Goal: Transaction & Acquisition: Purchase product/service

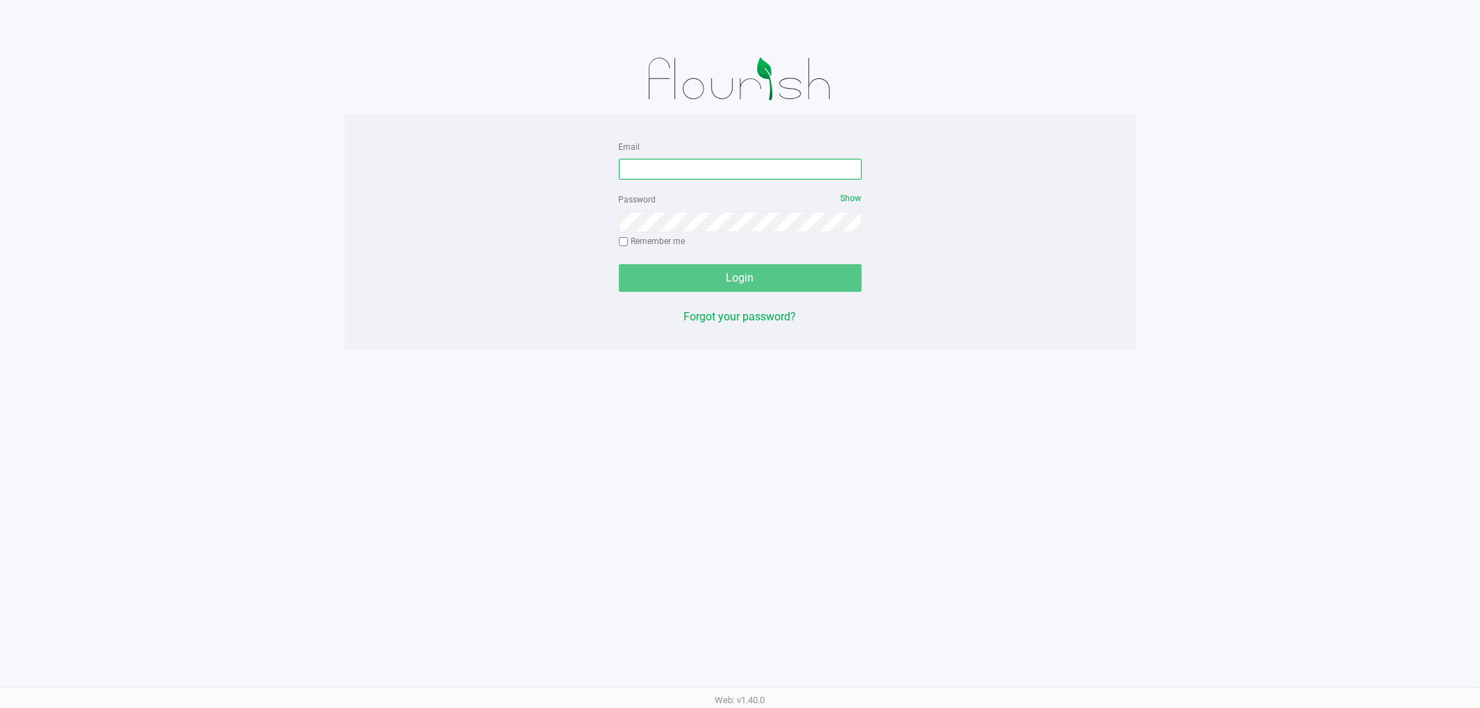
click at [661, 171] on input "Email" at bounding box center [740, 169] width 243 height 21
type input "[EMAIL_ADDRESS][DOMAIN_NAME]"
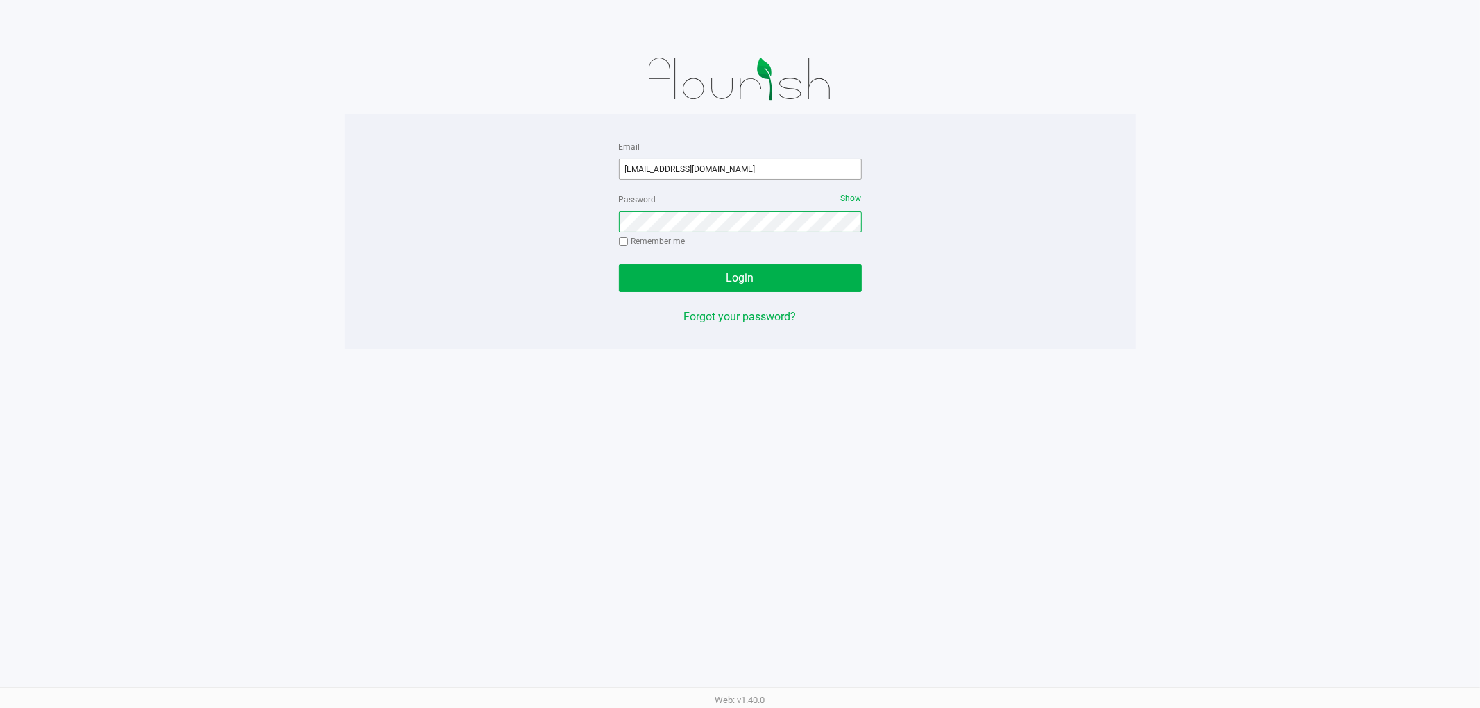
click at [619, 264] on button "Login" at bounding box center [740, 278] width 243 height 28
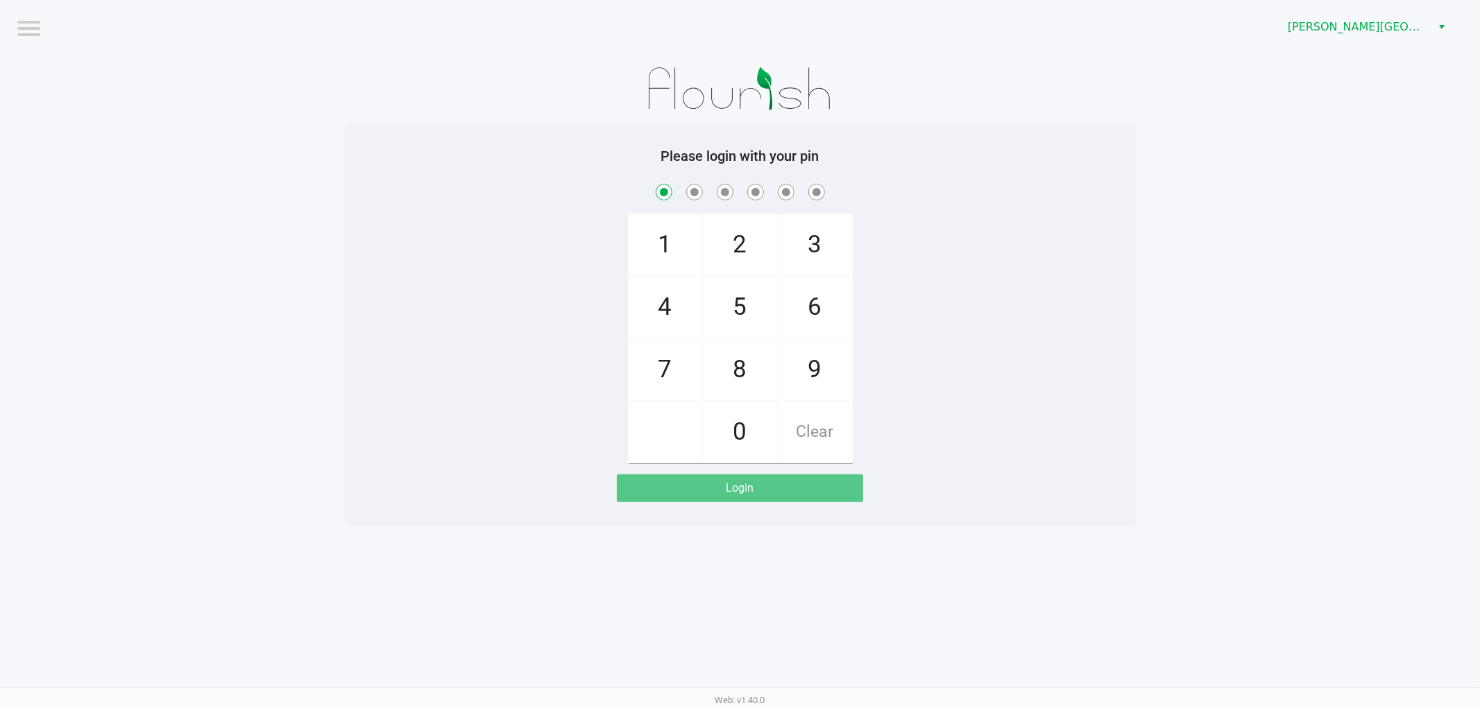
checkbox input "true"
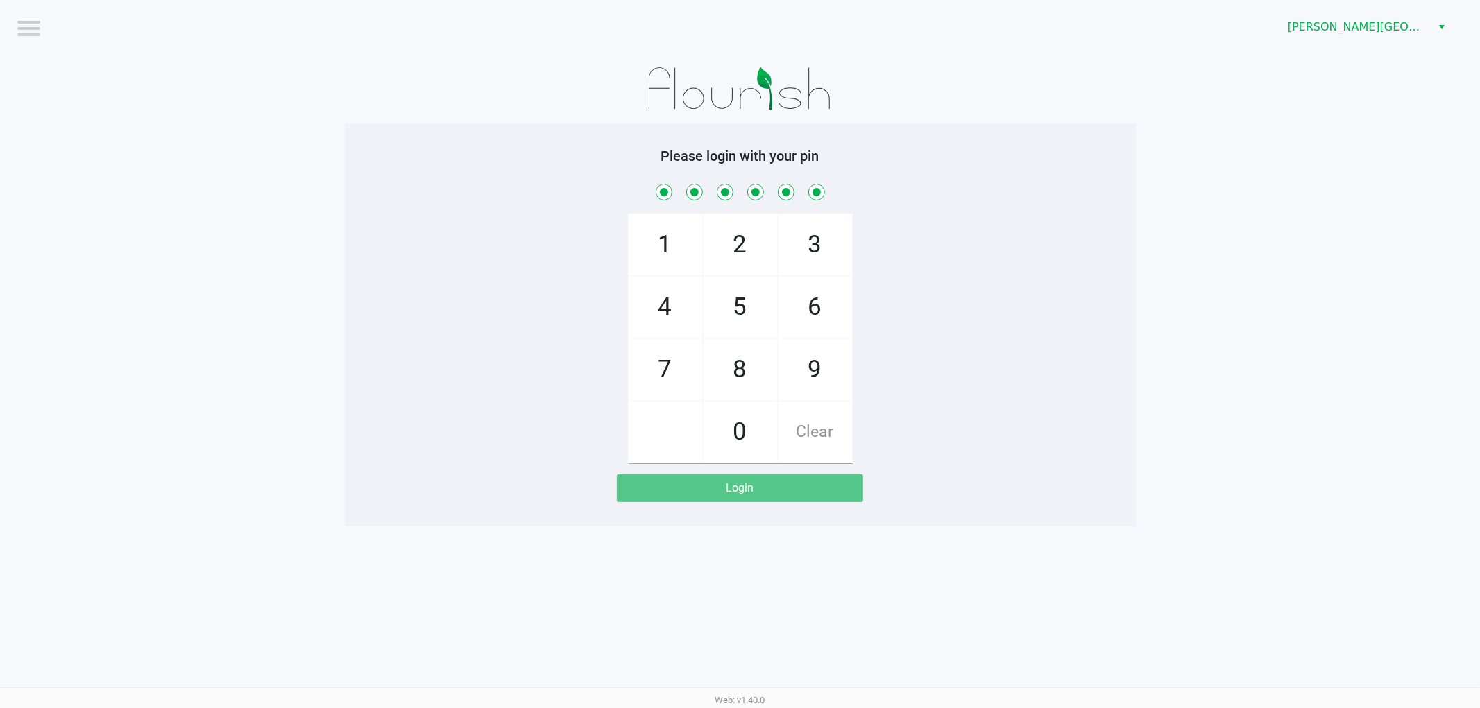
checkbox input "true"
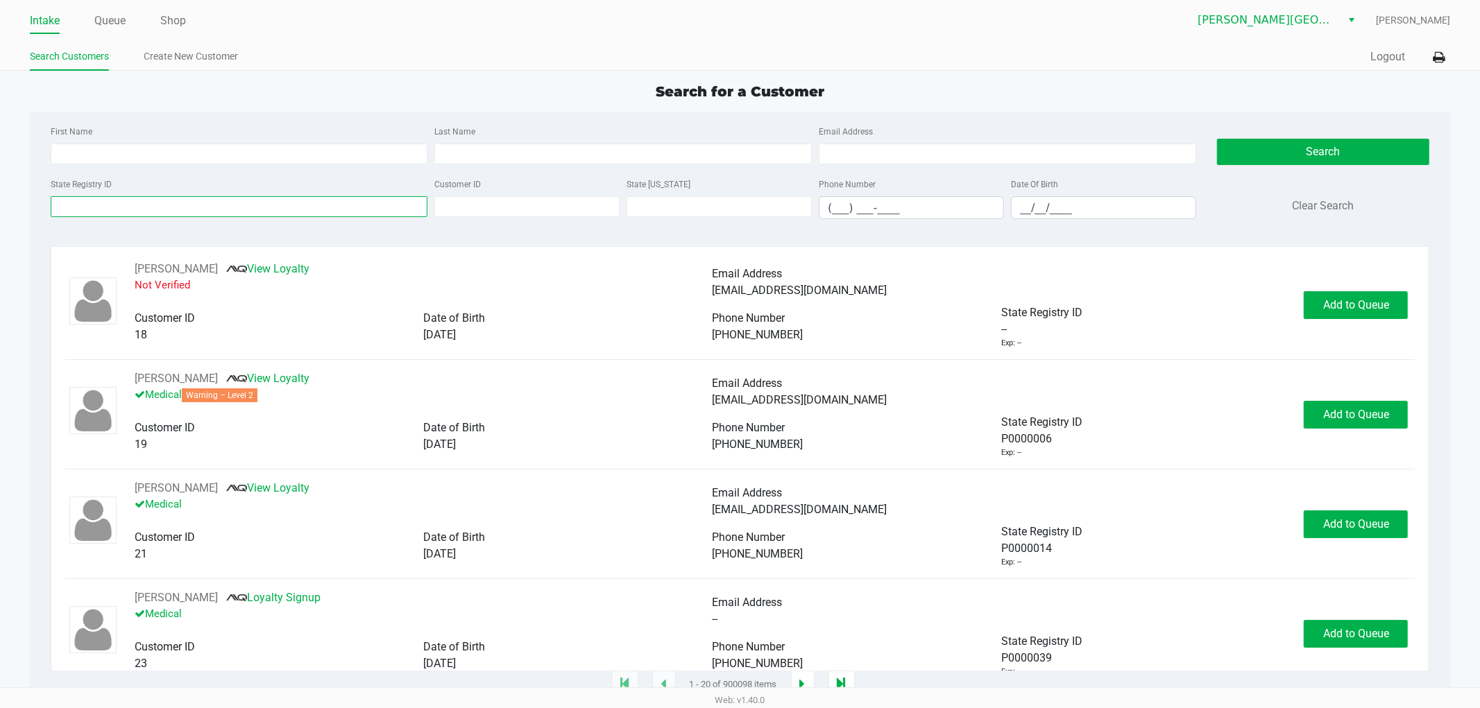
click at [243, 202] on input "State Registry ID" at bounding box center [239, 206] width 377 height 21
click at [480, 158] on input "Last Name" at bounding box center [622, 154] width 377 height 21
type input "[PERSON_NAME]"
click at [1105, 208] on input "__/__/____" at bounding box center [1103, 208] width 184 height 22
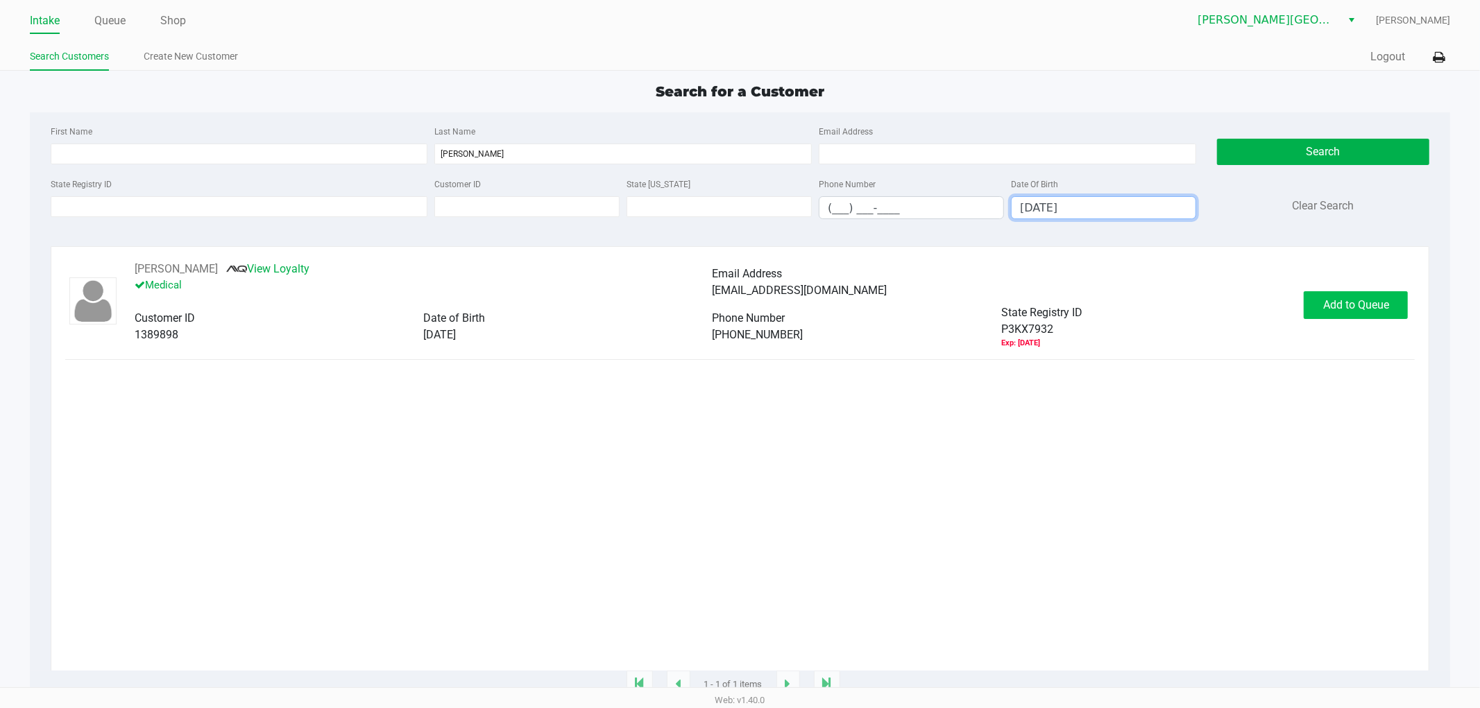
type input "[DATE]"
click at [1342, 307] on span "Add to Queue" at bounding box center [1356, 304] width 66 height 13
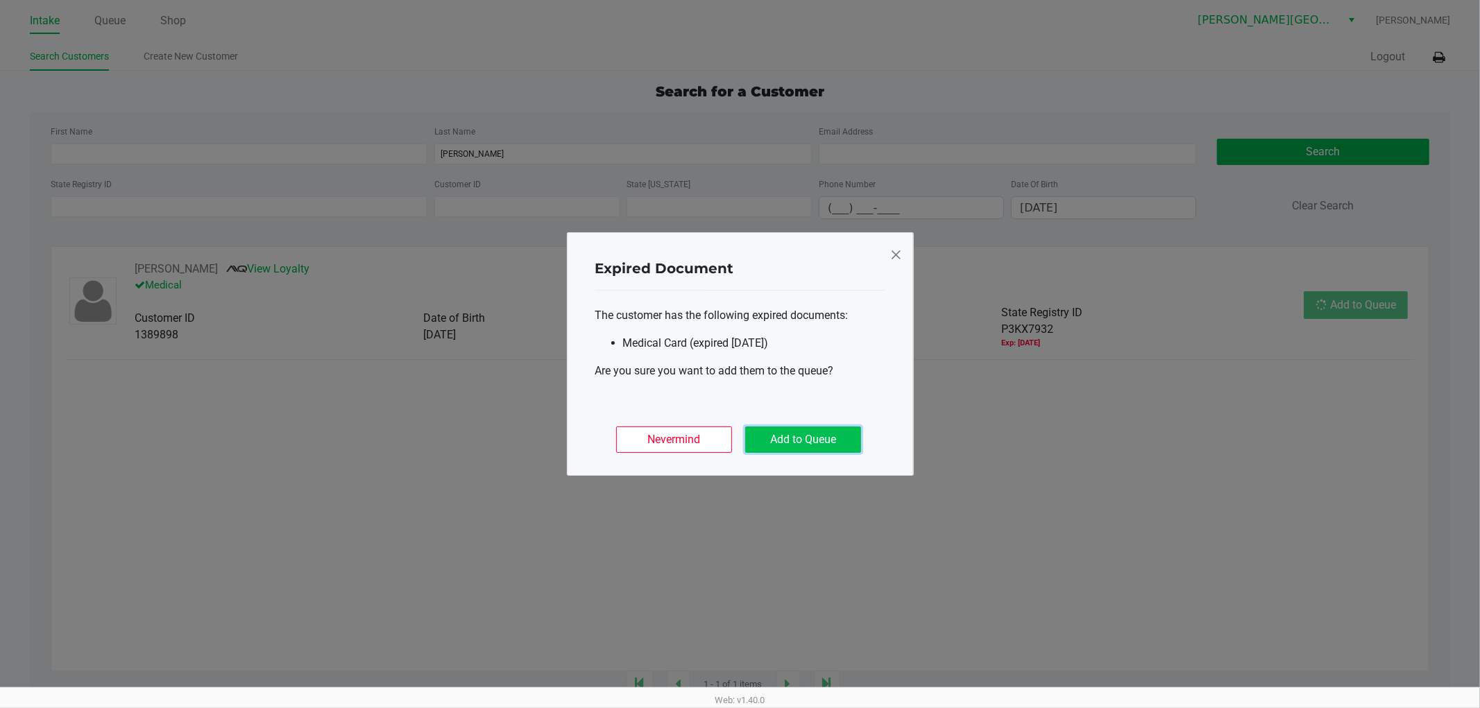
click at [842, 442] on button "Add to Queue" at bounding box center [803, 440] width 116 height 26
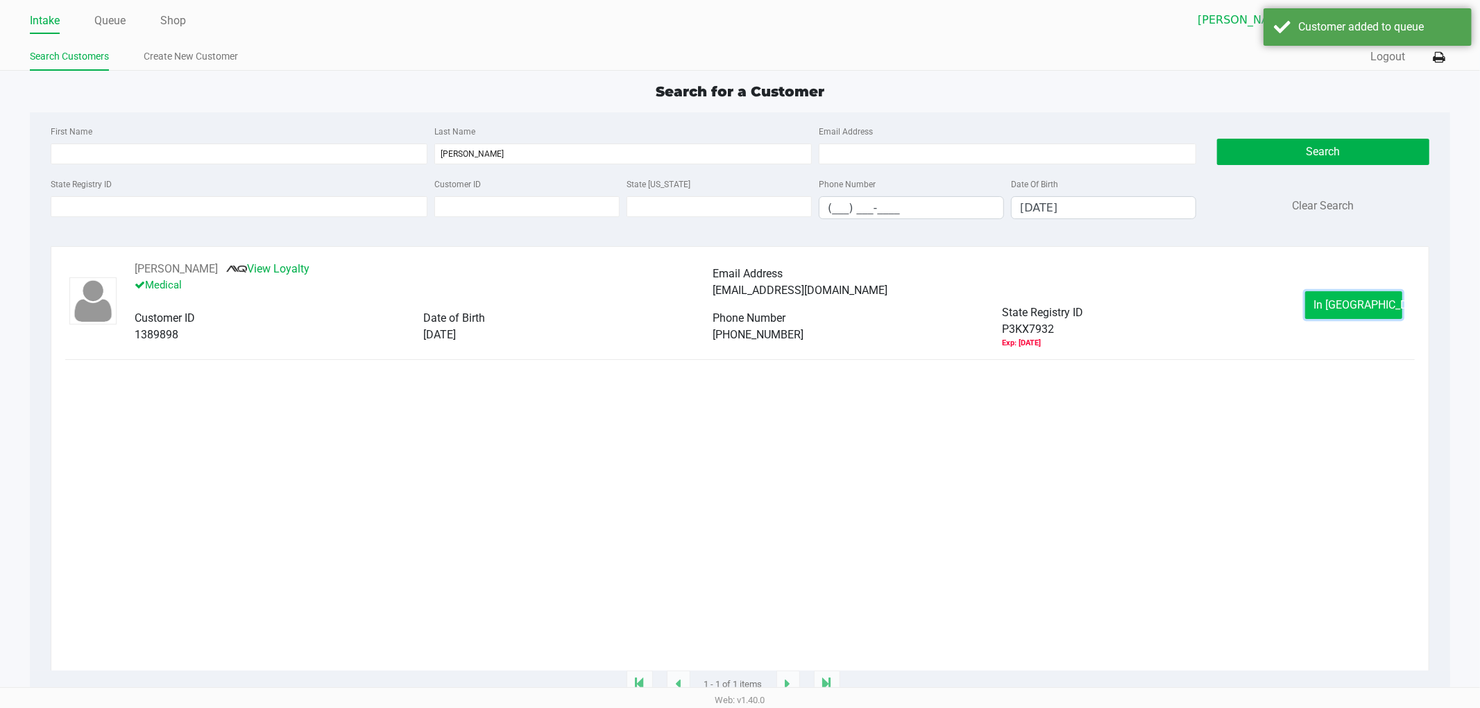
click at [1330, 308] on button "In [GEOGRAPHIC_DATA]" at bounding box center [1353, 305] width 97 height 28
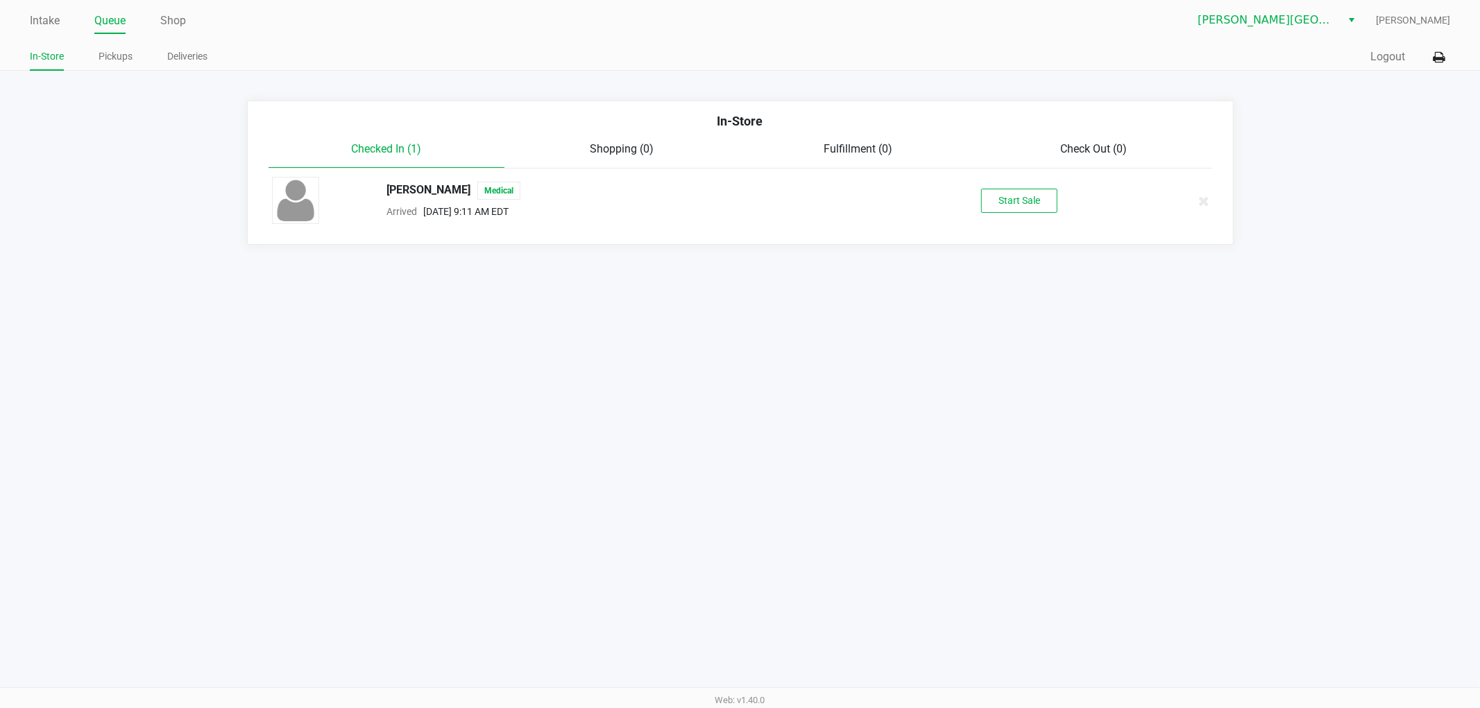
click at [1025, 199] on button "Start Sale" at bounding box center [1019, 201] width 76 height 24
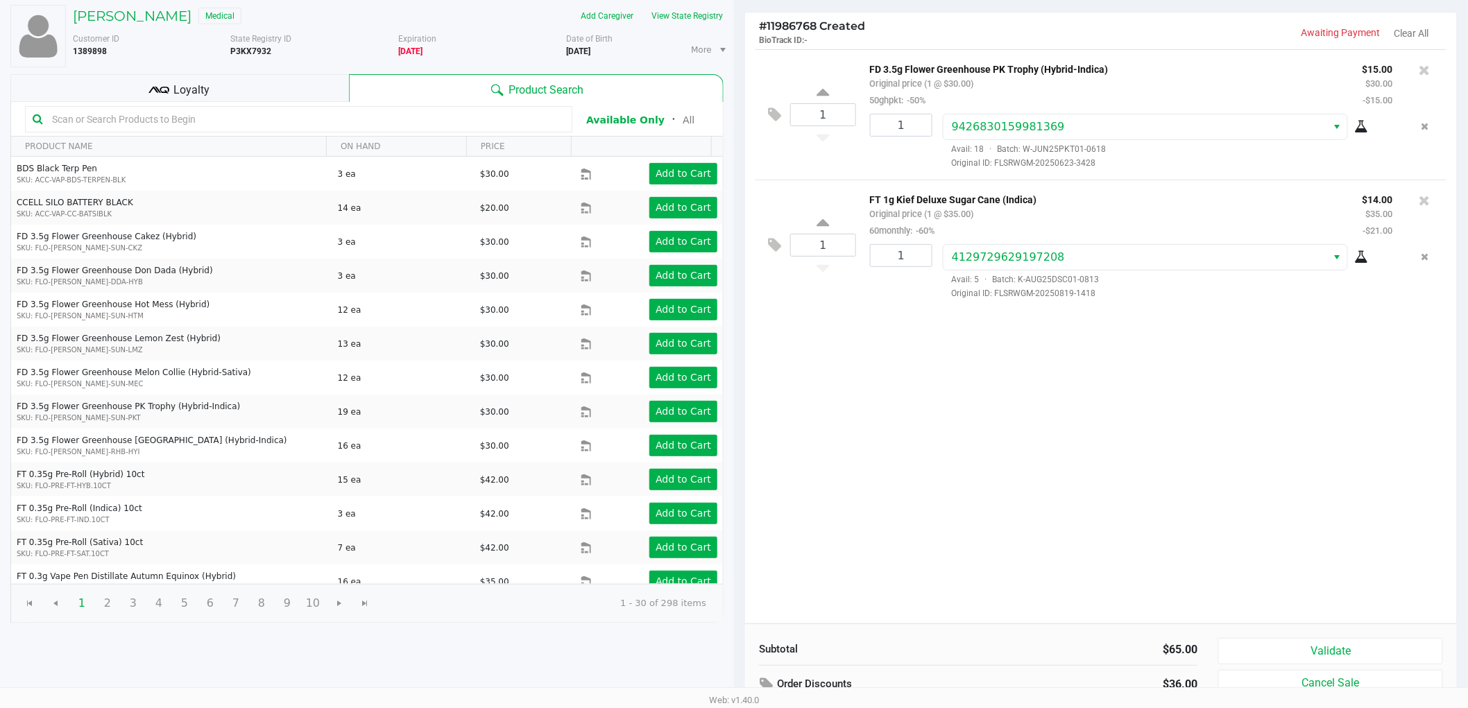
scroll to position [143, 0]
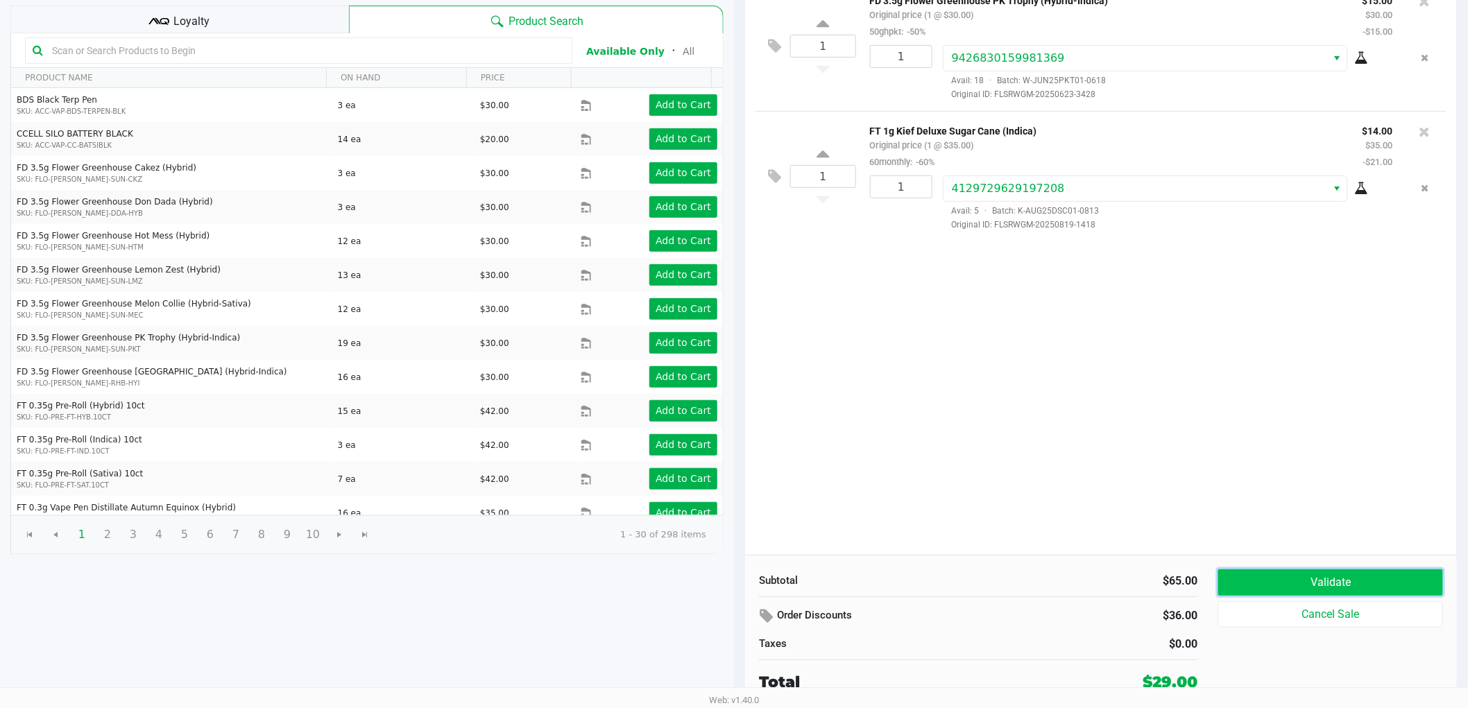
click at [1328, 574] on button "Validate" at bounding box center [1330, 583] width 225 height 26
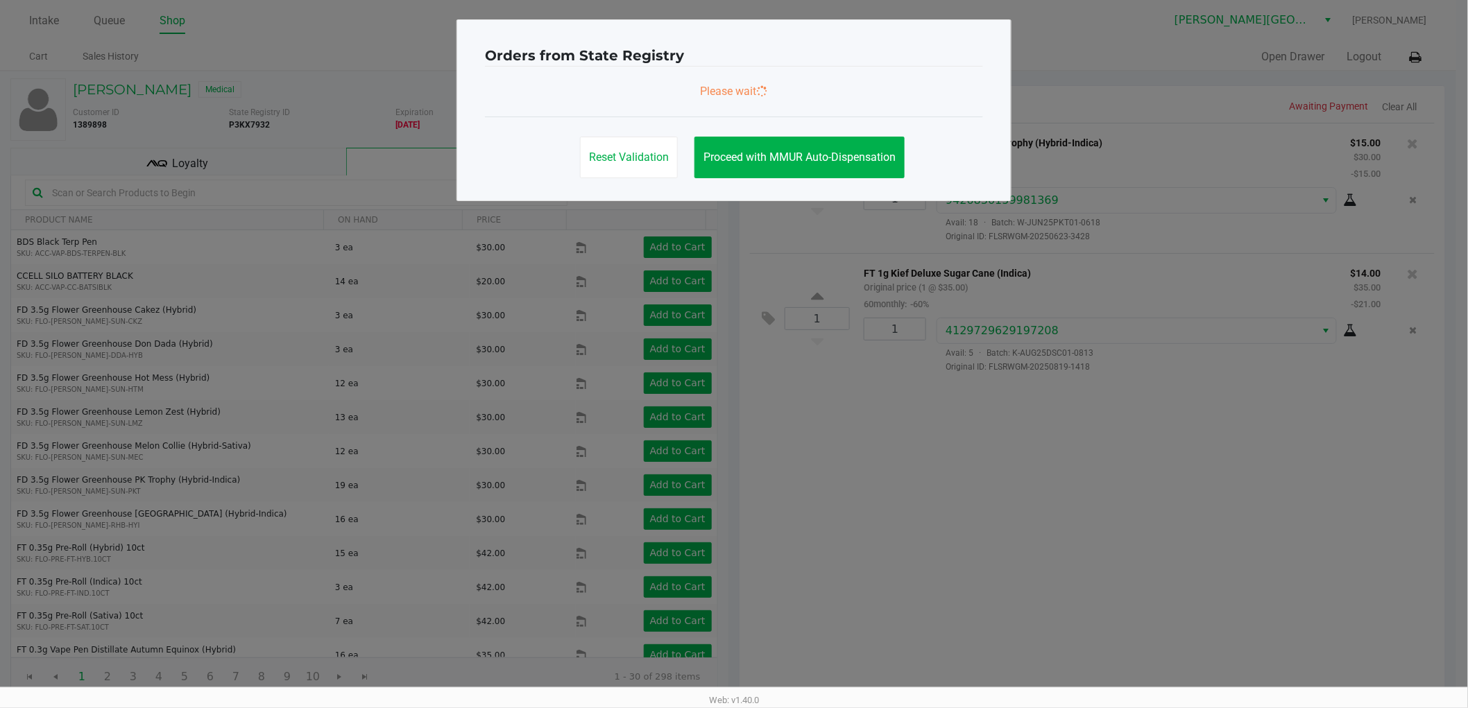
scroll to position [0, 0]
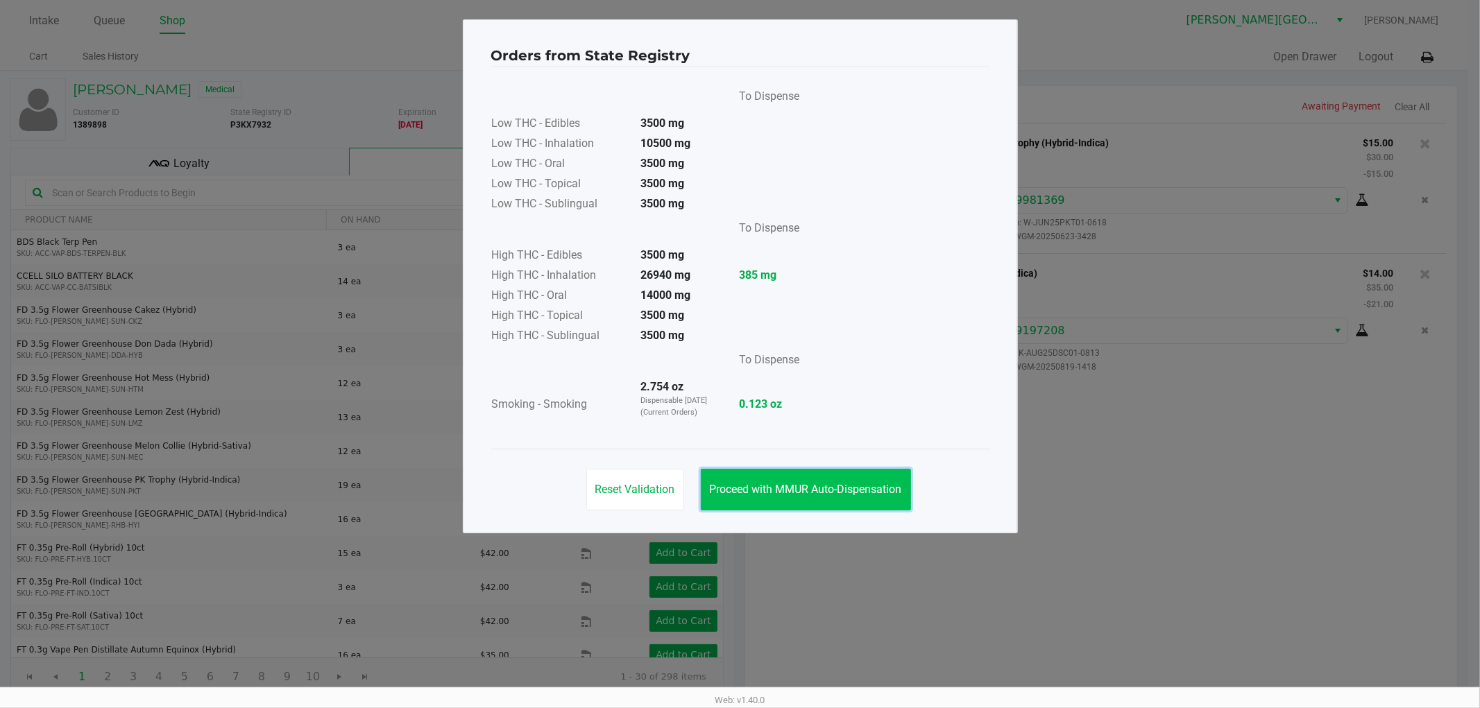
click at [812, 494] on span "Proceed with MMUR Auto-Dispensation" at bounding box center [806, 489] width 192 height 13
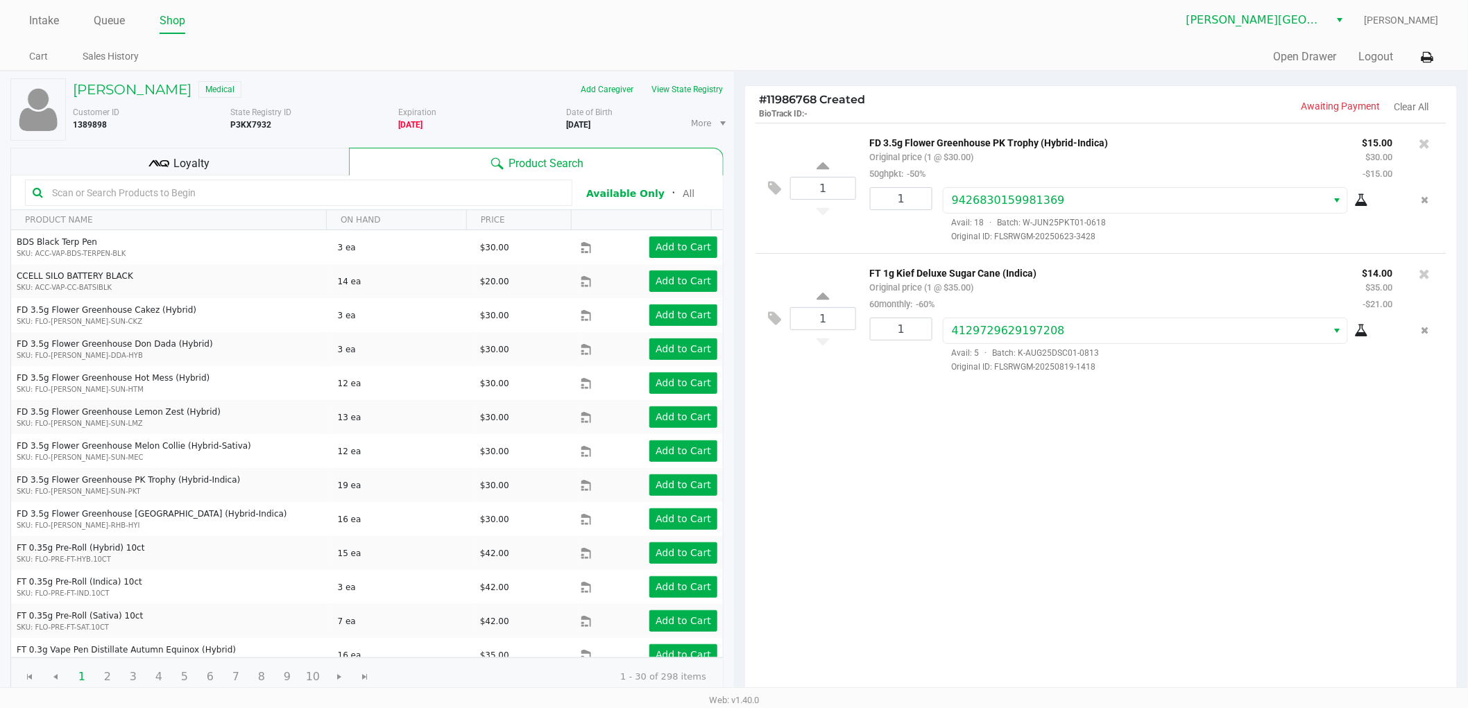
click at [292, 162] on div "Loyalty" at bounding box center [179, 162] width 339 height 28
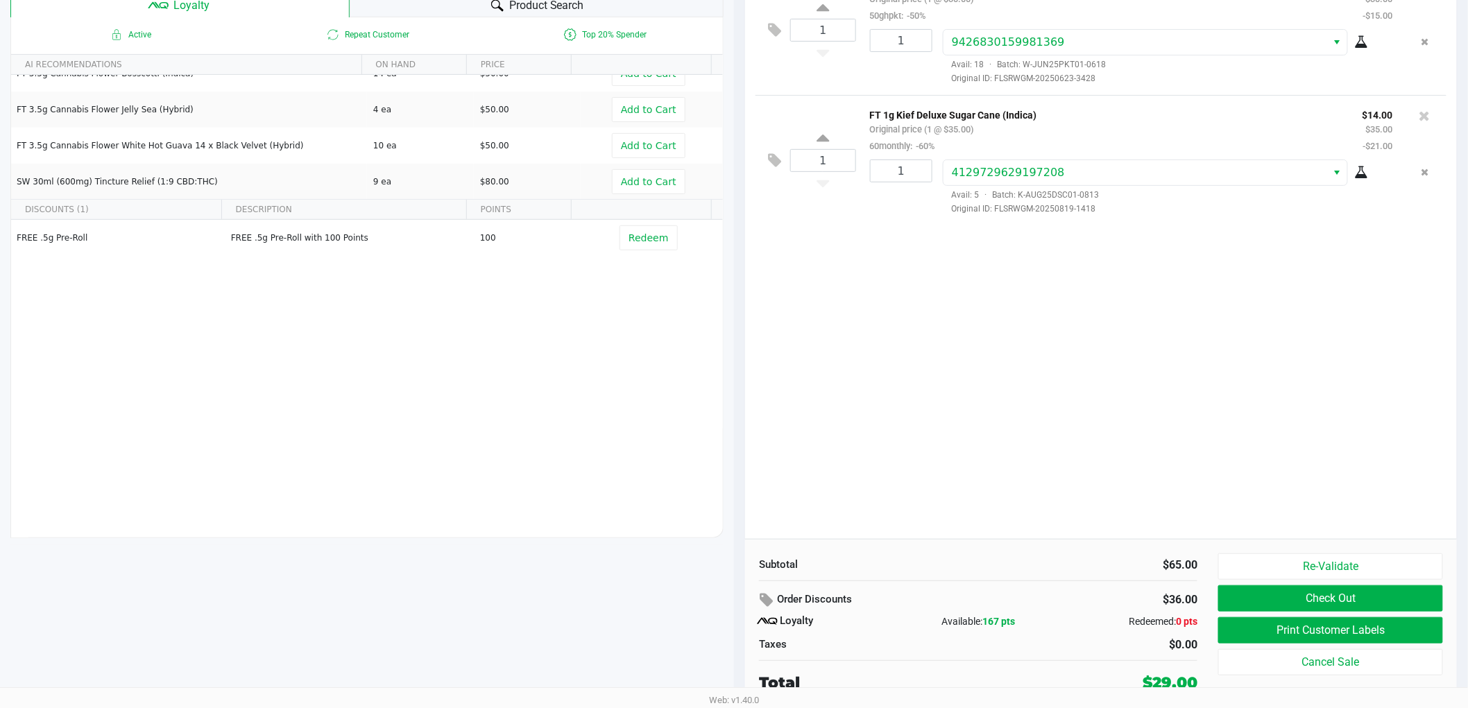
scroll to position [160, 0]
click at [1308, 564] on button "Re-Validate" at bounding box center [1330, 566] width 225 height 26
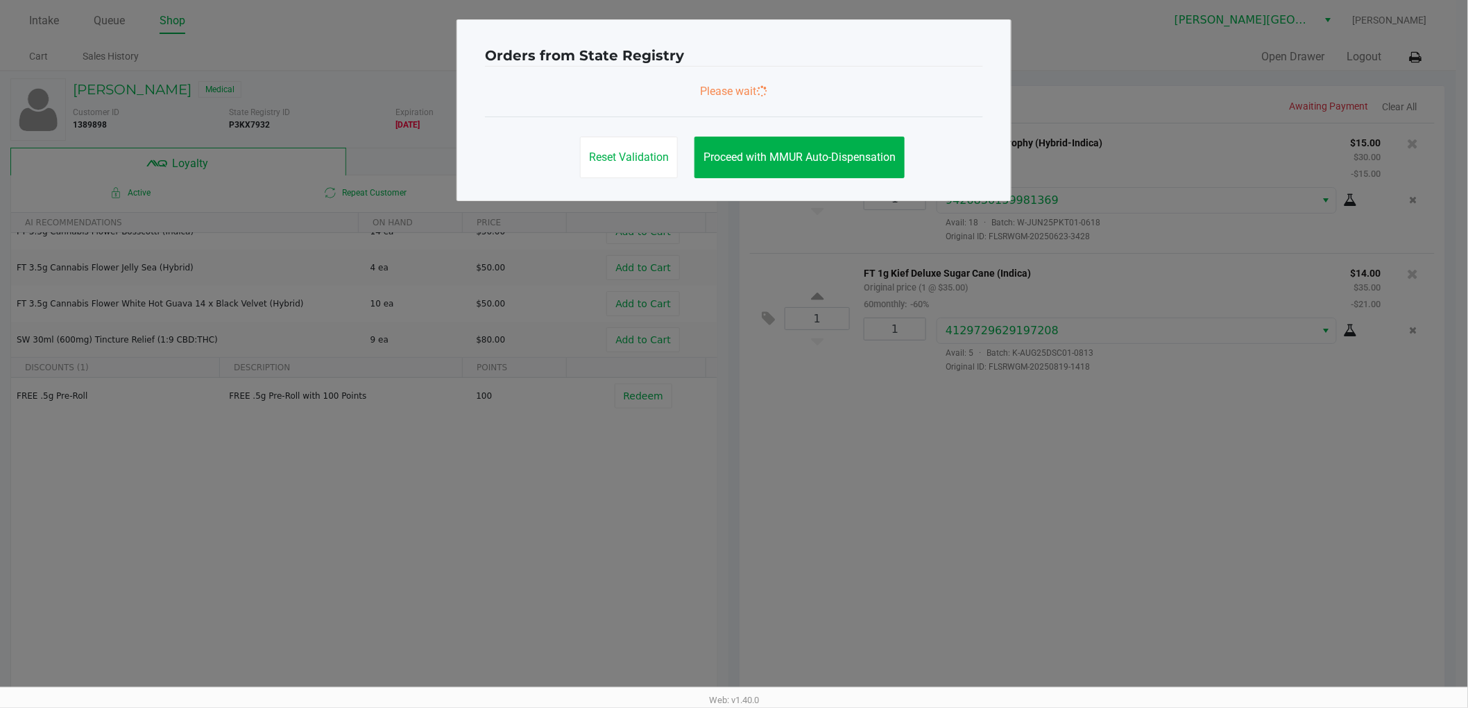
scroll to position [0, 0]
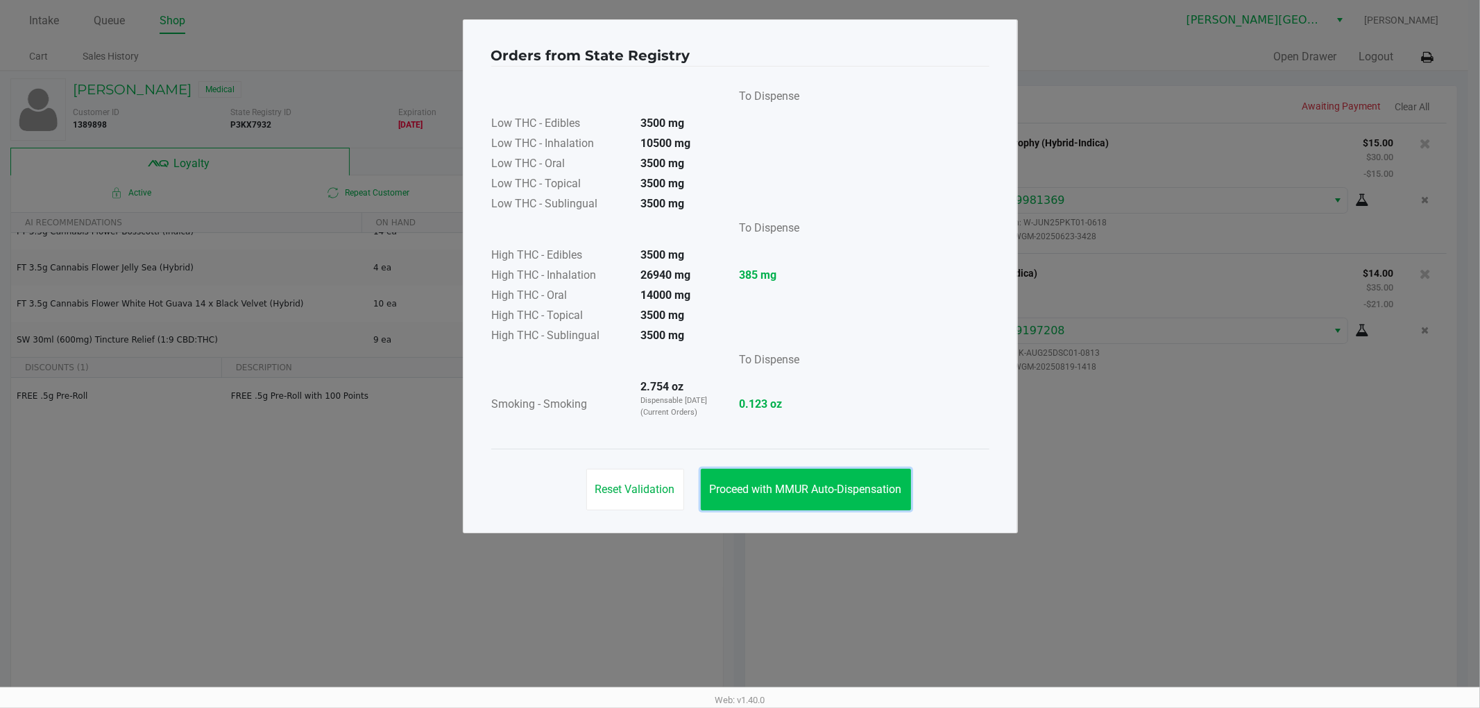
drag, startPoint x: 816, startPoint y: 486, endPoint x: 851, endPoint y: 490, distance: 35.0
click at [821, 488] on span "Proceed with MMUR Auto-Dispensation" at bounding box center [806, 489] width 192 height 13
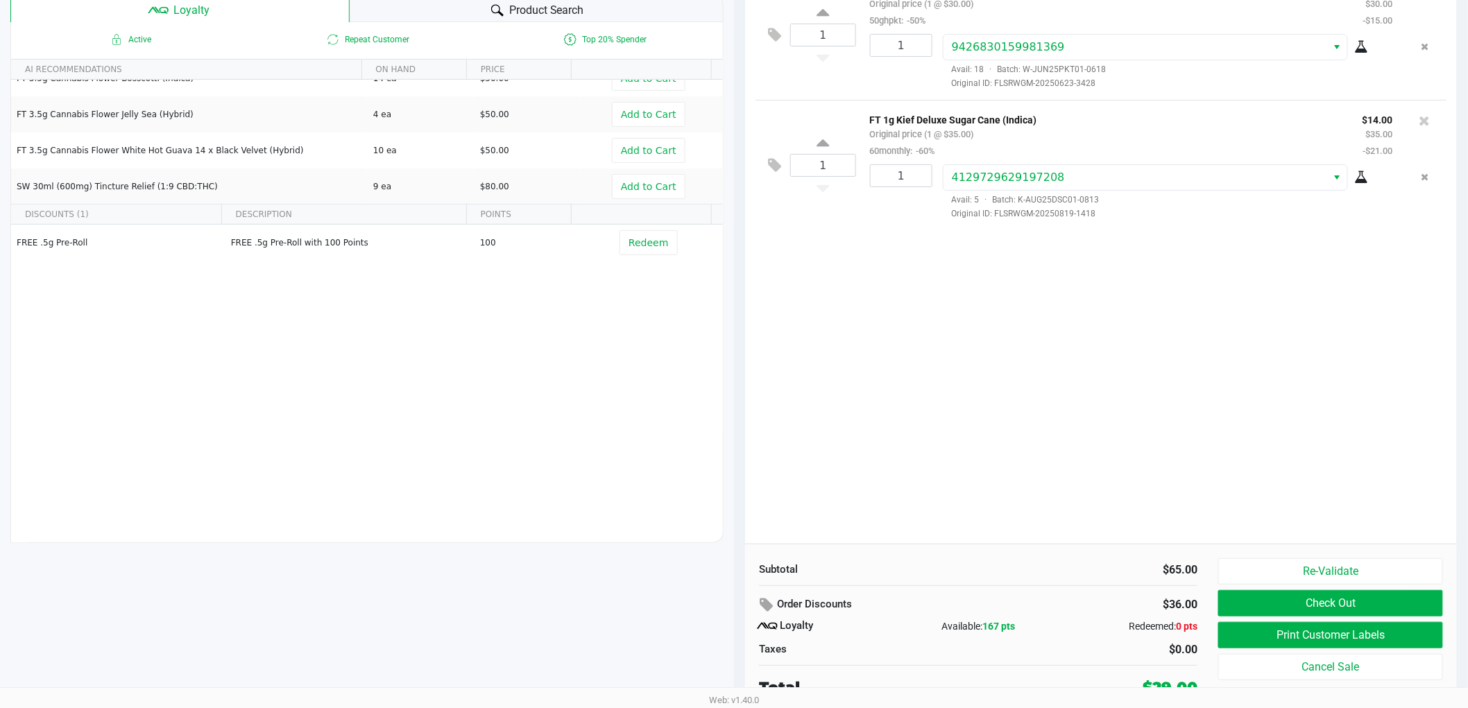
scroll to position [160, 0]
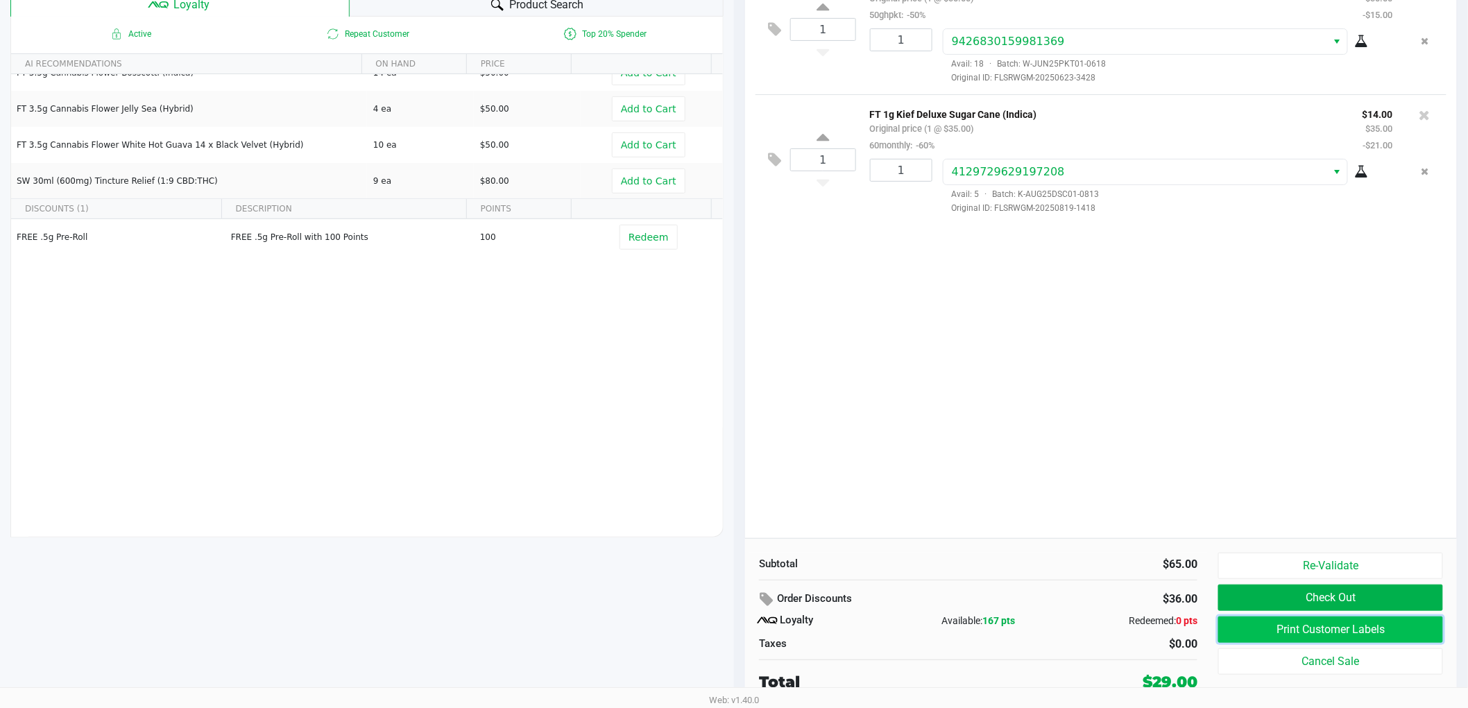
click at [1330, 624] on button "Print Customer Labels" at bounding box center [1330, 630] width 225 height 26
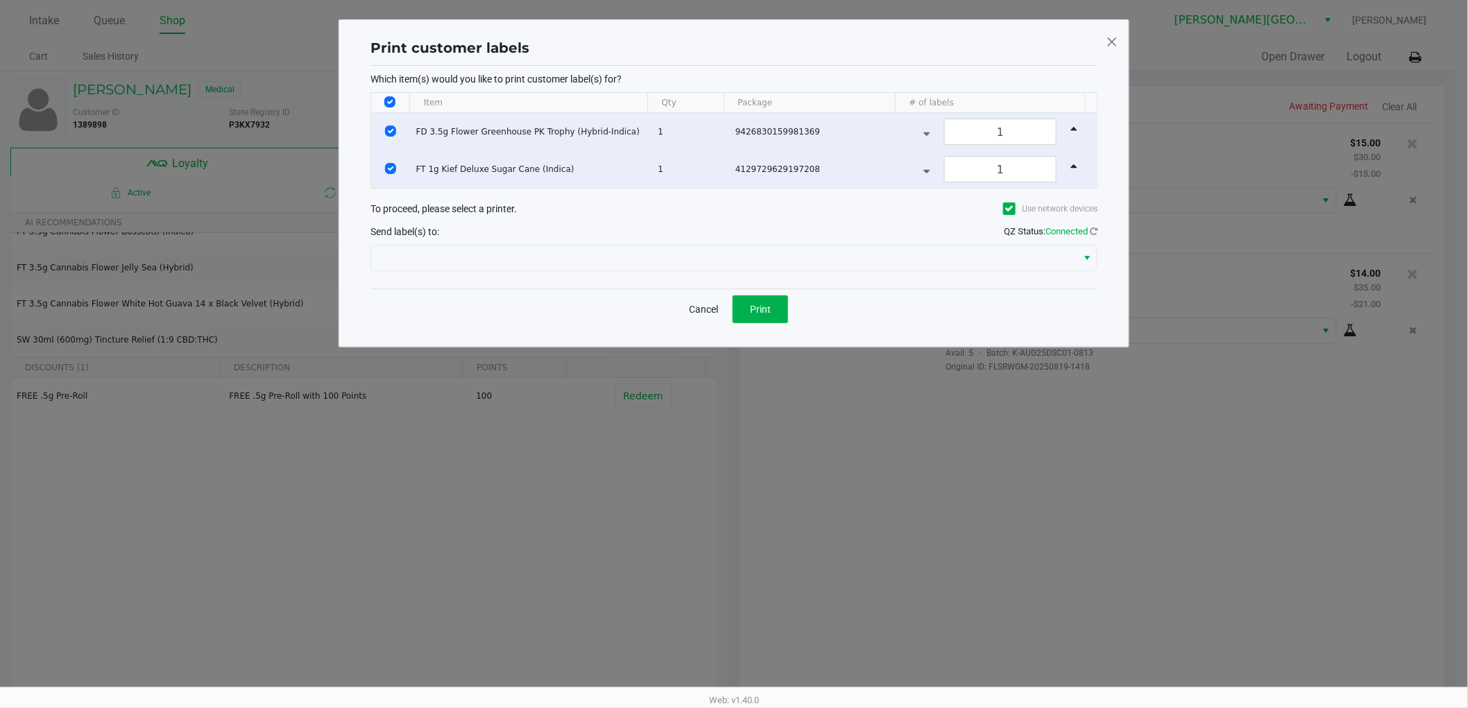
scroll to position [0, 0]
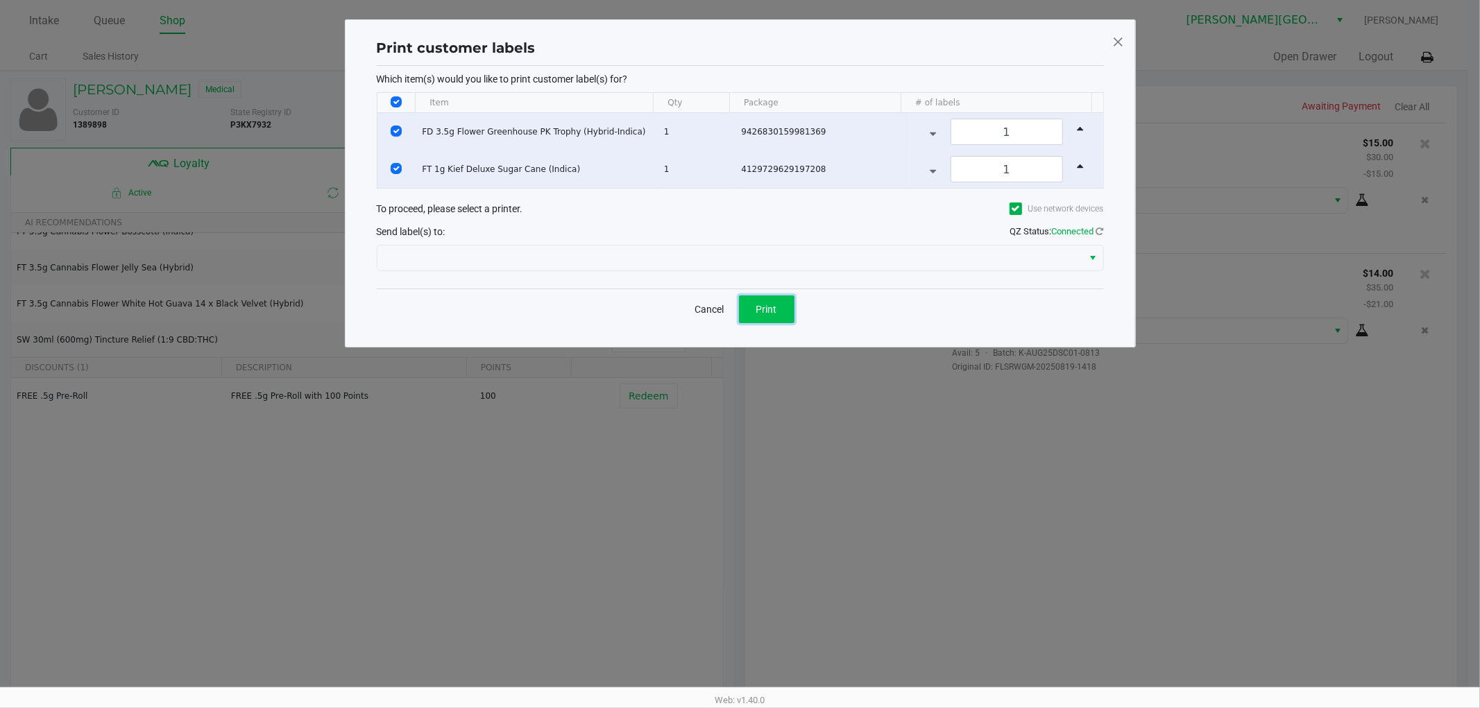
click at [787, 308] on button "Print" at bounding box center [766, 310] width 55 height 28
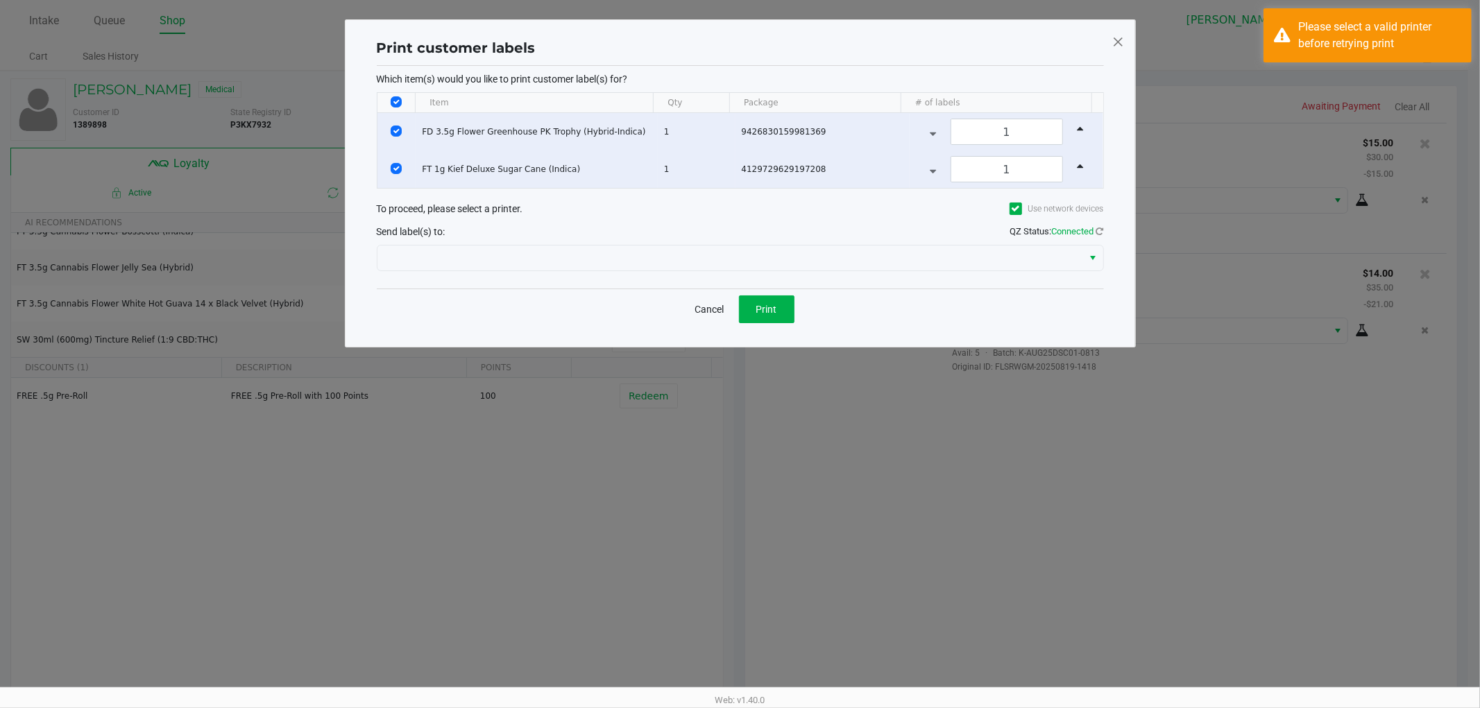
drag, startPoint x: 1109, startPoint y: 33, endPoint x: 1118, endPoint y: 35, distance: 9.9
click at [1117, 35] on div "Print customer labels Which item(s) would you like to print customer label(s) f…" at bounding box center [740, 183] width 791 height 328
click at [1122, 35] on span at bounding box center [1117, 42] width 12 height 22
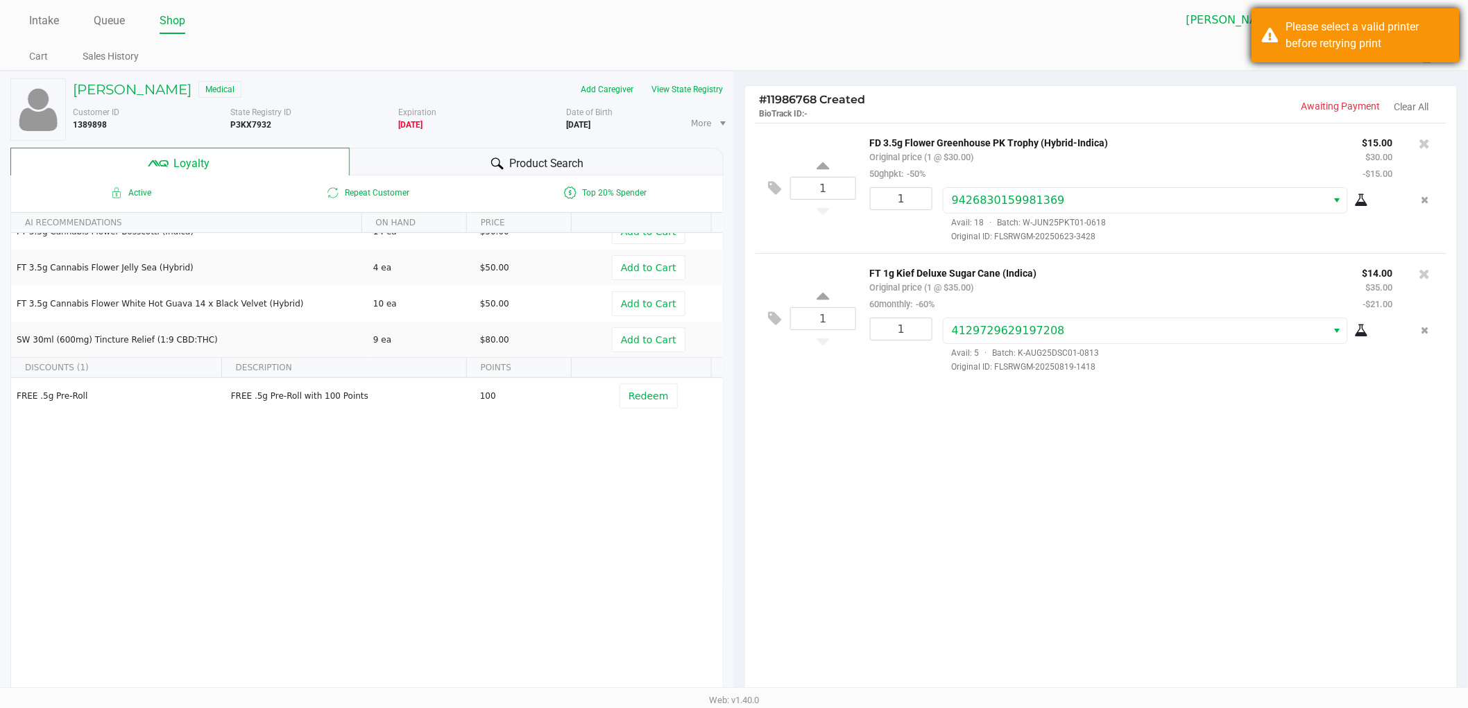
click at [1420, 44] on div "Please select a valid printer before retrying print" at bounding box center [1367, 35] width 163 height 33
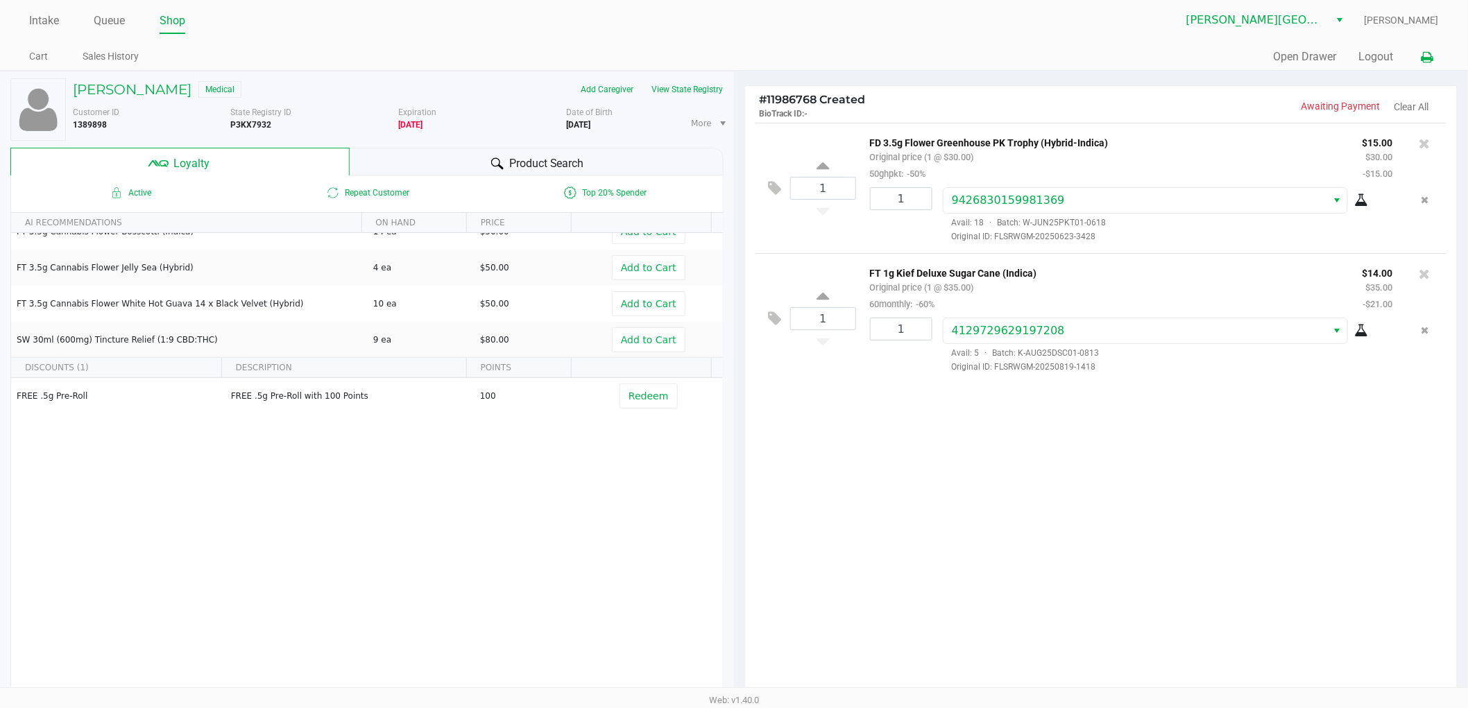
click at [1432, 53] on icon at bounding box center [1427, 58] width 12 height 10
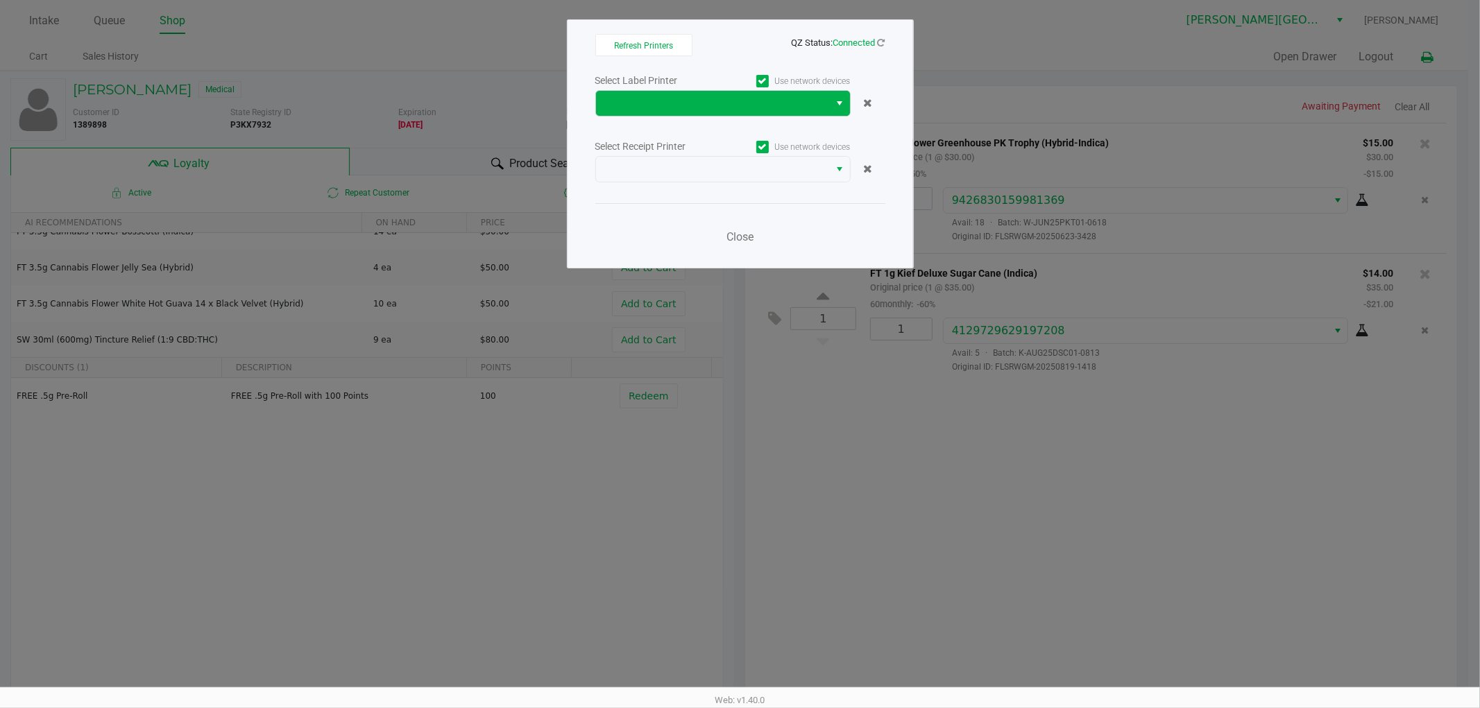
click at [835, 103] on span "Select" at bounding box center [840, 103] width 11 height 17
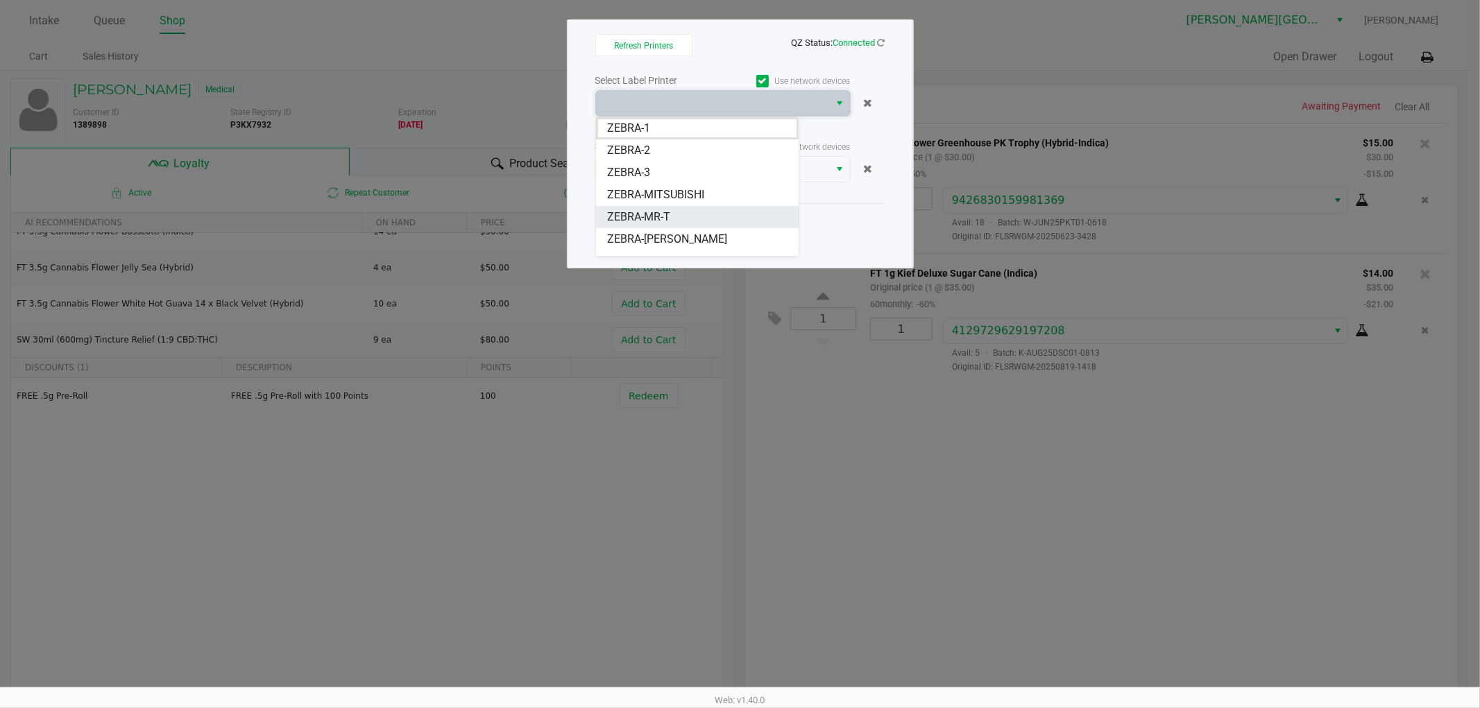
click at [667, 212] on span "ZEBRA-MR-T" at bounding box center [638, 217] width 63 height 17
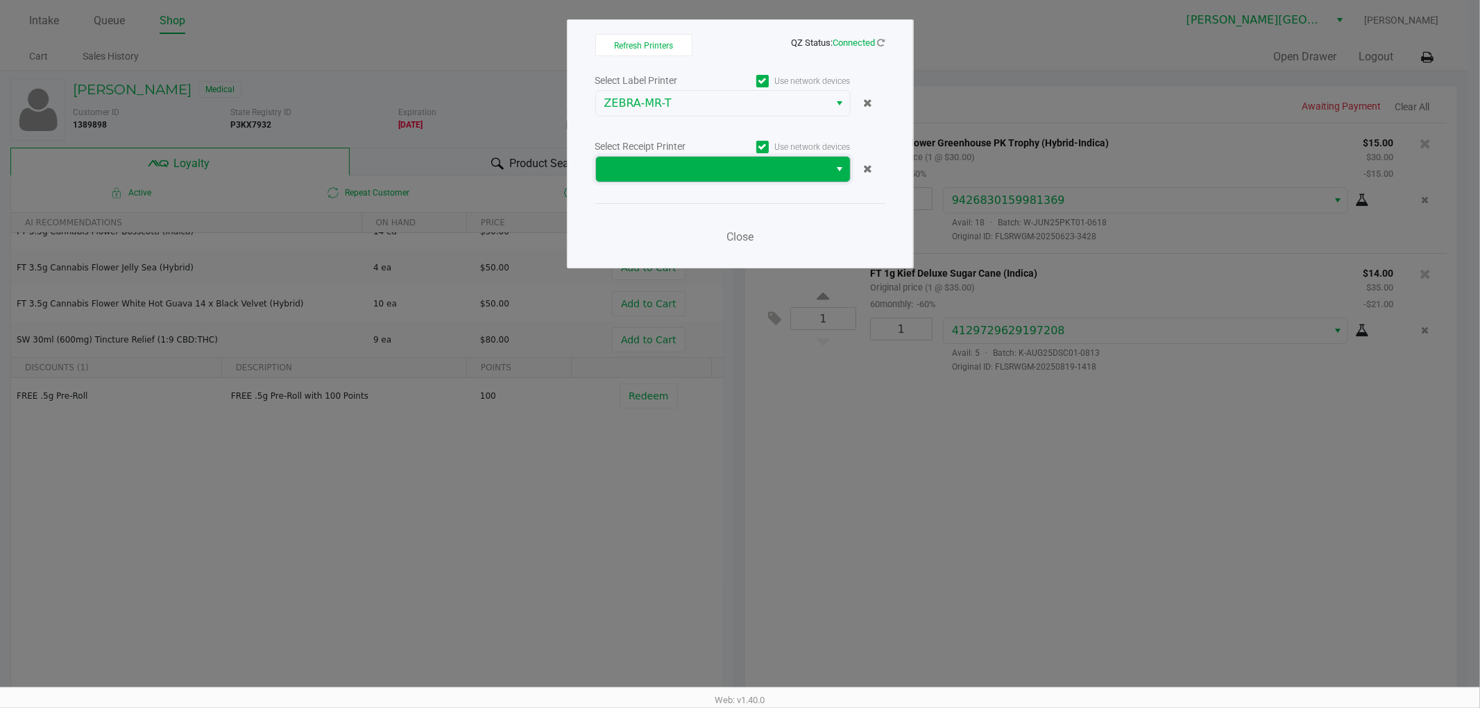
click at [767, 175] on span at bounding box center [712, 169] width 217 height 17
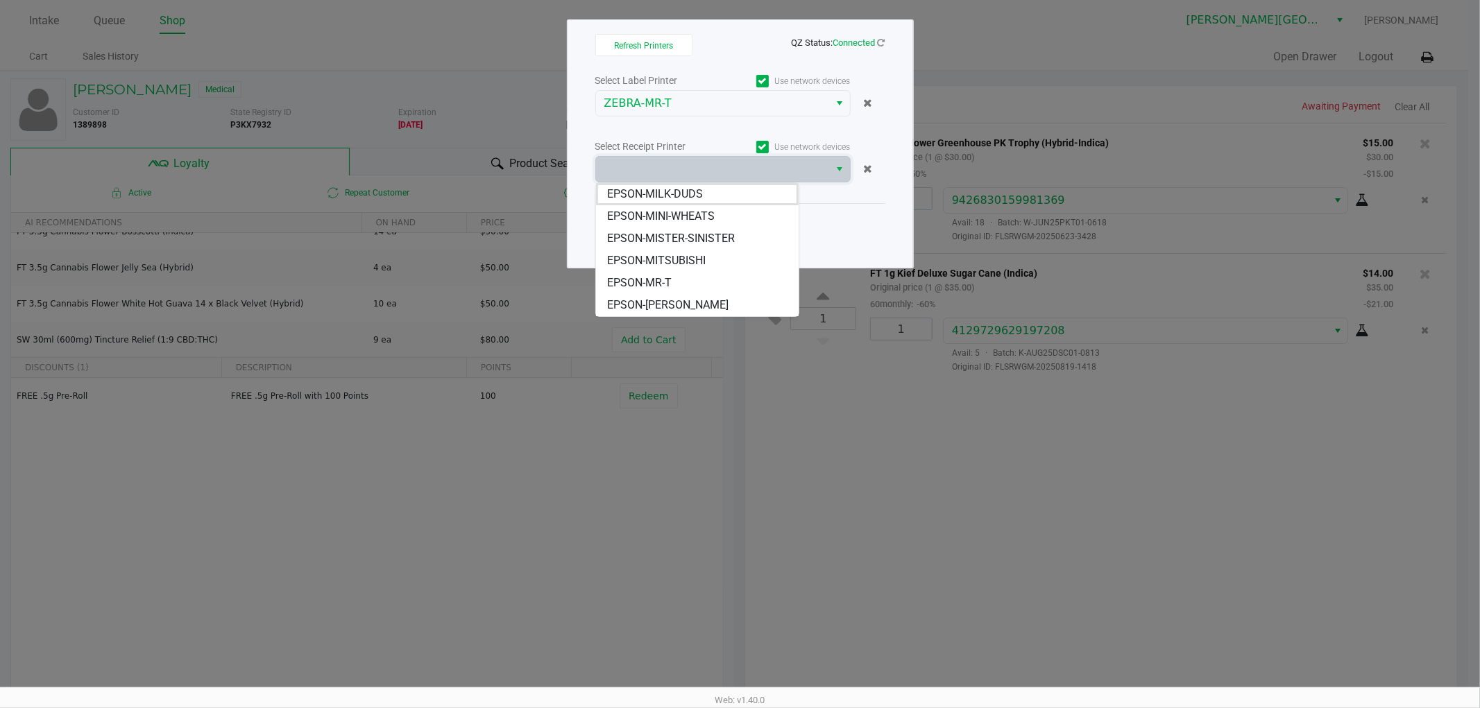
click at [705, 282] on li "EPSON-MR-T" at bounding box center [697, 283] width 203 height 22
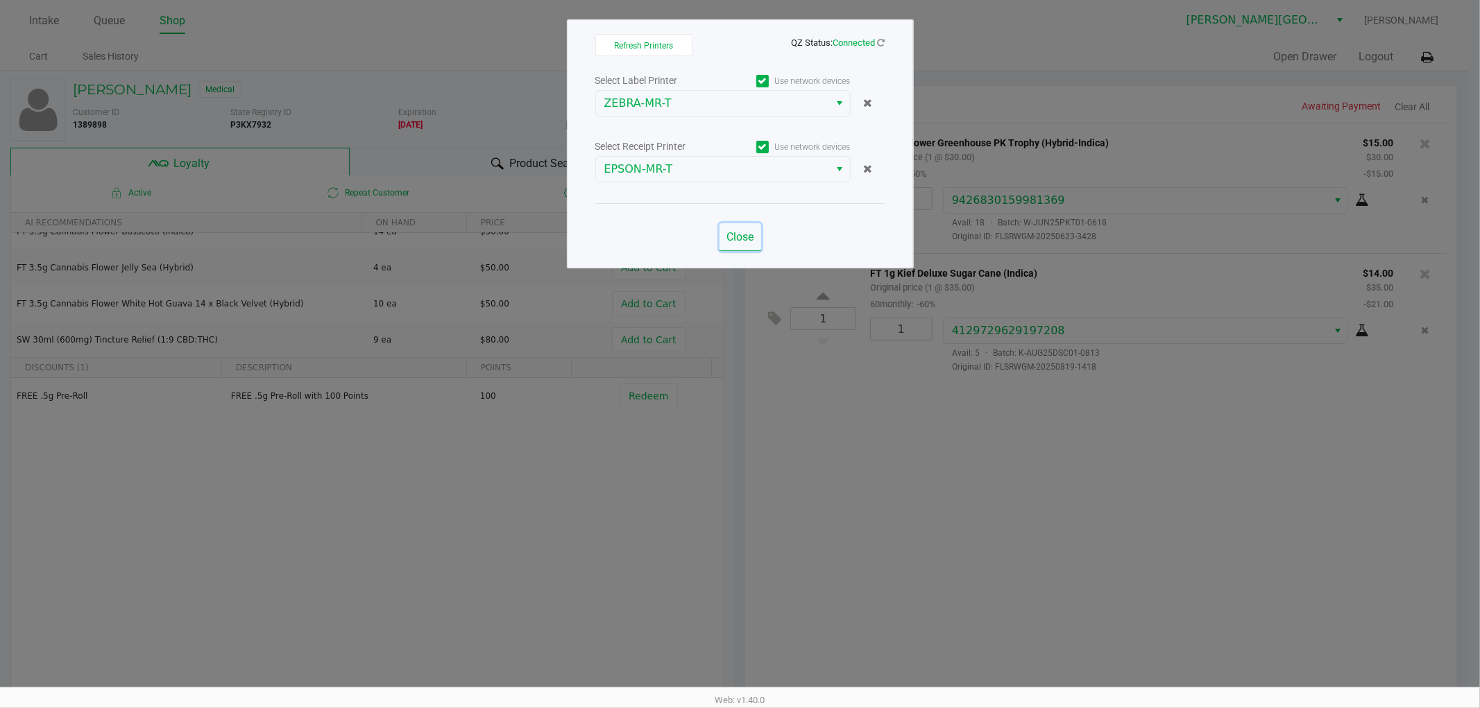
click at [753, 233] on span "Close" at bounding box center [739, 236] width 27 height 13
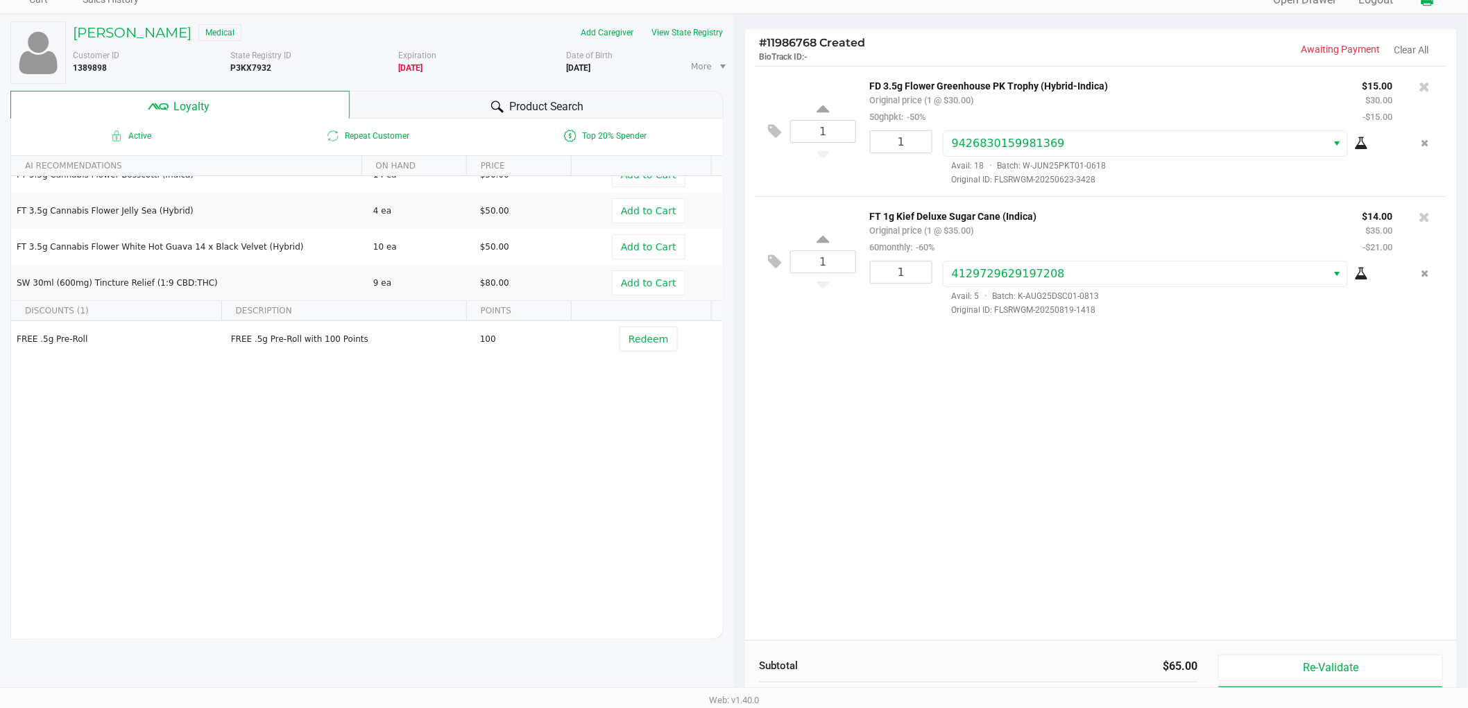
scroll to position [160, 0]
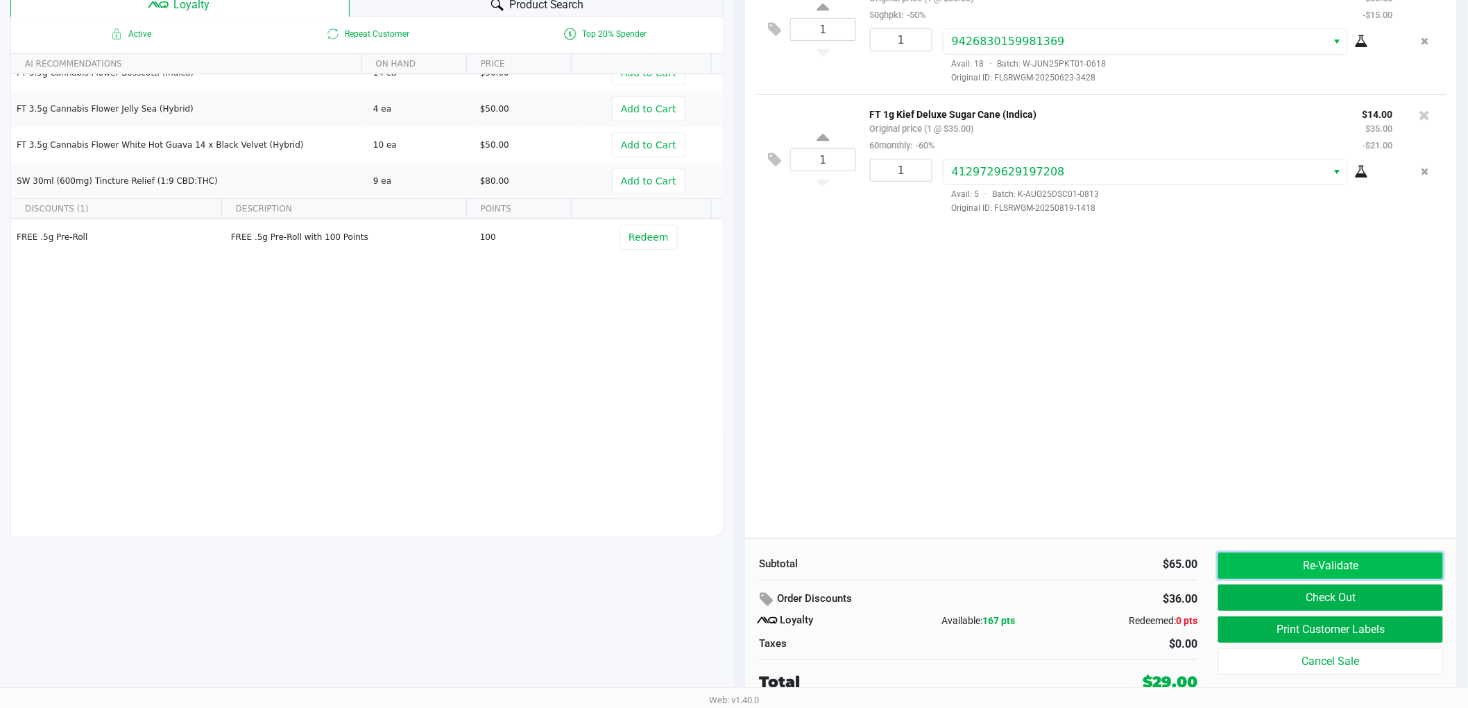
click at [1353, 574] on button "Re-Validate" at bounding box center [1330, 566] width 225 height 26
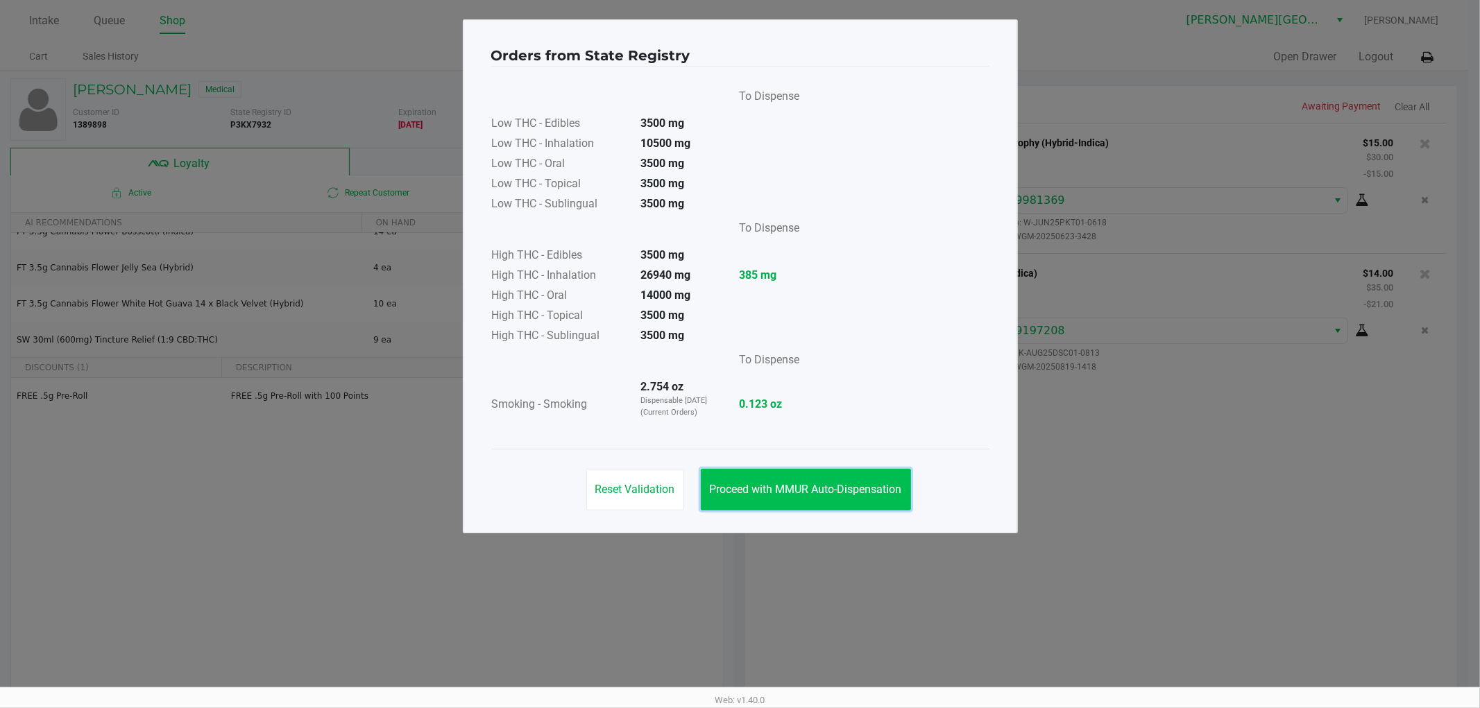
click at [884, 479] on button "Proceed with MMUR Auto-Dispensation" at bounding box center [806, 490] width 210 height 42
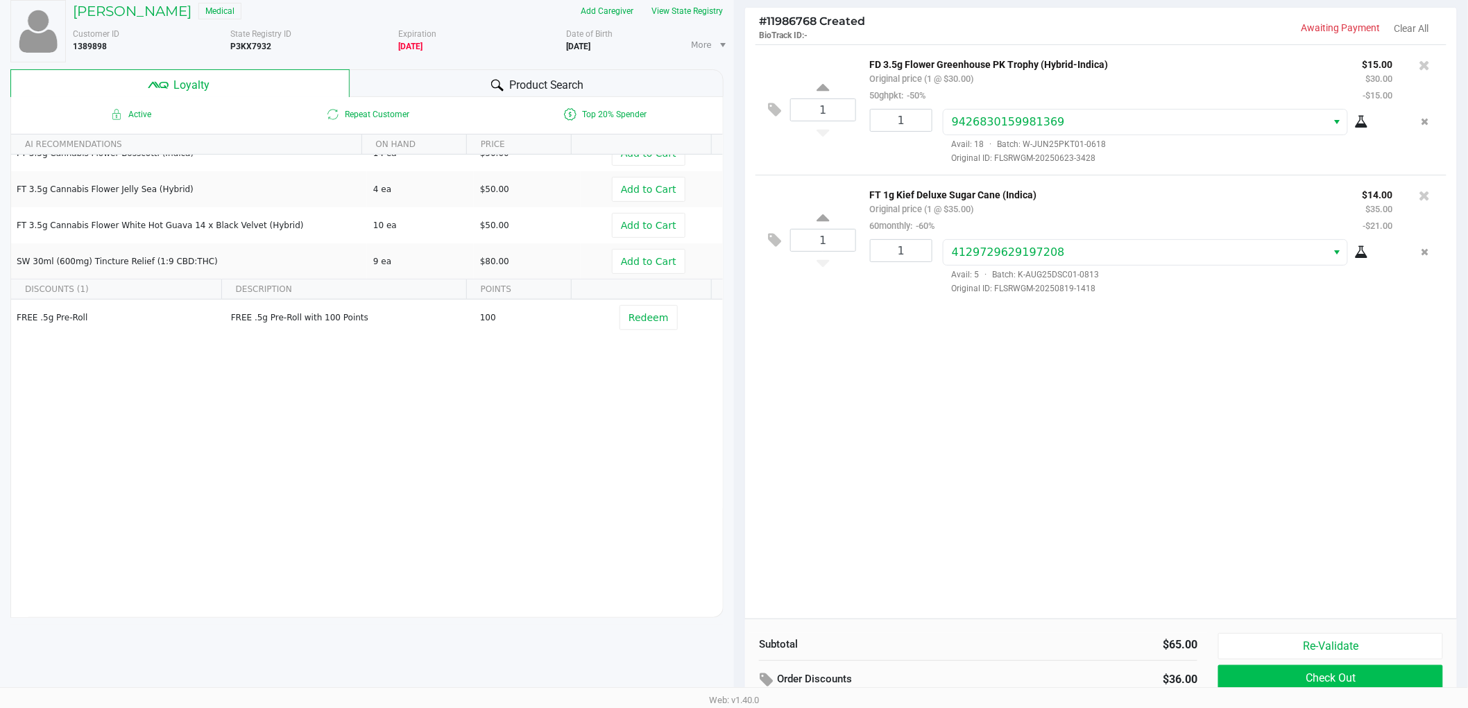
scroll to position [160, 0]
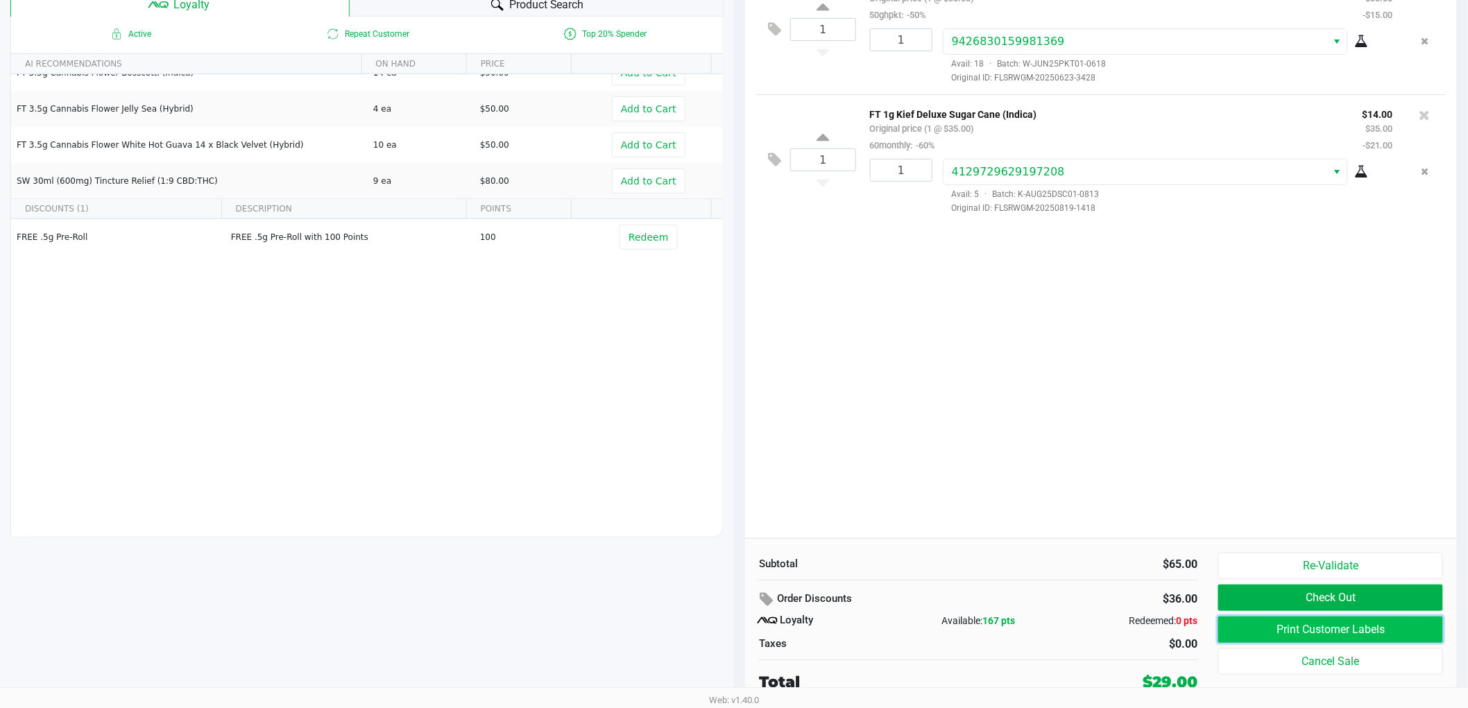
click at [1376, 624] on button "Print Customer Labels" at bounding box center [1330, 630] width 225 height 26
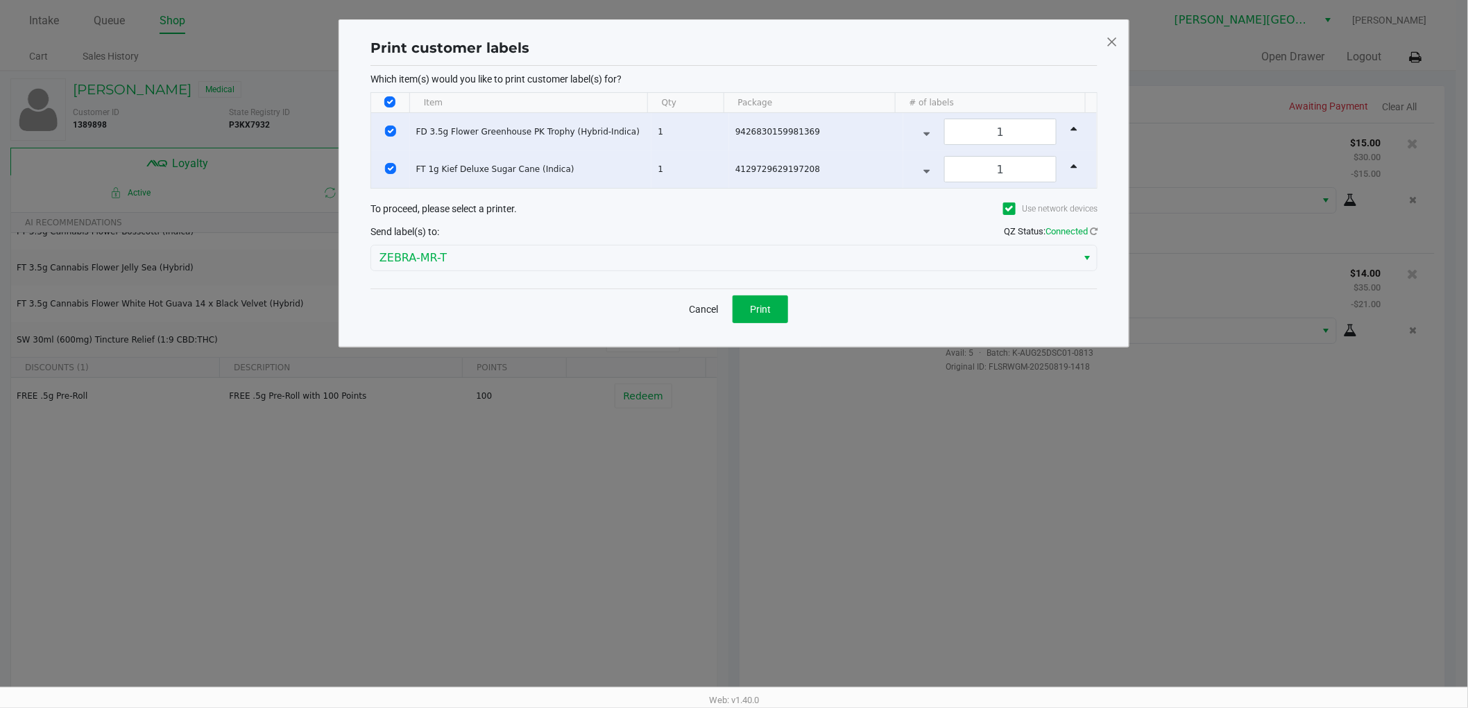
scroll to position [0, 0]
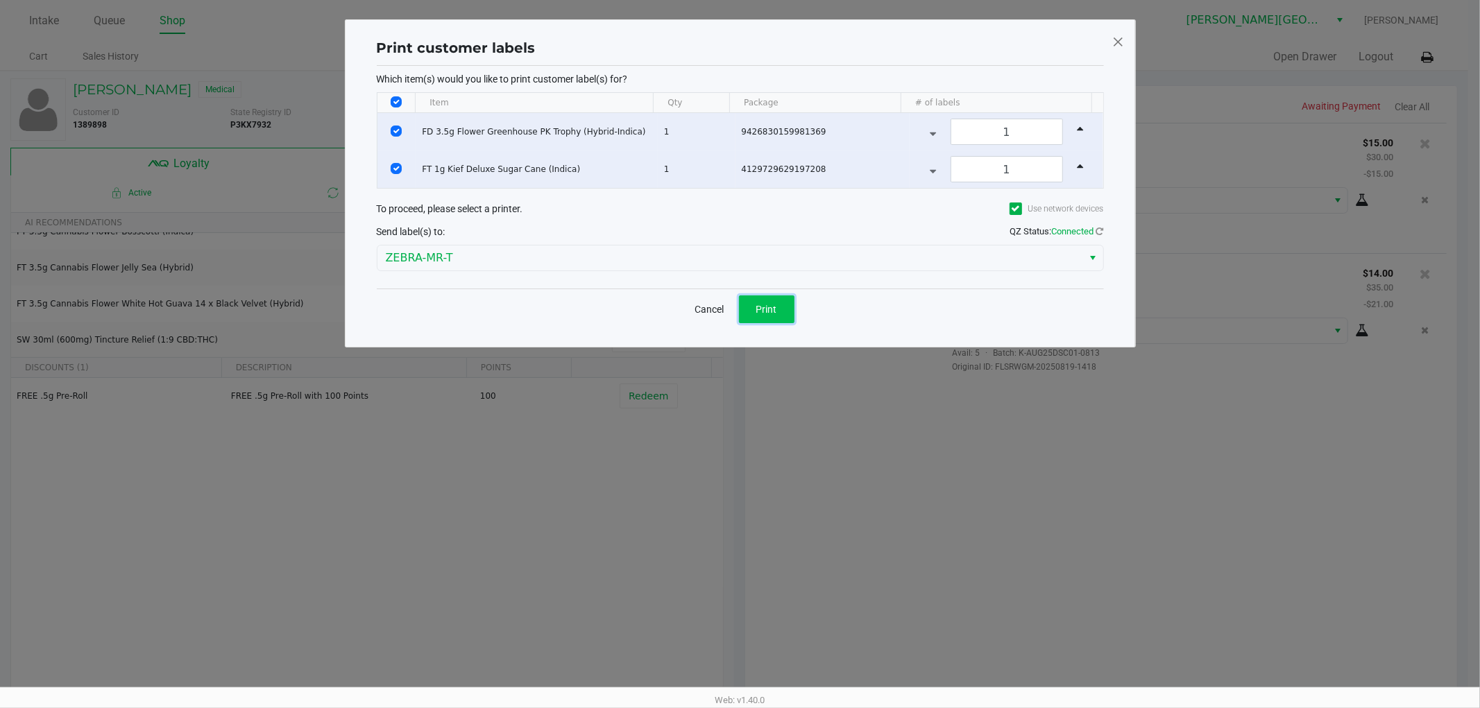
click at [778, 309] on button "Print" at bounding box center [766, 310] width 55 height 28
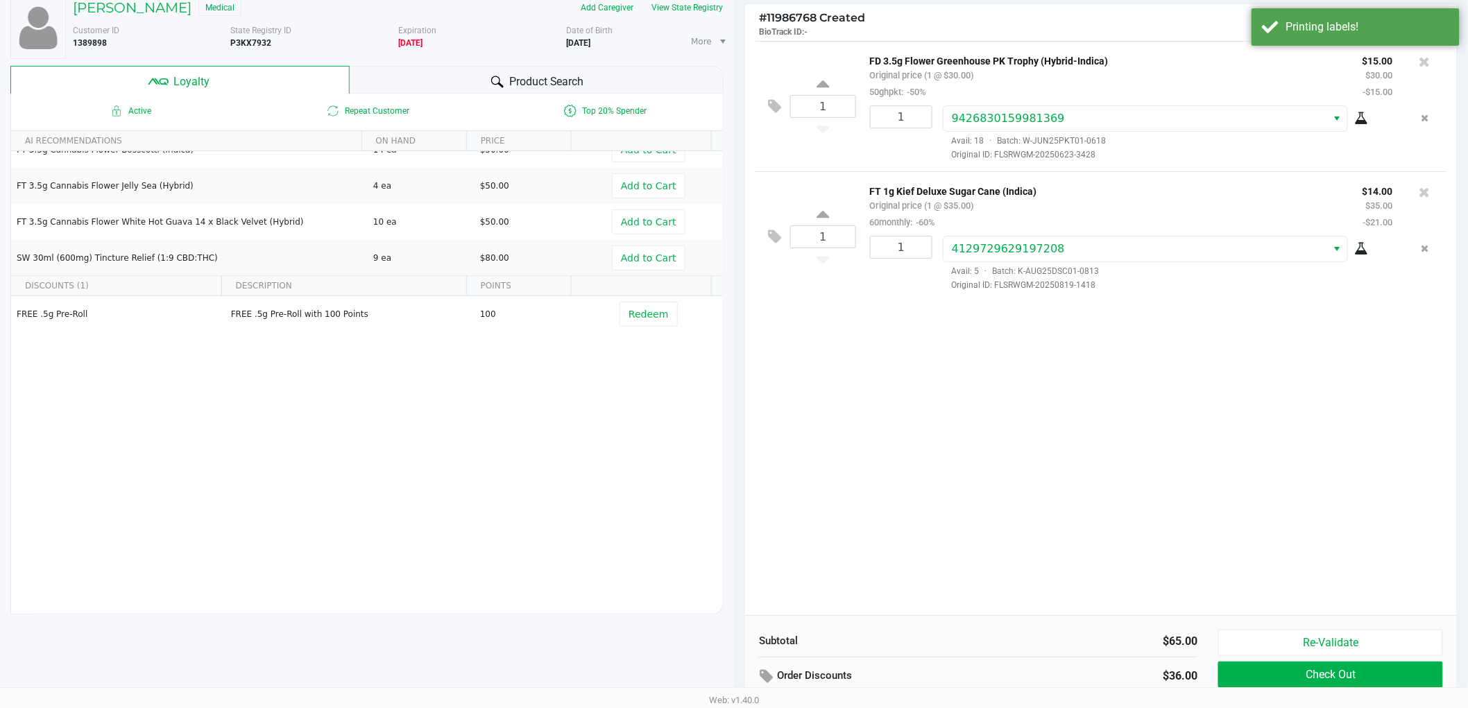
scroll to position [160, 0]
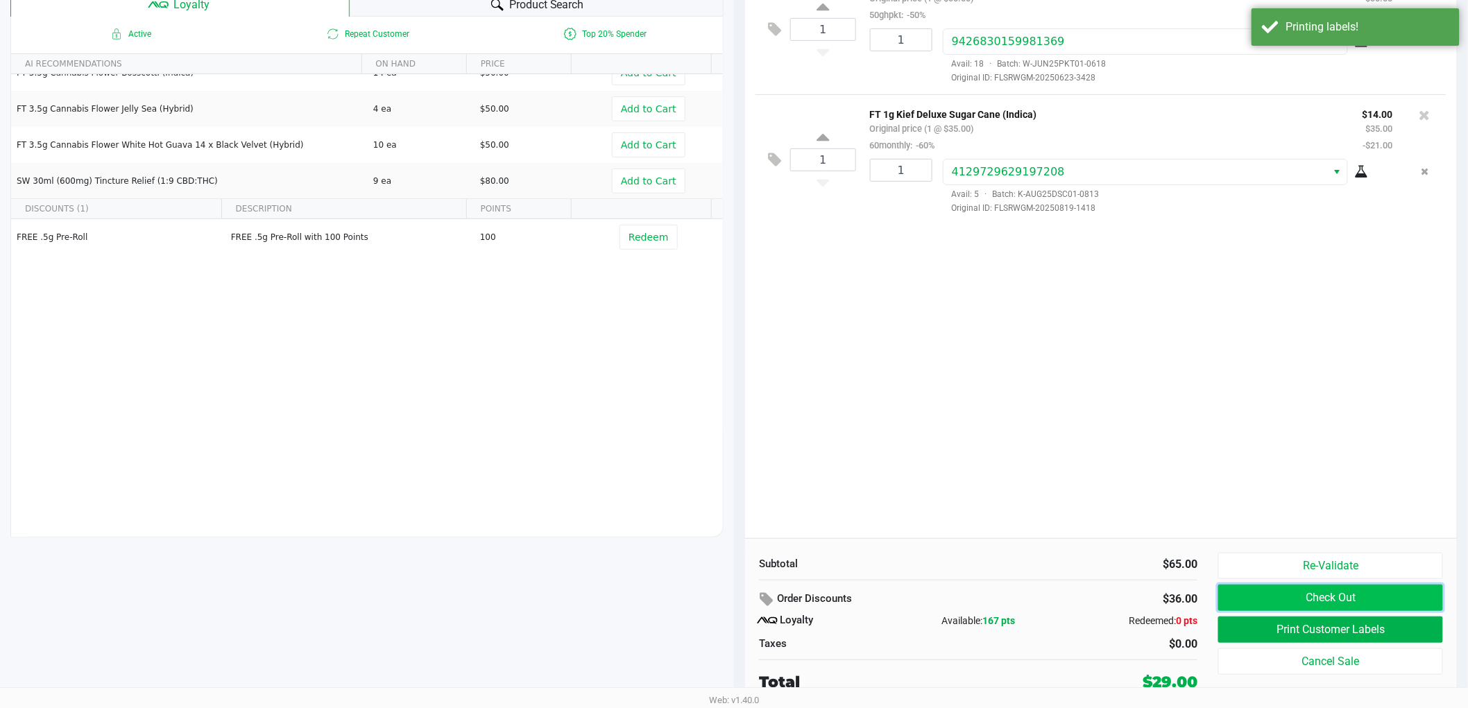
click at [1392, 601] on button "Check Out" at bounding box center [1330, 598] width 225 height 26
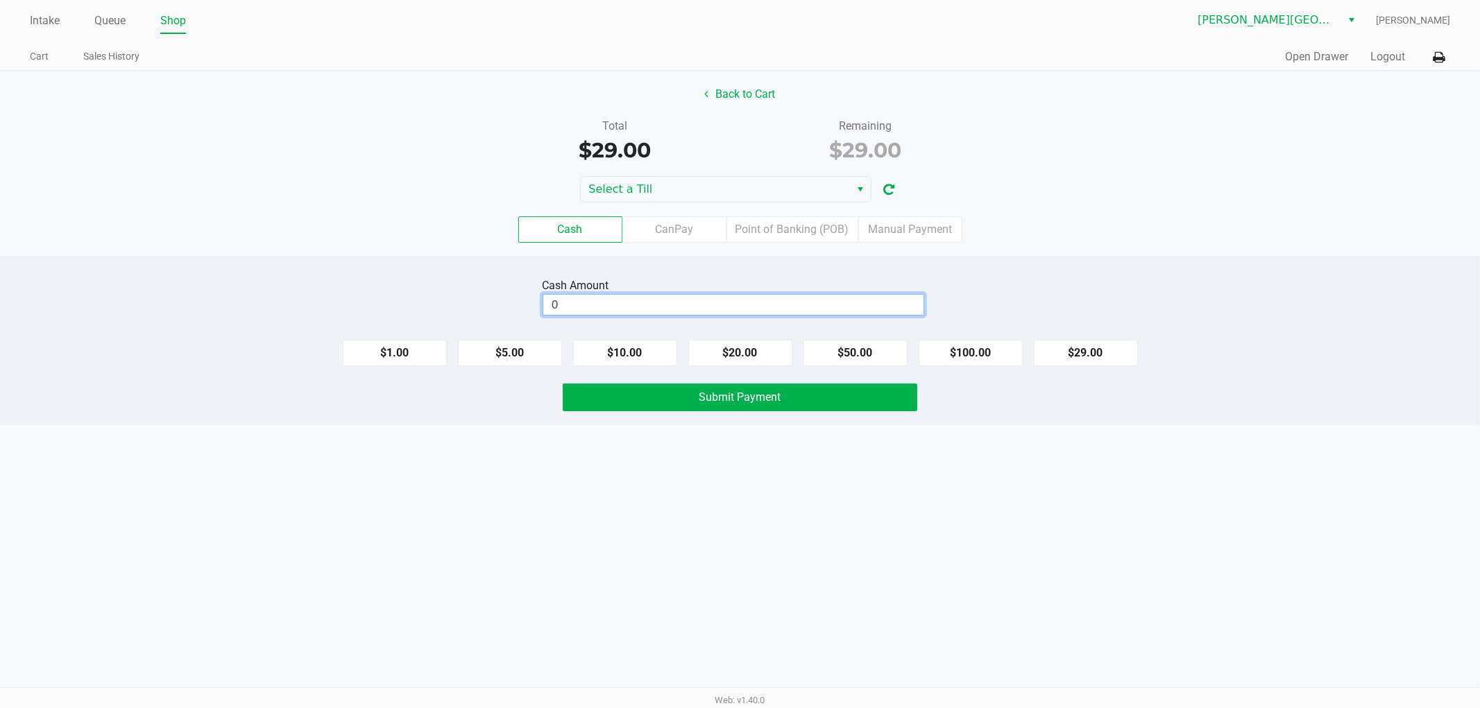
click at [868, 302] on input "0" at bounding box center [733, 305] width 380 height 20
type input "$30.00"
click at [862, 398] on button "Submit Payment" at bounding box center [740, 398] width 354 height 28
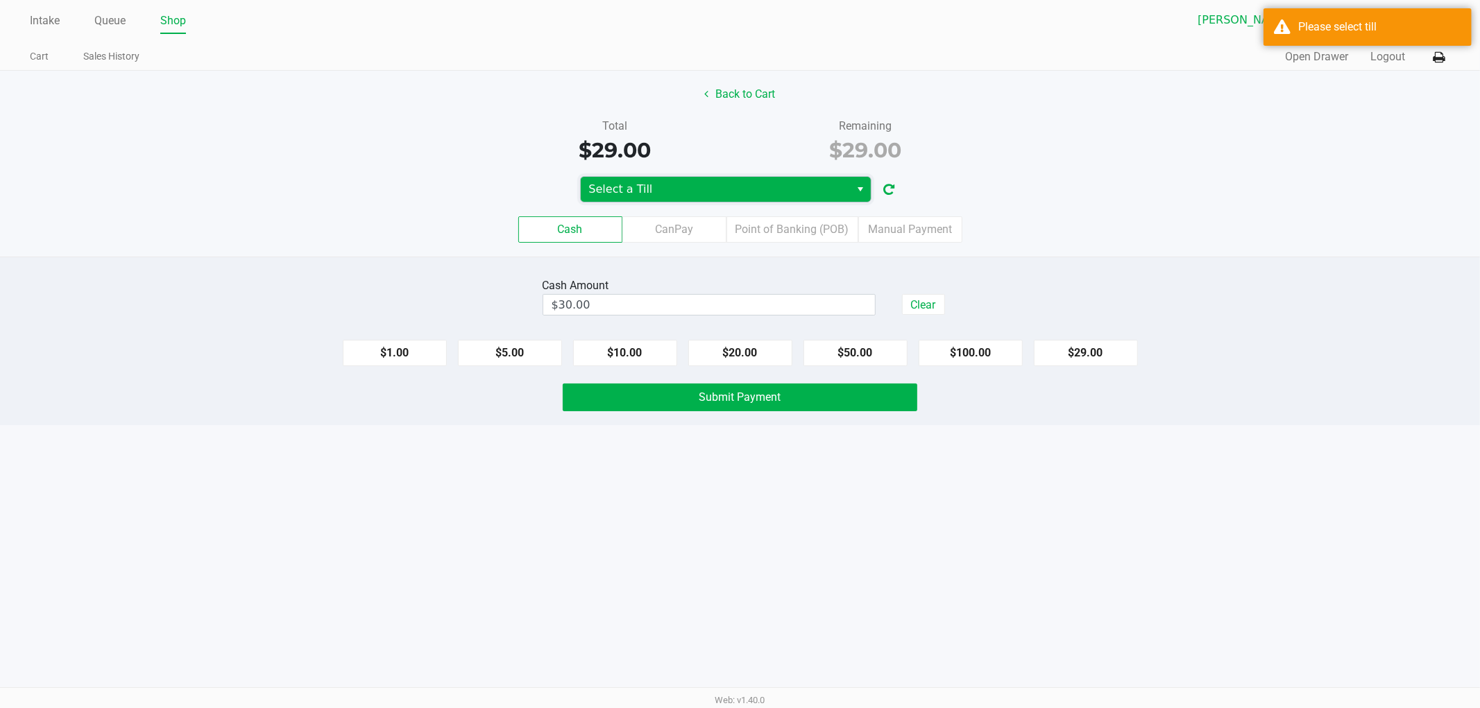
click at [622, 186] on span "Select a Till" at bounding box center [715, 189] width 253 height 17
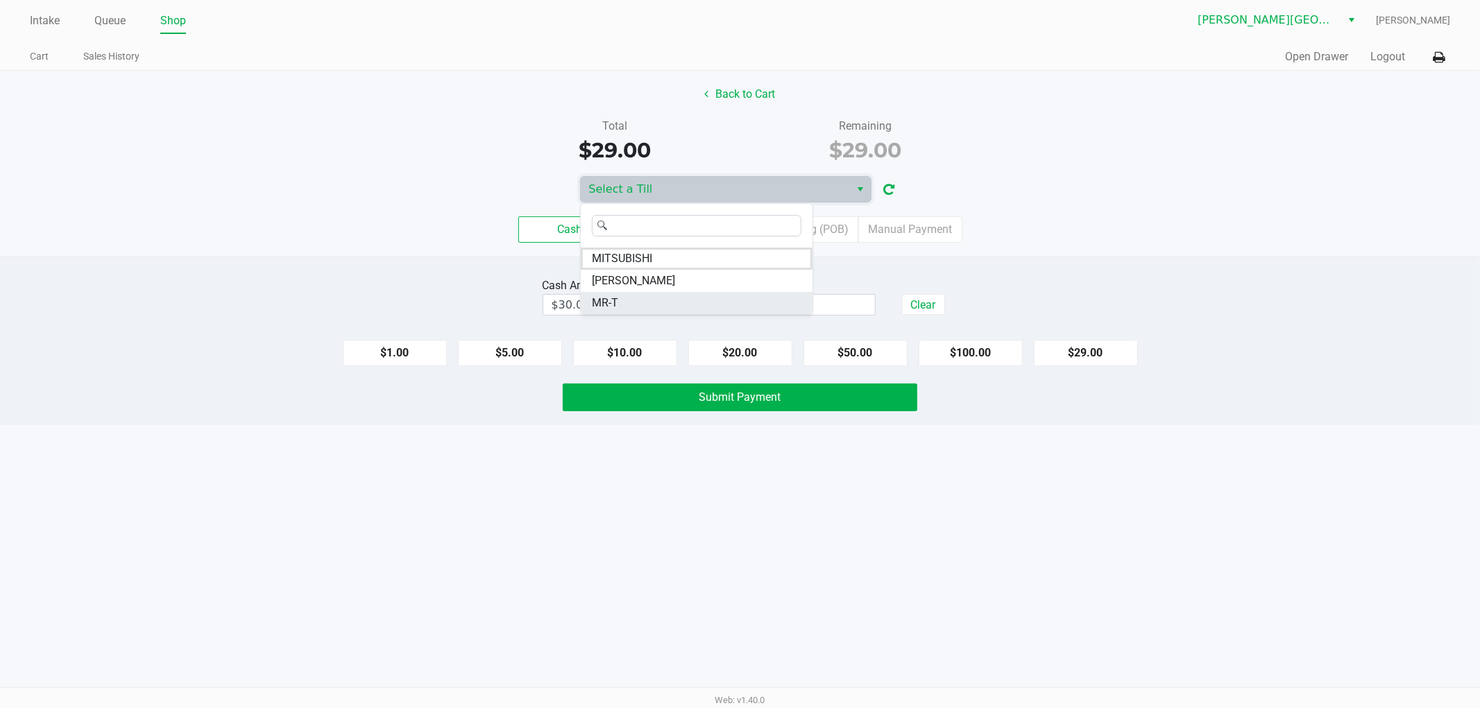
click at [648, 295] on li "MR-T" at bounding box center [697, 303] width 232 height 22
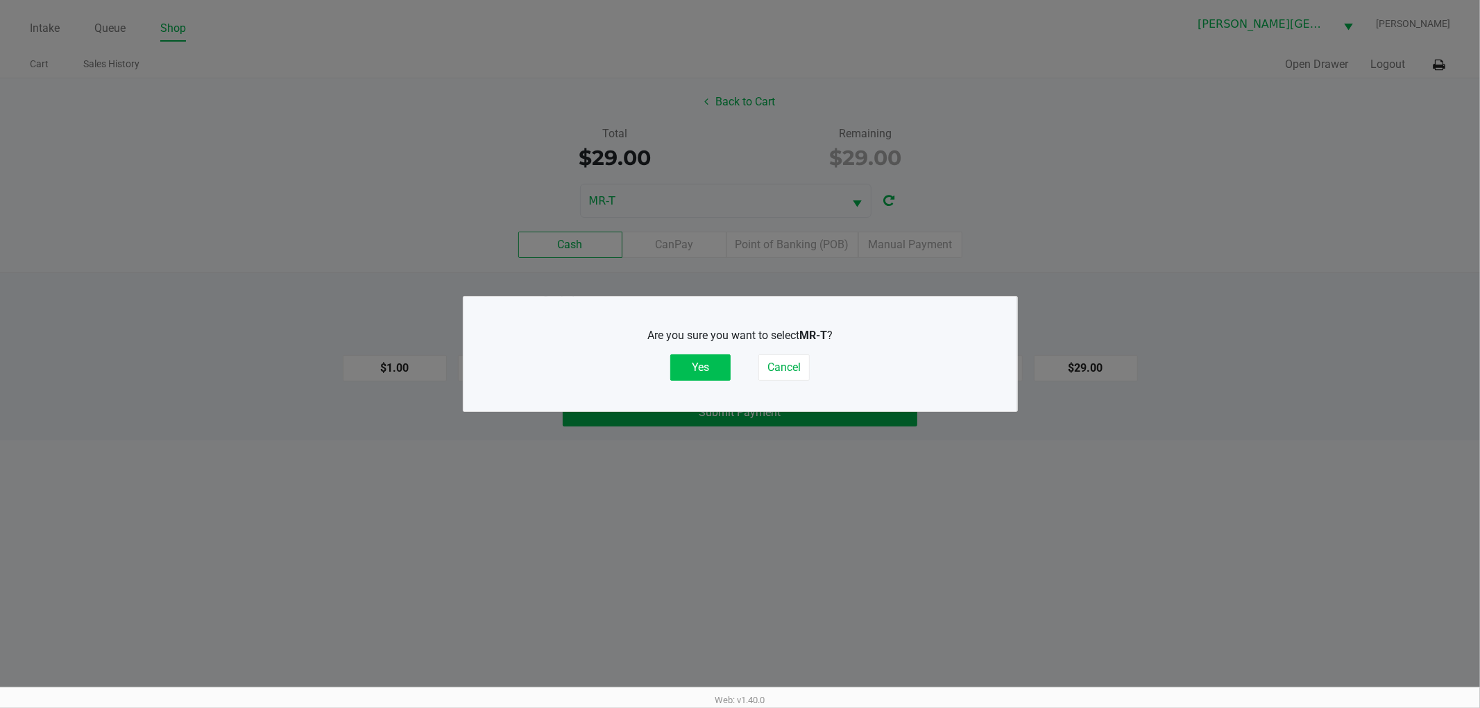
click at [708, 369] on button "Yes" at bounding box center [700, 367] width 60 height 26
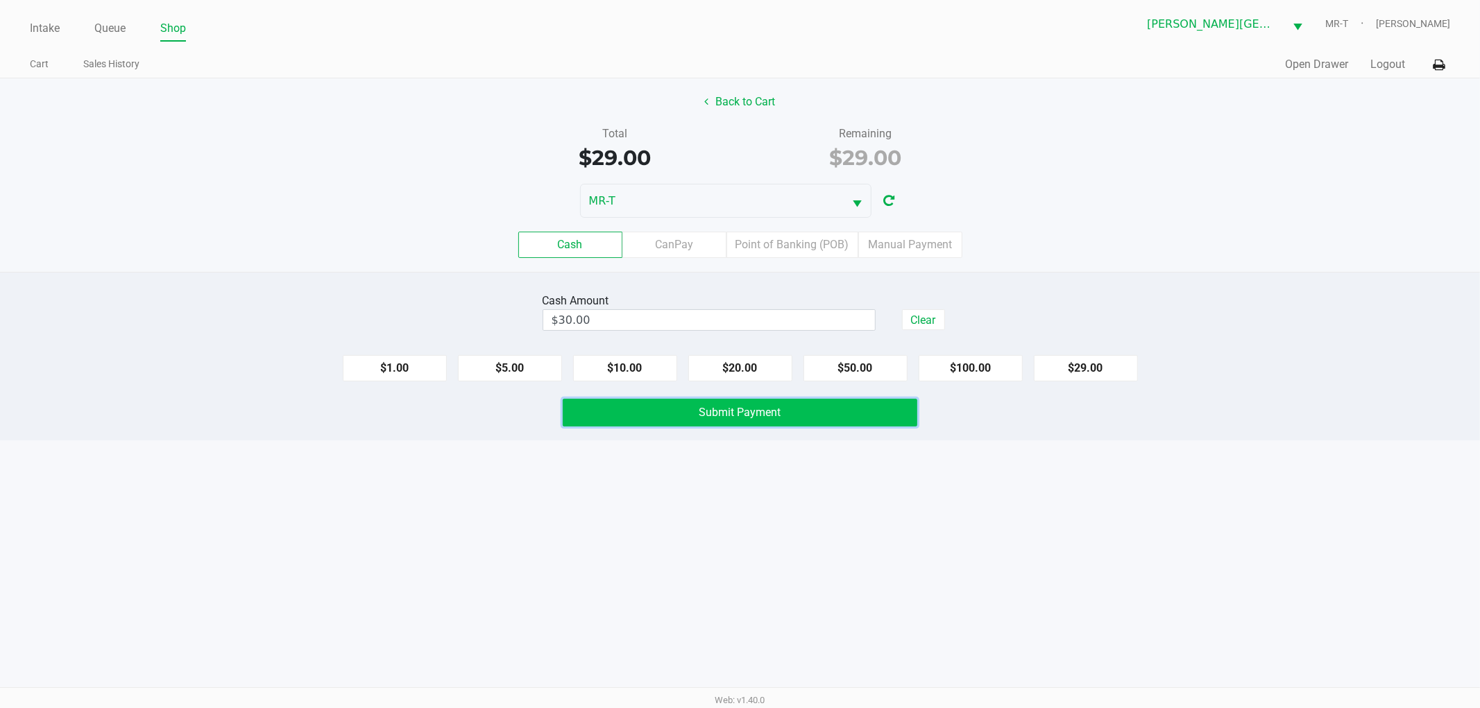
click at [739, 413] on span "Submit Payment" at bounding box center [740, 412] width 82 height 13
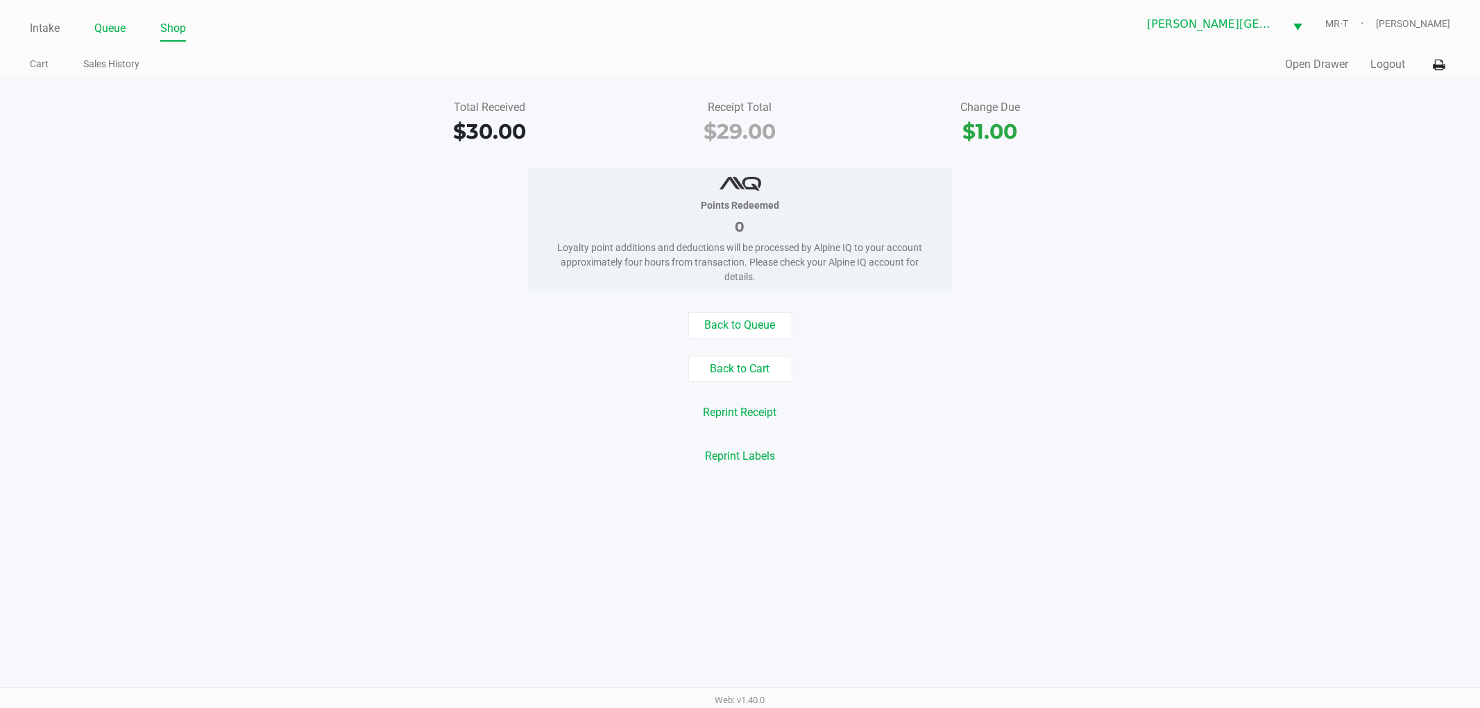
click at [119, 38] on li "Queue" at bounding box center [109, 29] width 31 height 24
click at [121, 29] on link "Queue" at bounding box center [109, 28] width 31 height 19
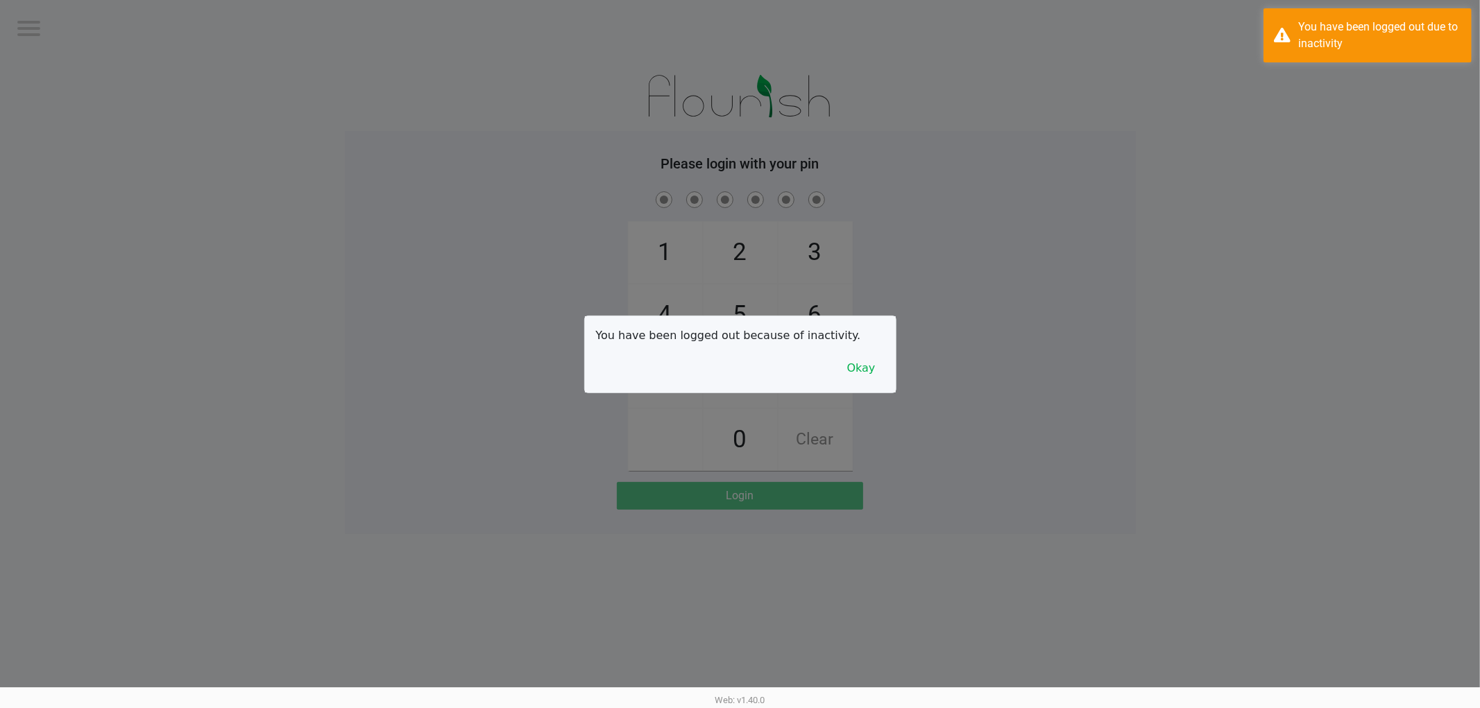
click at [260, 142] on div at bounding box center [740, 354] width 1480 height 708
checkbox input "true"
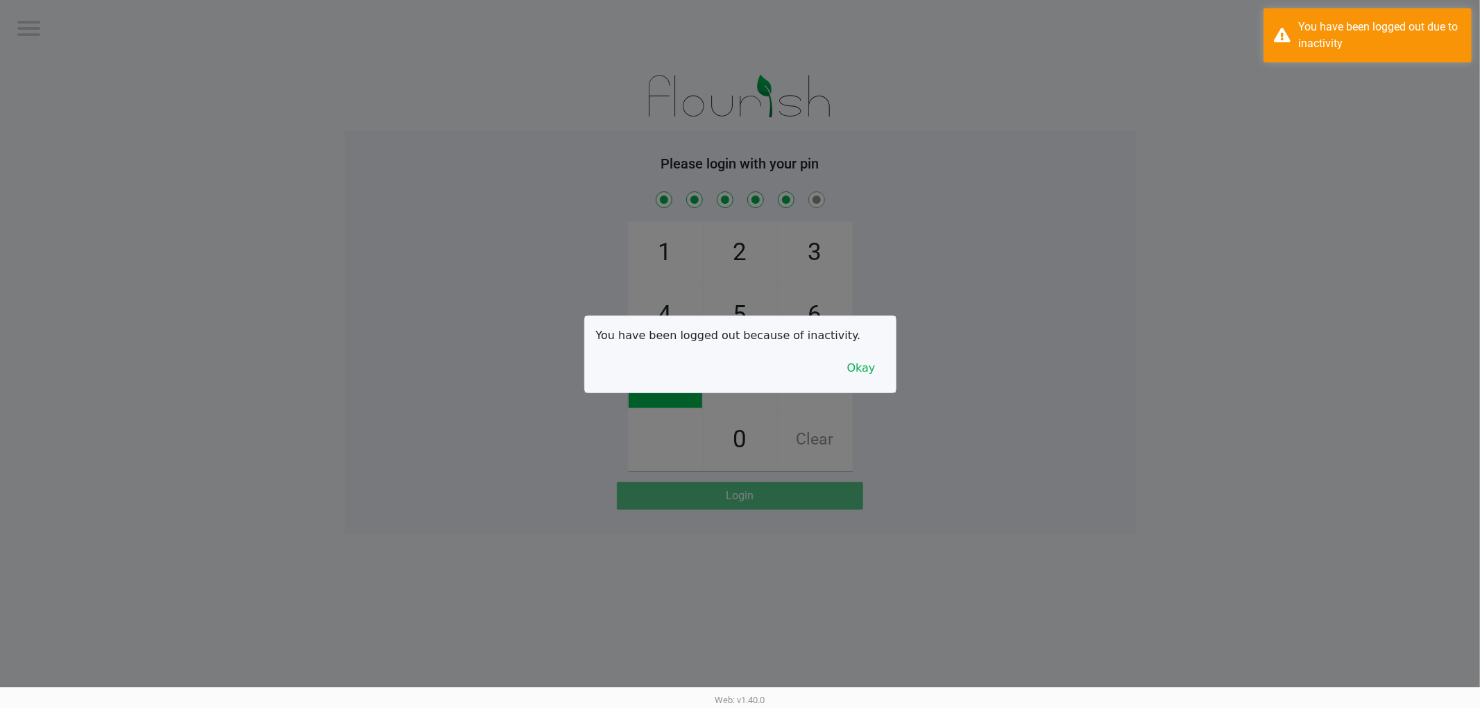
checkbox input "true"
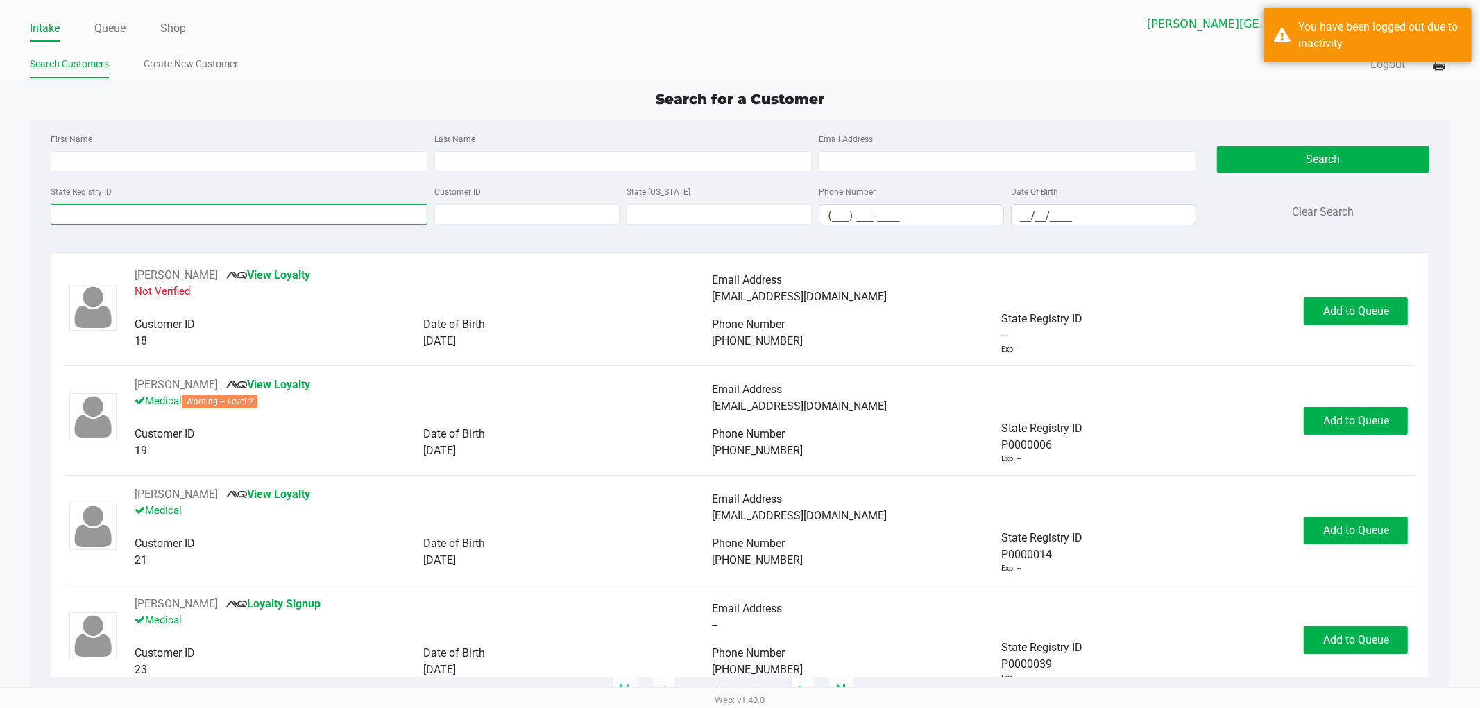
click at [162, 218] on input "State Registry ID" at bounding box center [239, 214] width 377 height 21
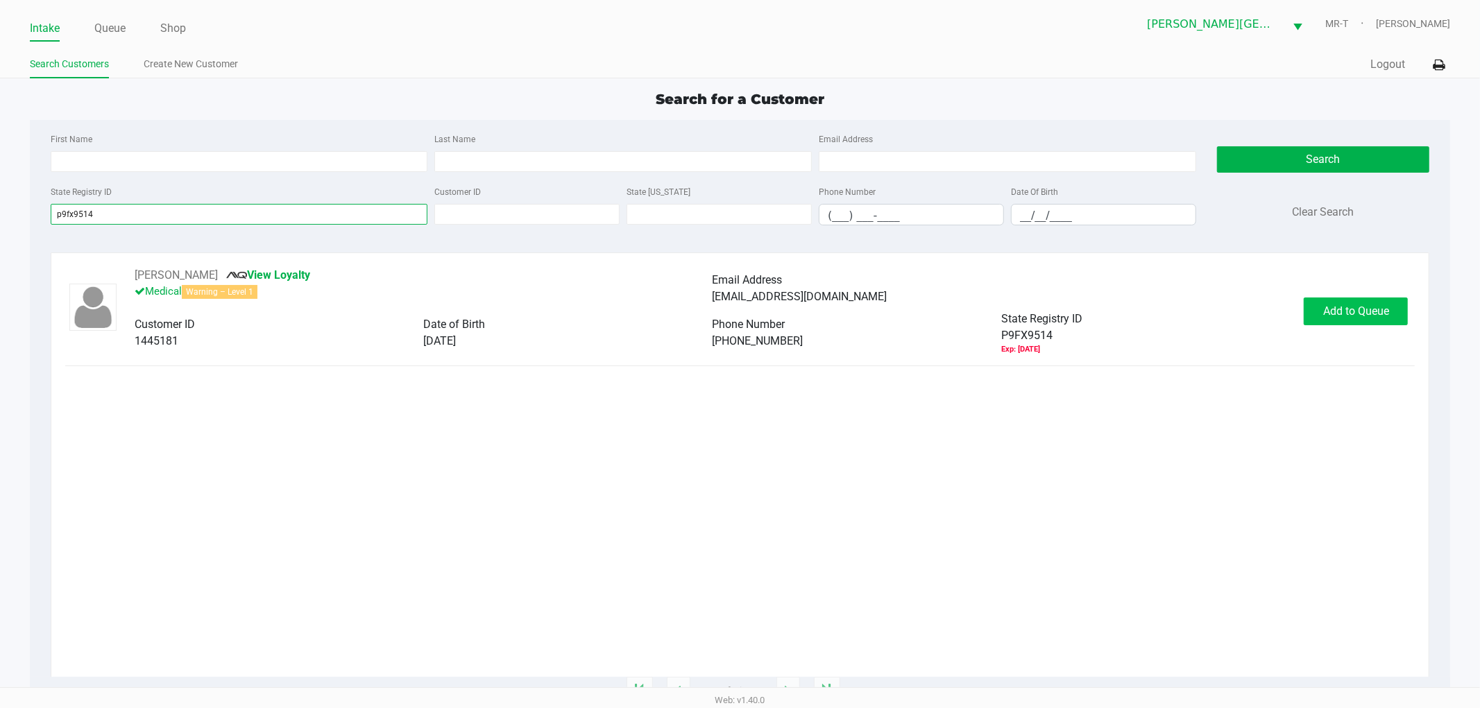
type input "p9fx9514"
click at [1376, 312] on span "Add to Queue" at bounding box center [1356, 311] width 66 height 13
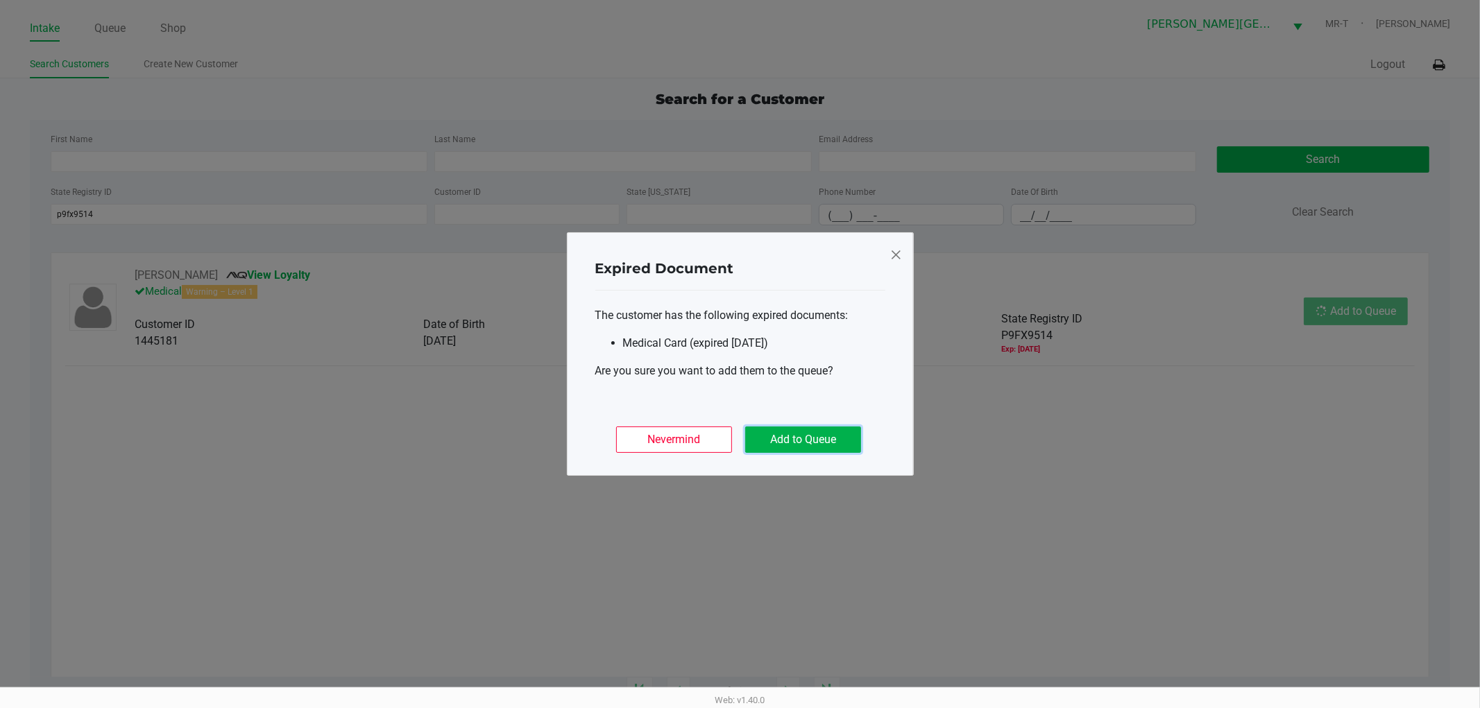
click at [843, 437] on button "Add to Queue" at bounding box center [803, 440] width 116 height 26
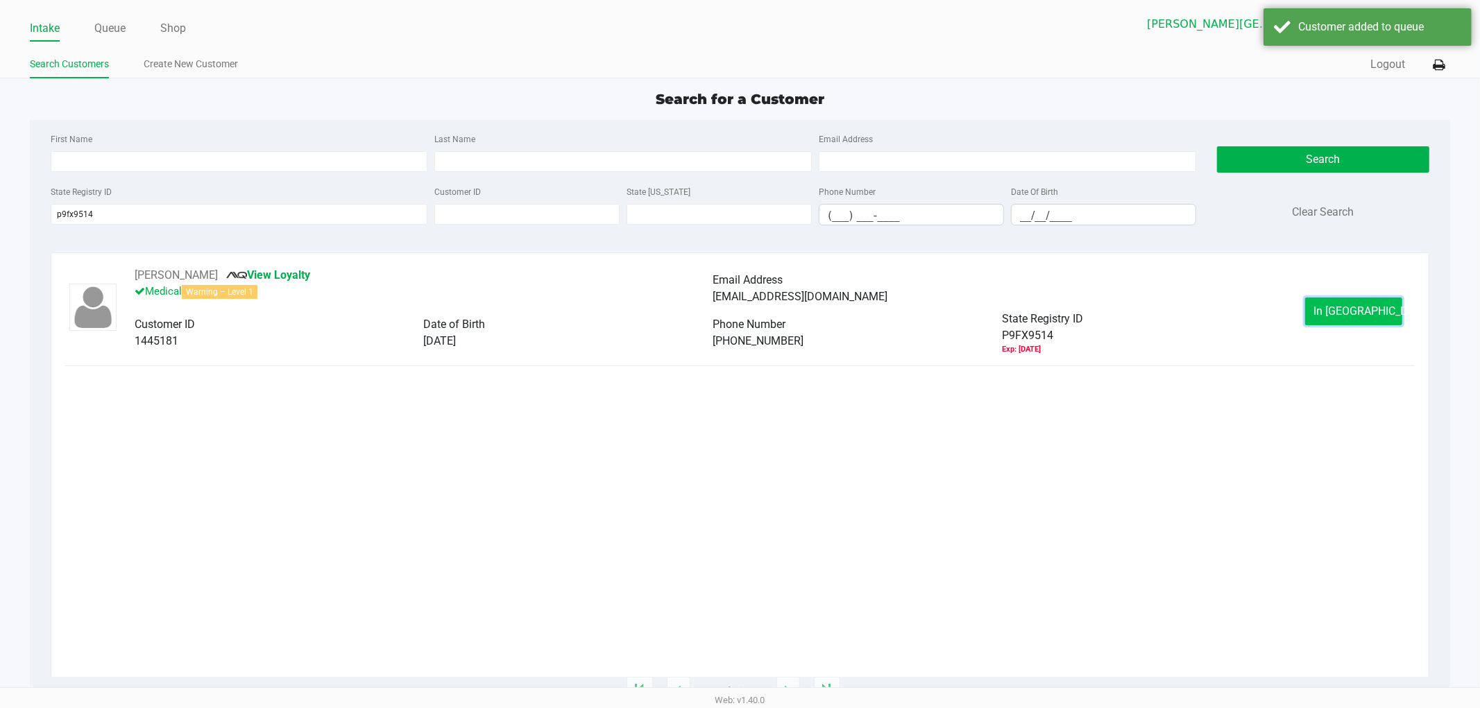
click at [1337, 307] on span "In [GEOGRAPHIC_DATA]" at bounding box center [1372, 311] width 117 height 13
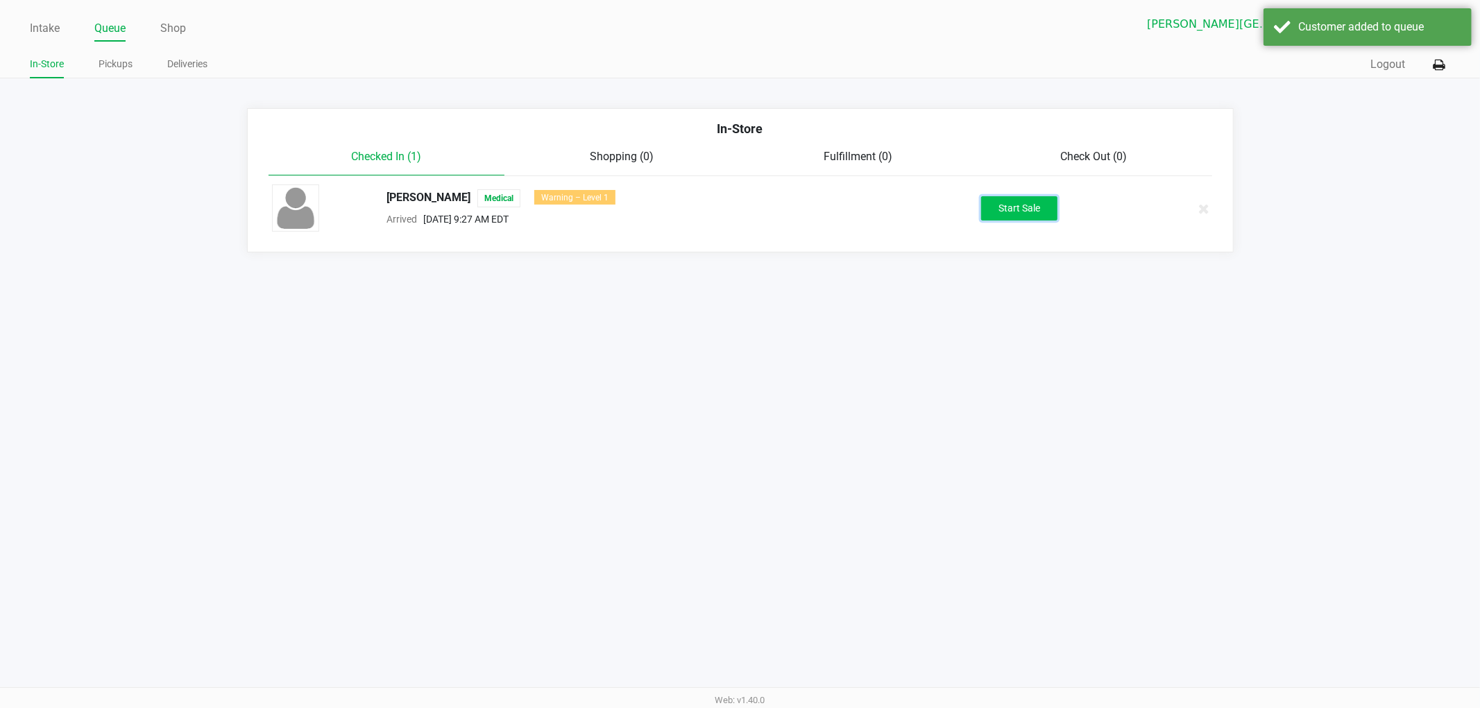
click at [1018, 205] on button "Start Sale" at bounding box center [1019, 208] width 76 height 24
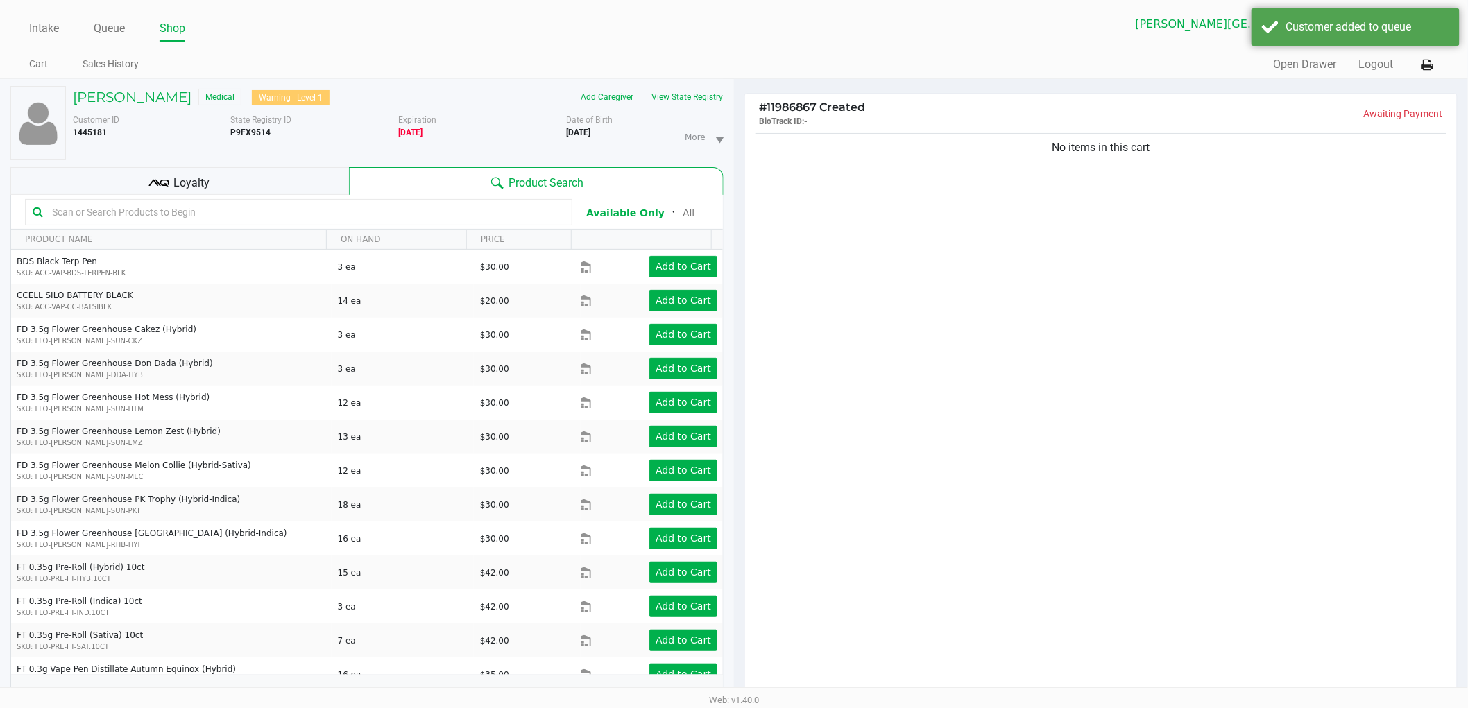
click at [148, 215] on input "text" at bounding box center [305, 212] width 518 height 21
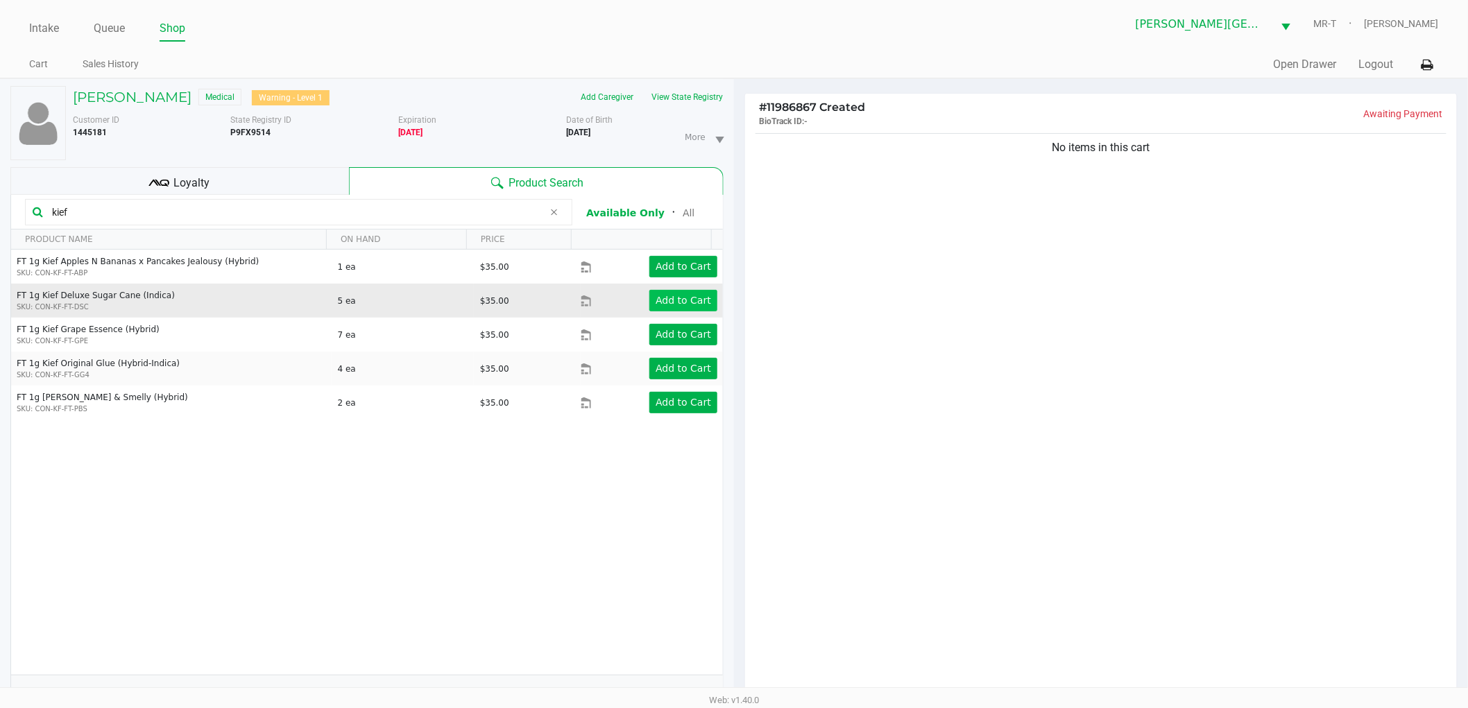
type input "kief"
click at [660, 303] on app-button-loader "Add to Cart" at bounding box center [683, 300] width 55 height 11
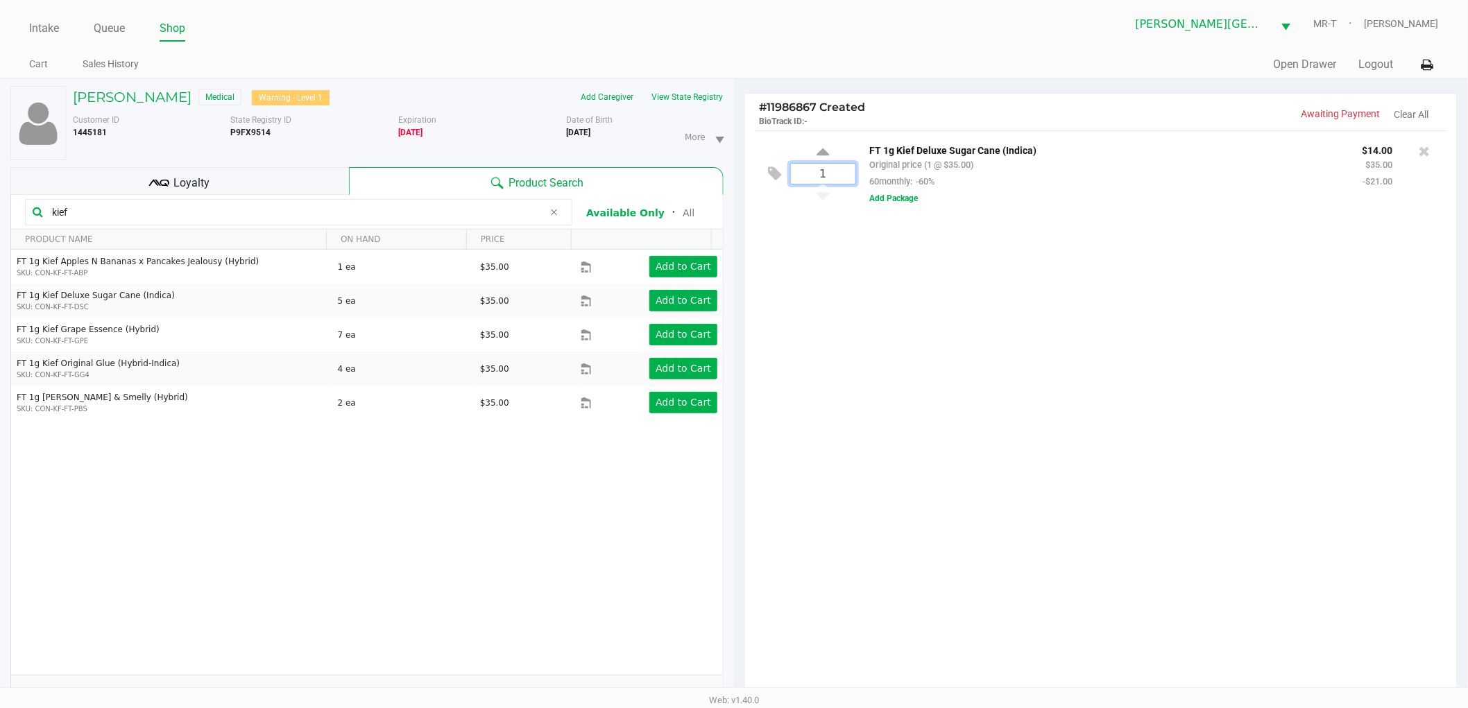
click at [825, 171] on input "1" at bounding box center [823, 174] width 65 height 20
type input "5"
click at [850, 260] on div "[PERSON_NAME] LIMERICK Medical Warning - Level 1 Add Caregiver View State Regis…" at bounding box center [734, 468] width 1468 height 780
click at [1110, 531] on div "5 FT 1g Kief Deluxe Sugar Cane (Indica) Original price (5 @ $35.00) 60monthly: …" at bounding box center [1101, 417] width 712 height 574
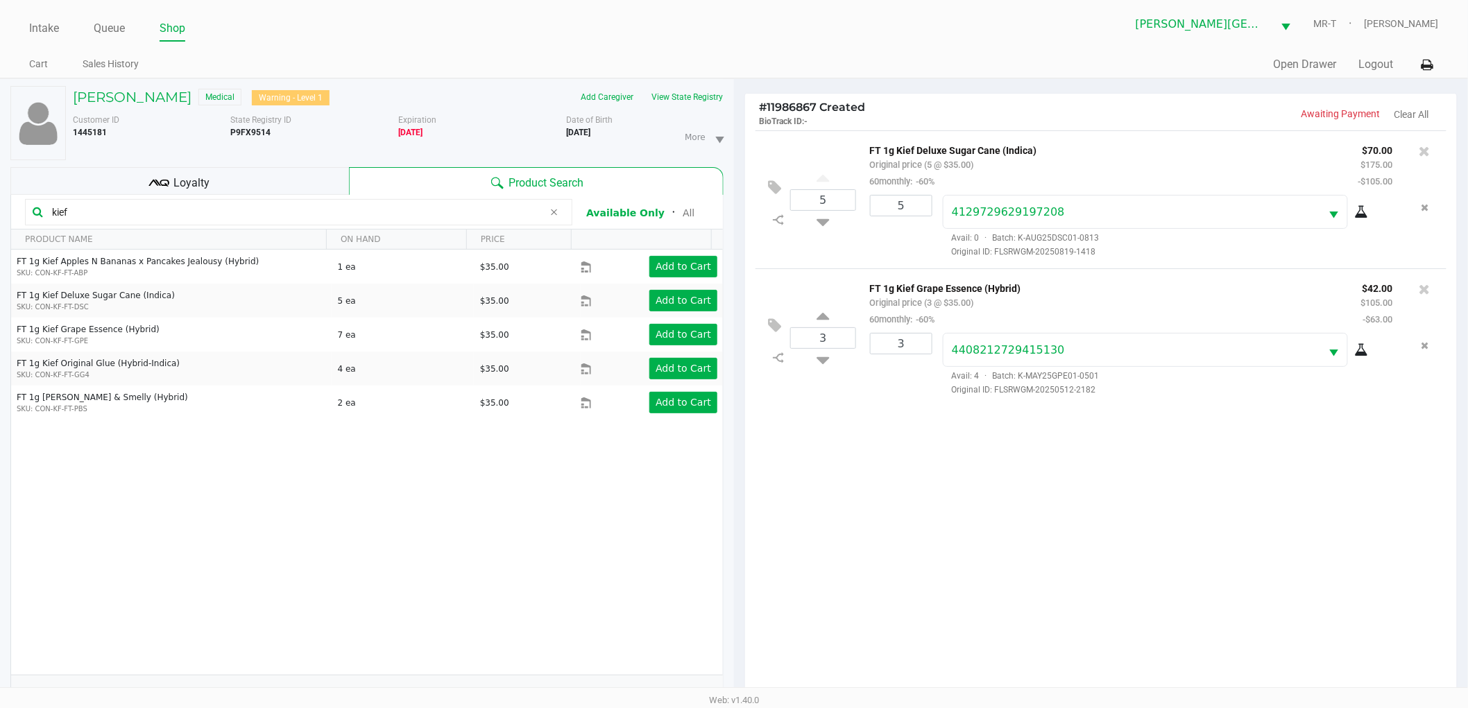
drag, startPoint x: 909, startPoint y: 524, endPoint x: 718, endPoint y: 313, distance: 284.9
click at [903, 518] on div "5 FT 1g Kief Deluxe Sugar Cane (Indica) Original price (5 @ $35.00) 60monthly: …" at bounding box center [1101, 417] width 712 height 574
click at [254, 207] on input "kief" at bounding box center [294, 212] width 497 height 21
type input "k"
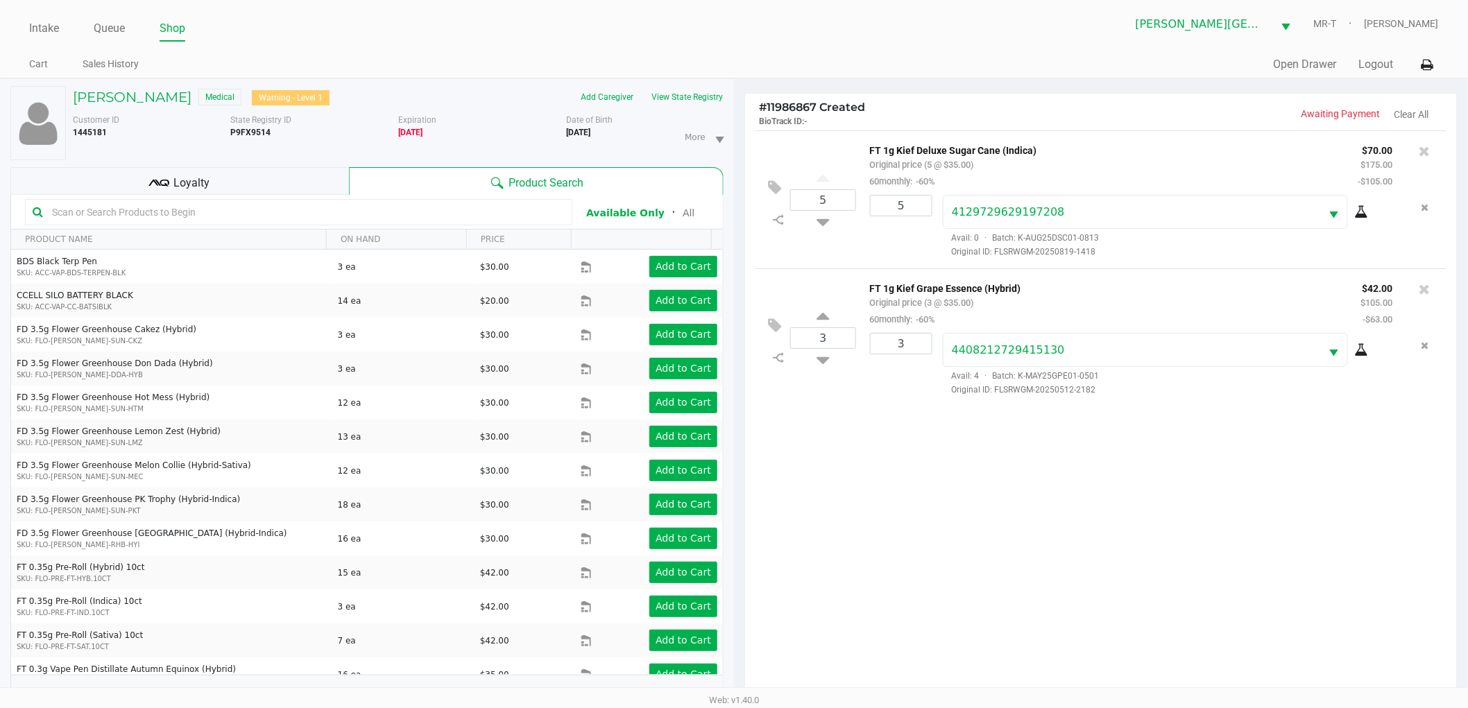
click at [907, 558] on div "5 FT 1g Kief Deluxe Sugar Cane (Indica) Original price (5 @ $35.00) 60monthly: …" at bounding box center [1101, 417] width 712 height 574
click at [920, 574] on div "5 FT 1g Kief Deluxe Sugar Cane (Indica) Original price (5 @ $35.00) 60monthly: …" at bounding box center [1101, 417] width 712 height 574
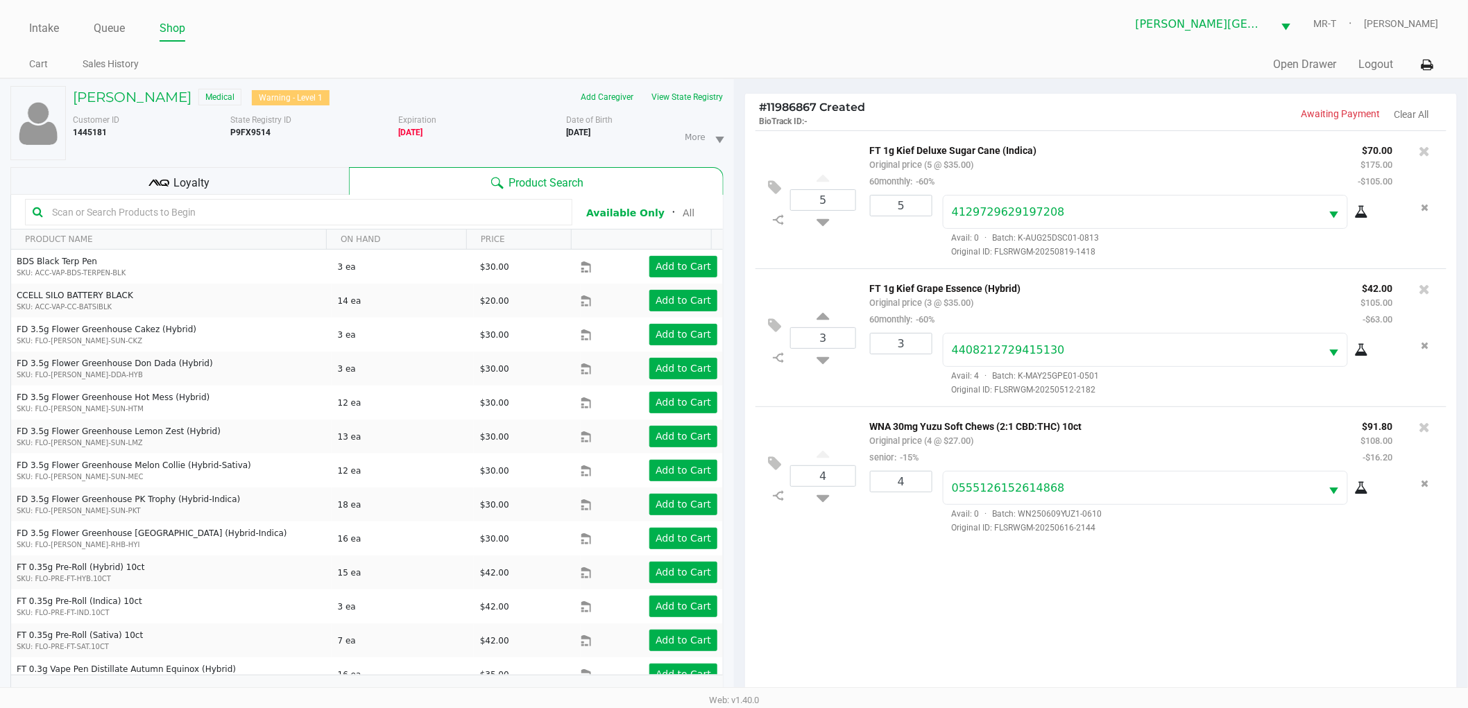
click at [241, 210] on input "text" at bounding box center [305, 212] width 518 height 21
click at [680, 98] on button "View State Registry" at bounding box center [682, 97] width 81 height 22
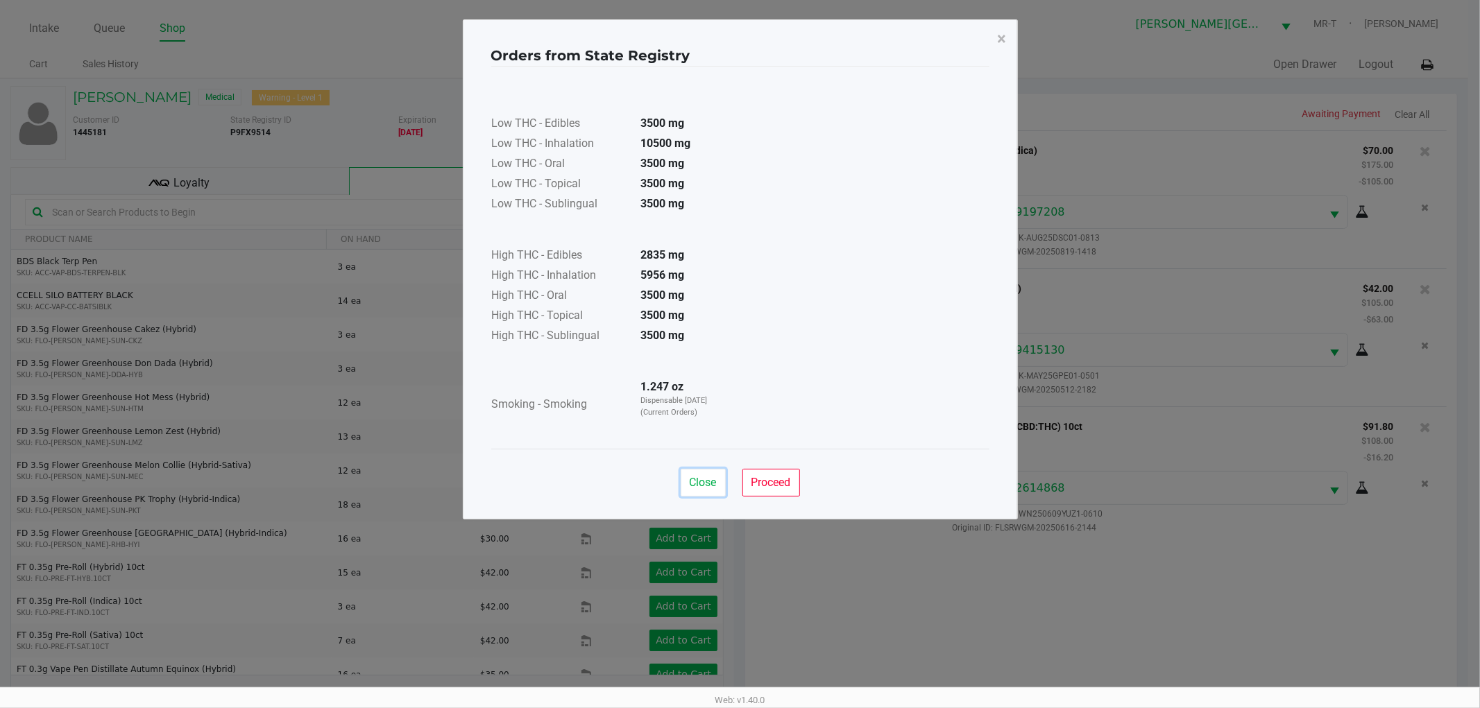
drag, startPoint x: 710, startPoint y: 488, endPoint x: 741, endPoint y: 509, distance: 36.9
click at [709, 488] on span "Close" at bounding box center [703, 482] width 27 height 13
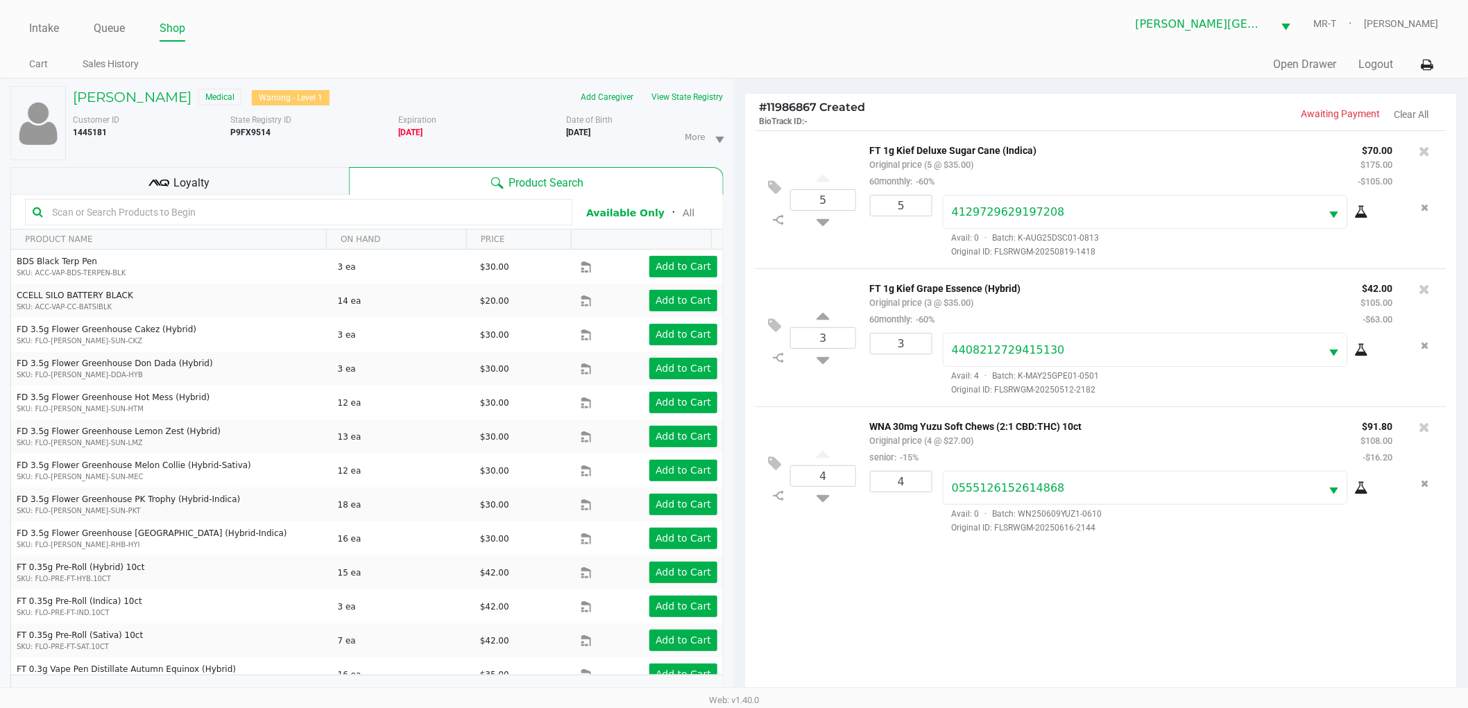
click at [855, 564] on div "5 FT 1g Kief Deluxe Sugar Cane (Indica) Original price (5 @ $35.00) 60monthly: …" at bounding box center [1101, 417] width 712 height 574
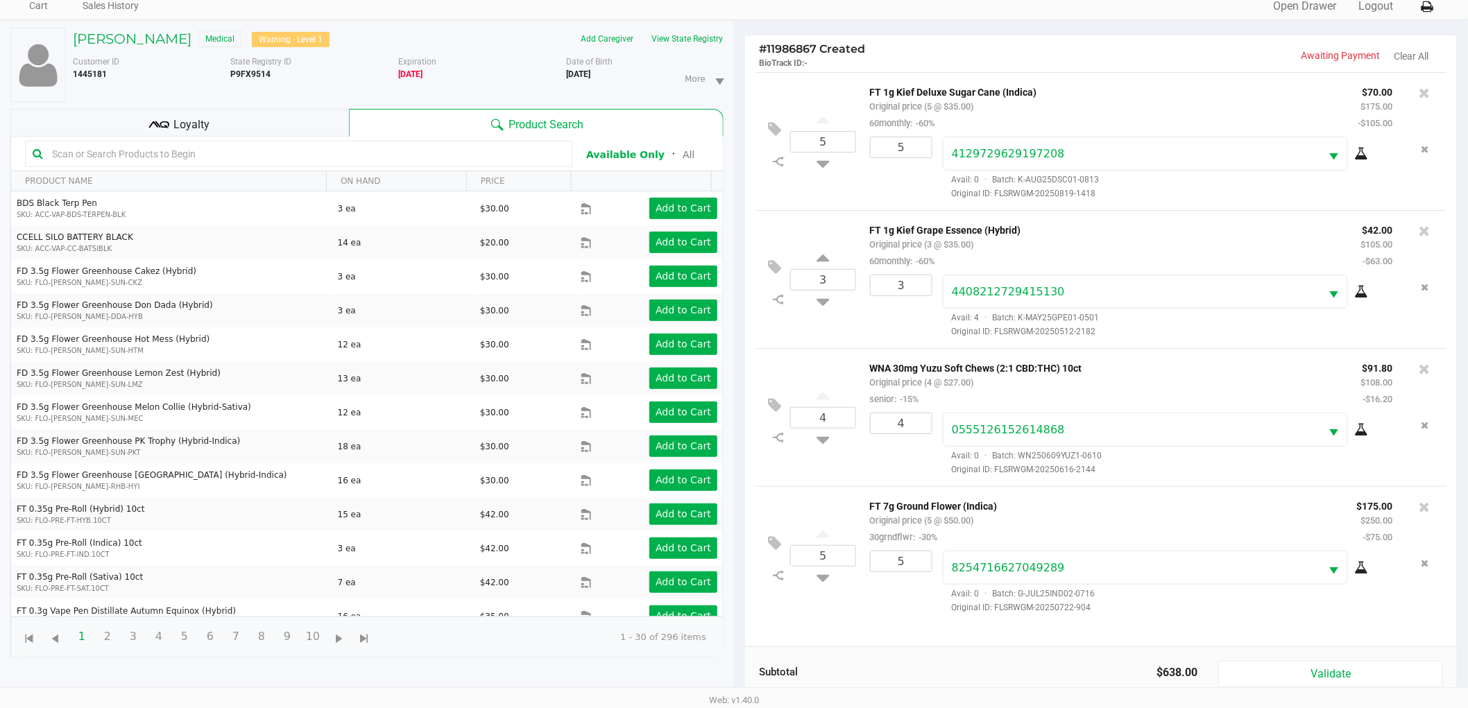
scroll to position [151, 0]
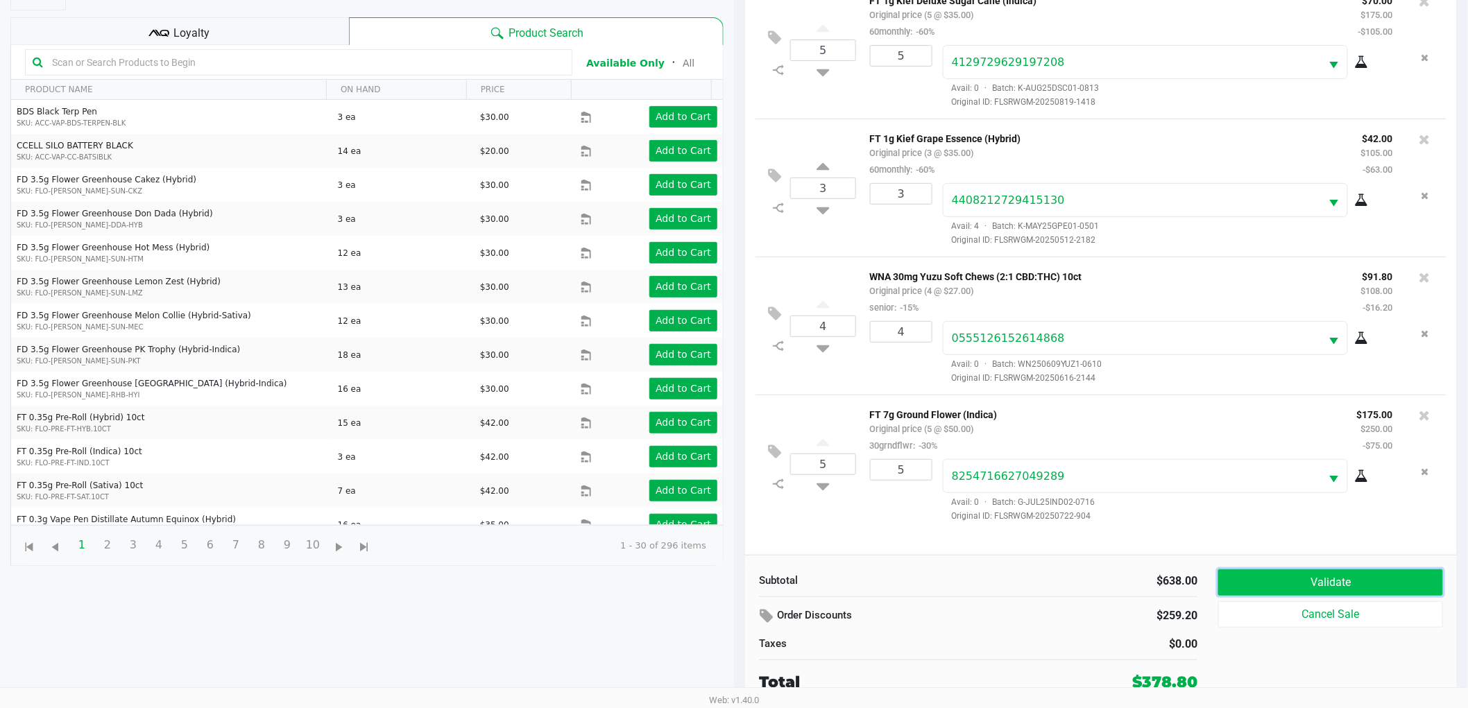
click at [1330, 576] on button "Validate" at bounding box center [1330, 583] width 225 height 26
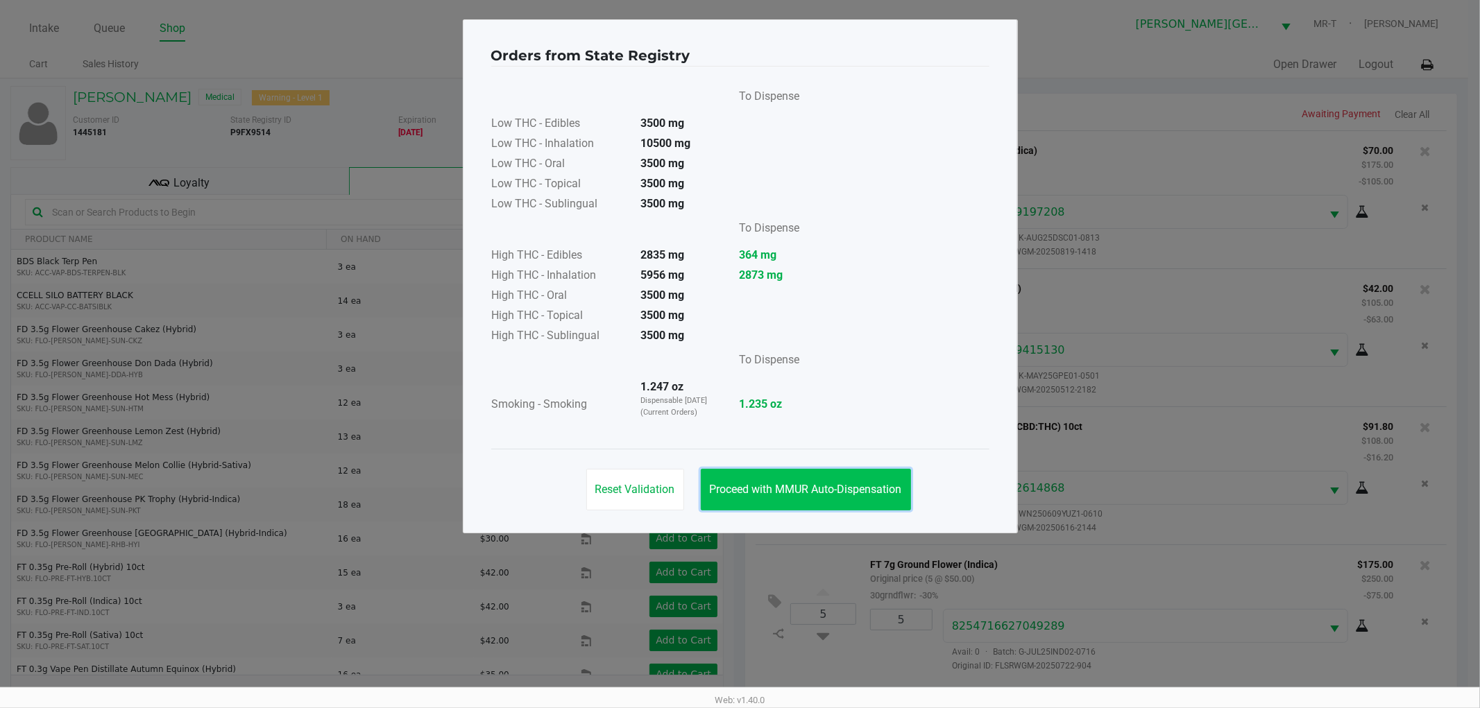
click at [889, 479] on button "Proceed with MMUR Auto-Dispensation" at bounding box center [806, 490] width 210 height 42
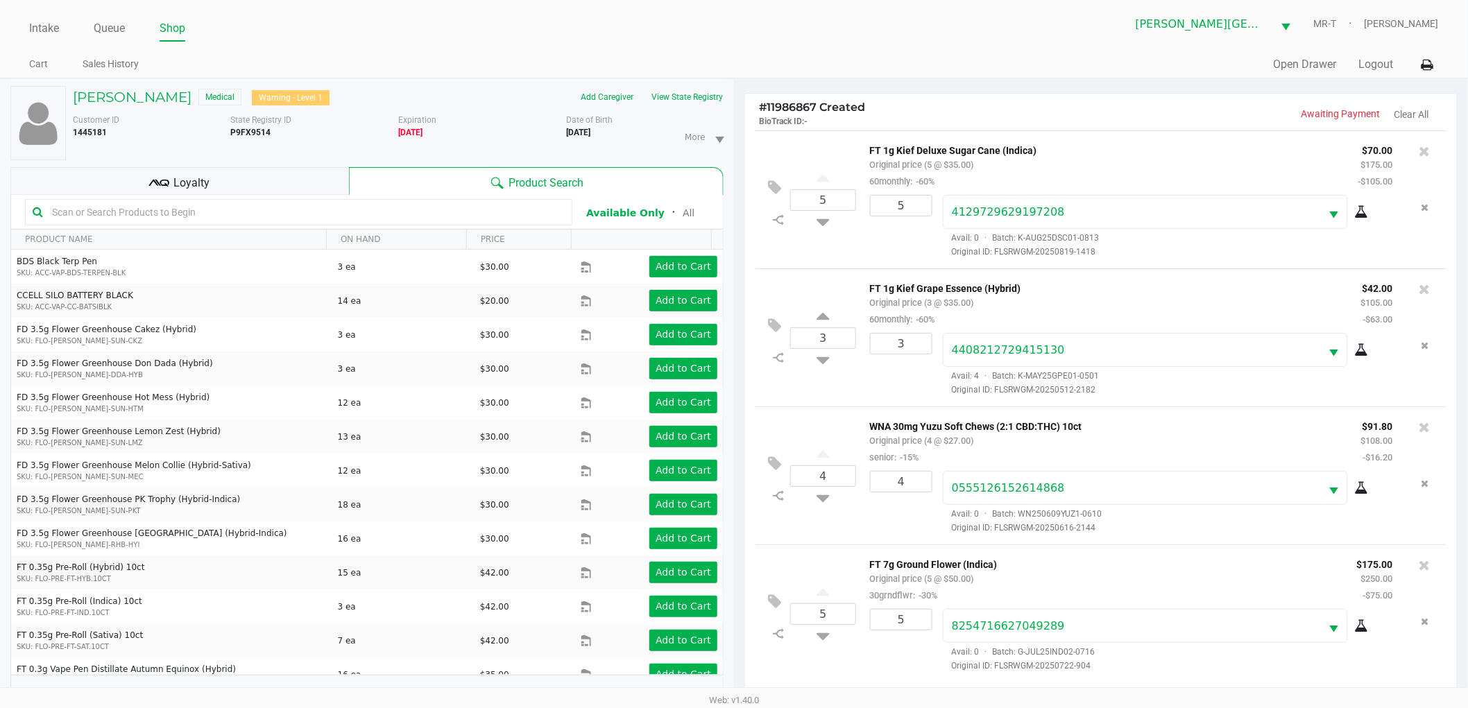
click at [258, 212] on input "text" at bounding box center [305, 212] width 518 height 21
click at [1097, 445] on div "WNA 30mg Yuzu Soft Chews (2:1 CBD:THC) 10ct Original price (4 @ $27.00) senior:…" at bounding box center [1104, 442] width 491 height 48
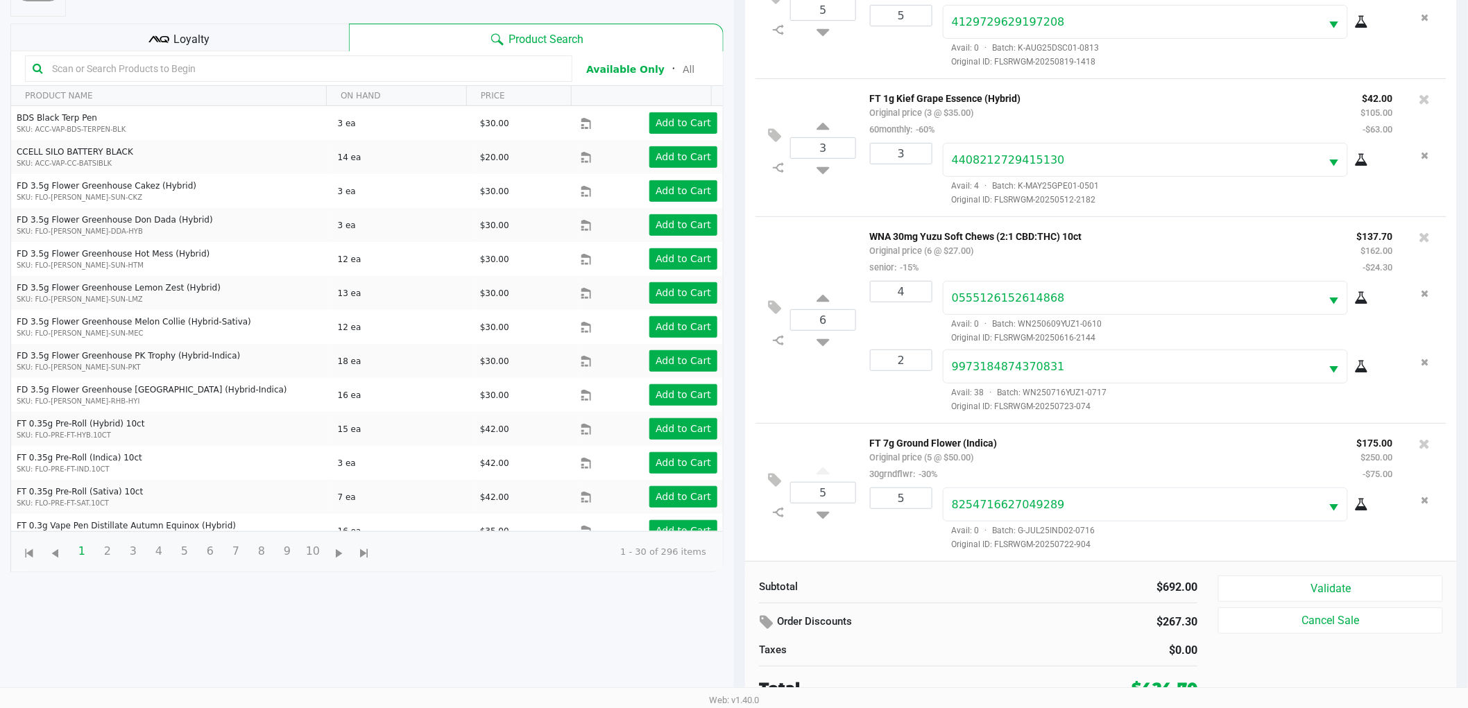
scroll to position [151, 0]
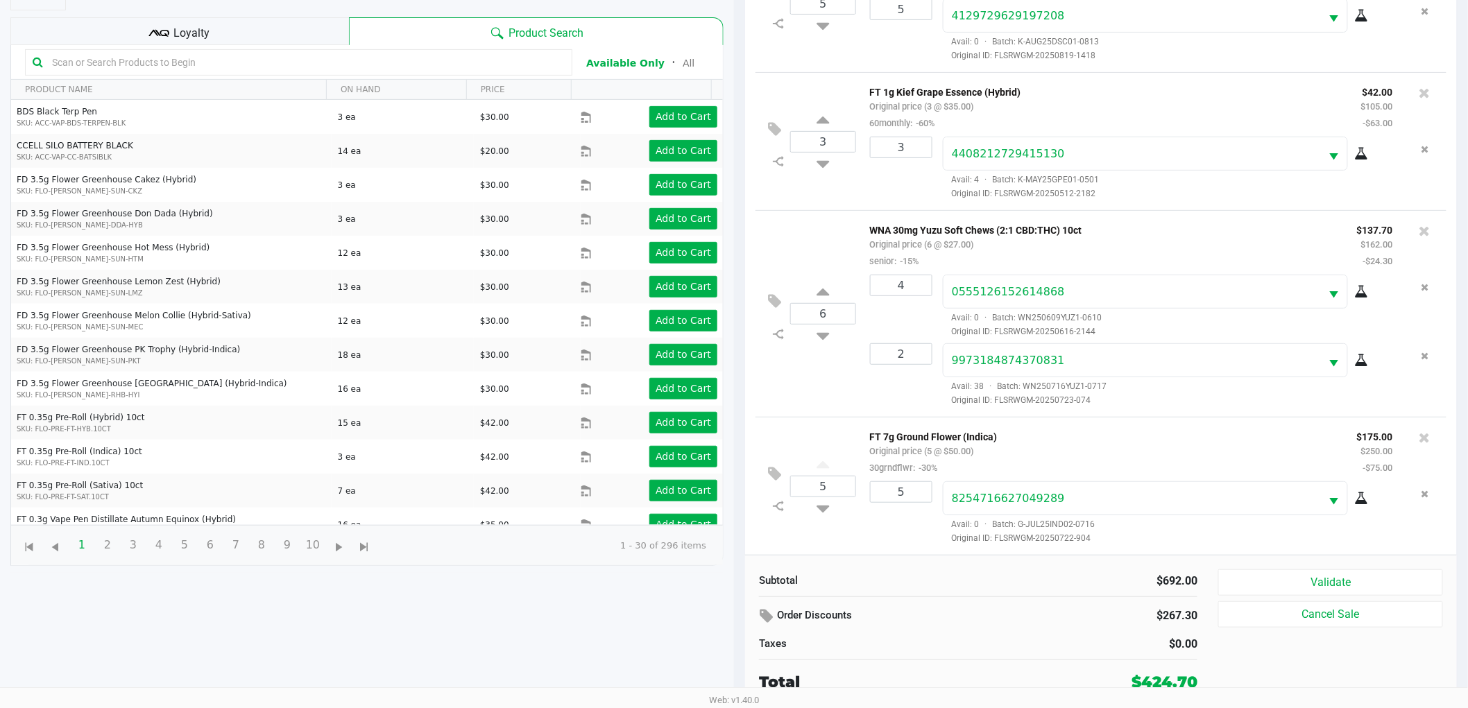
click at [298, 25] on div "Loyalty" at bounding box center [179, 31] width 339 height 28
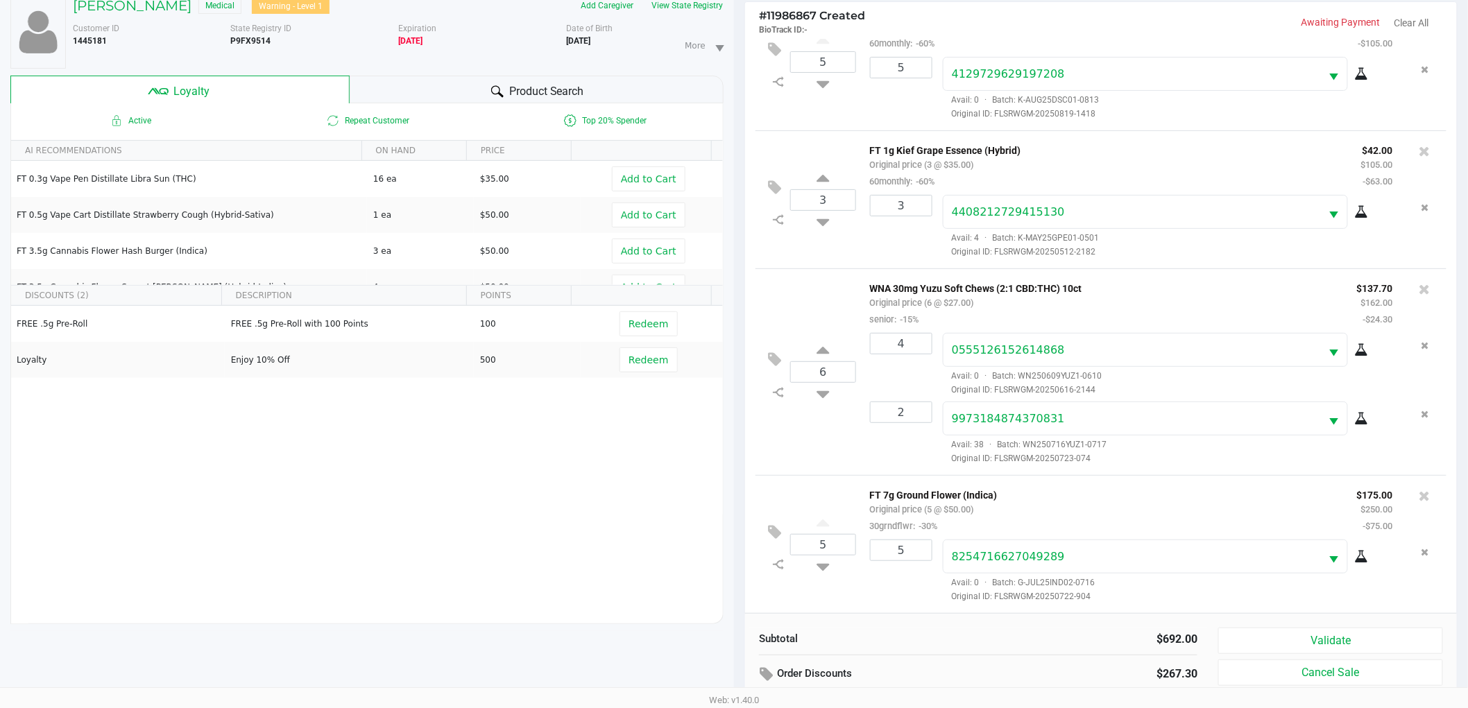
scroll to position [167, 0]
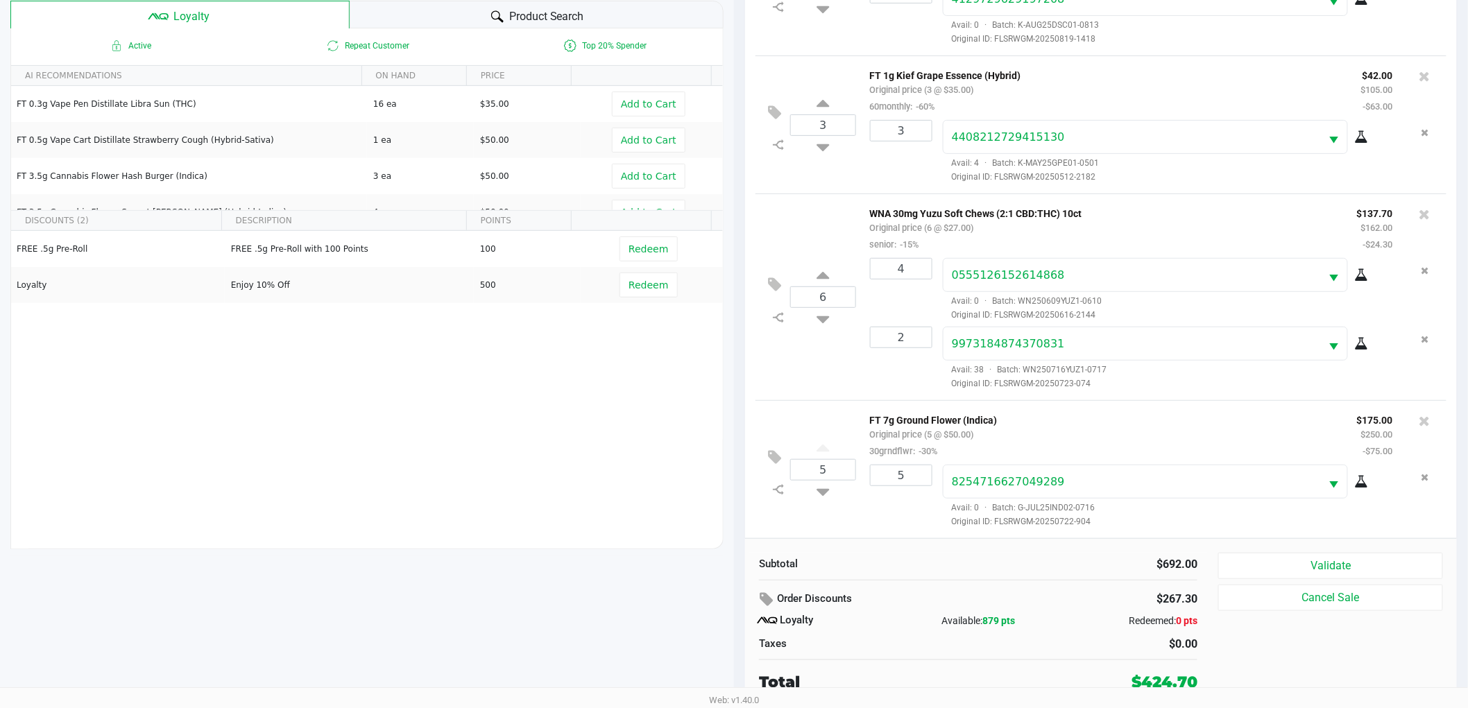
click at [883, 527] on div "5" at bounding box center [895, 496] width 73 height 63
drag, startPoint x: 878, startPoint y: 500, endPoint x: 876, endPoint y: 508, distance: 7.8
click at [876, 508] on div "5" at bounding box center [895, 496] width 73 height 63
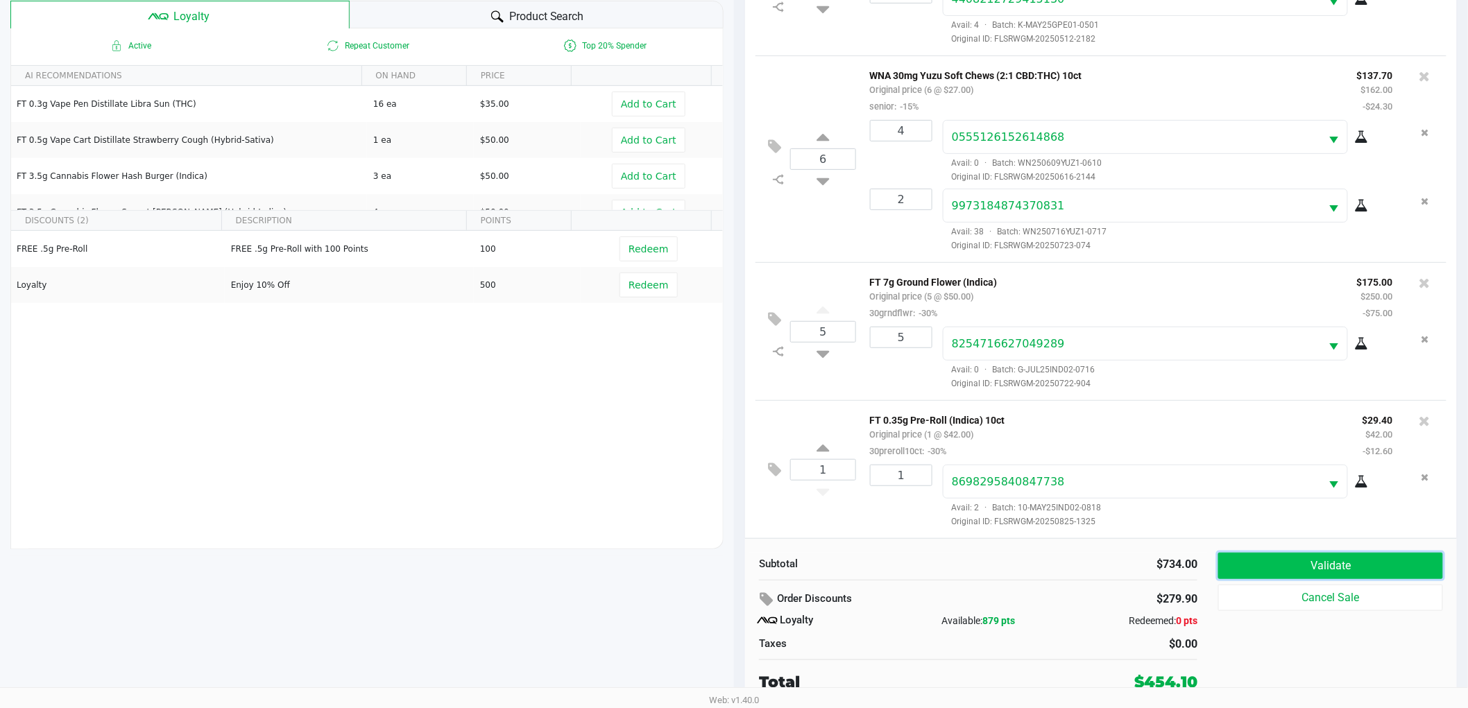
click at [1368, 561] on button "Validate" at bounding box center [1330, 566] width 225 height 26
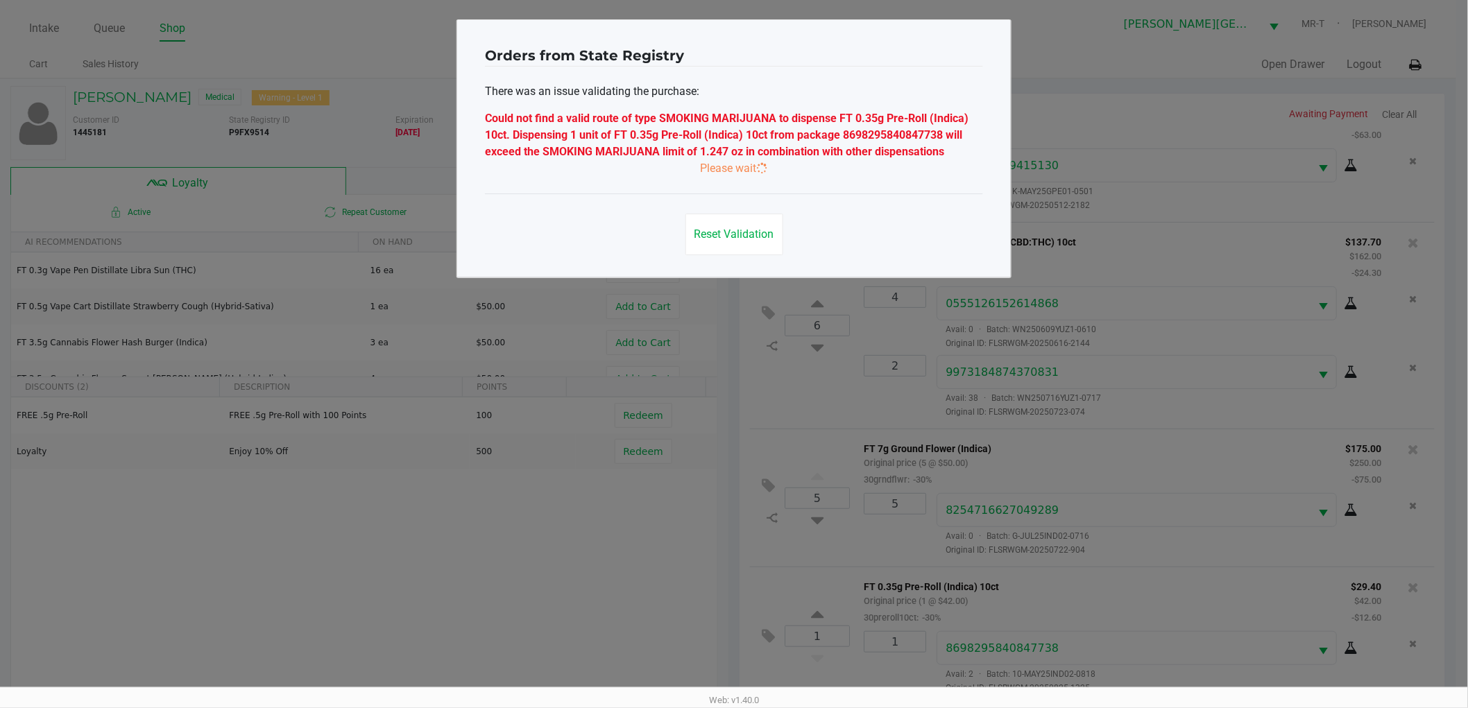
scroll to position [0, 0]
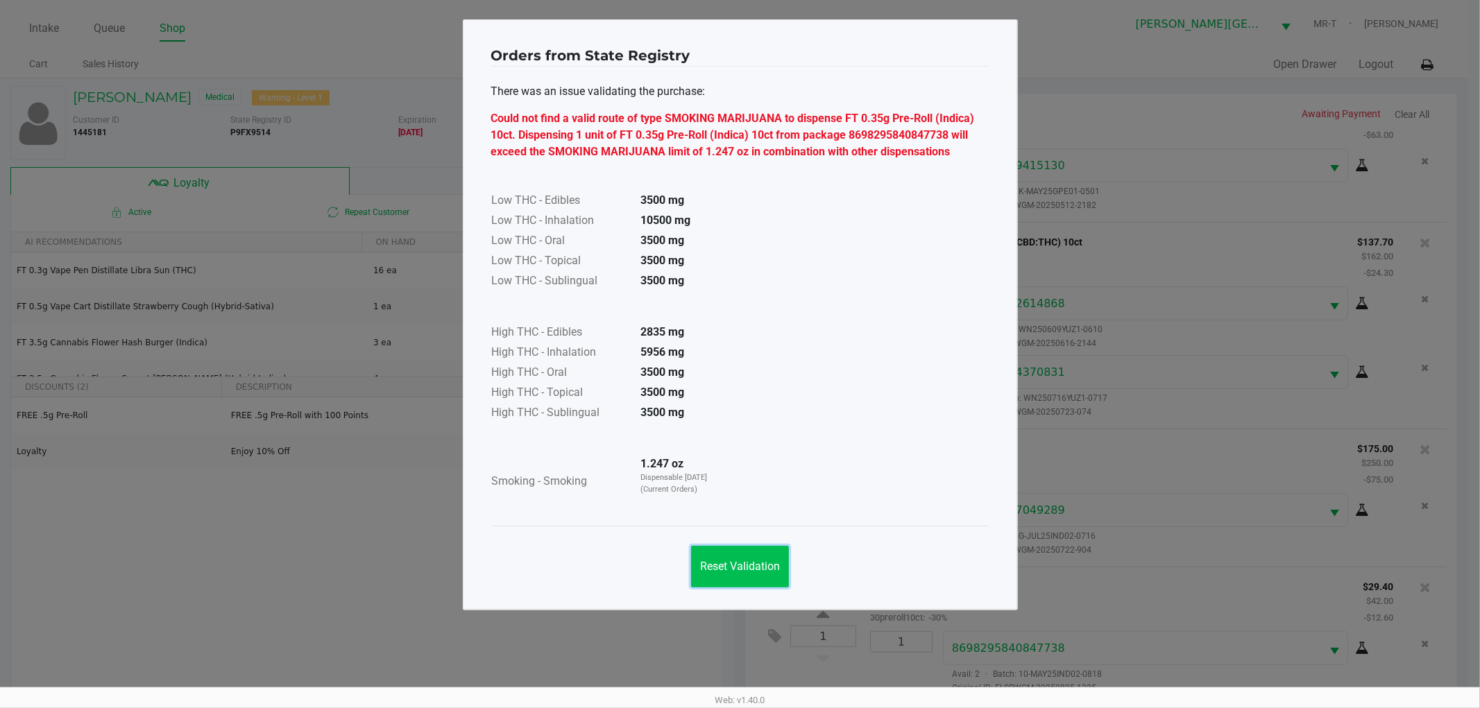
click at [766, 579] on button "Reset Validation" at bounding box center [740, 567] width 98 height 42
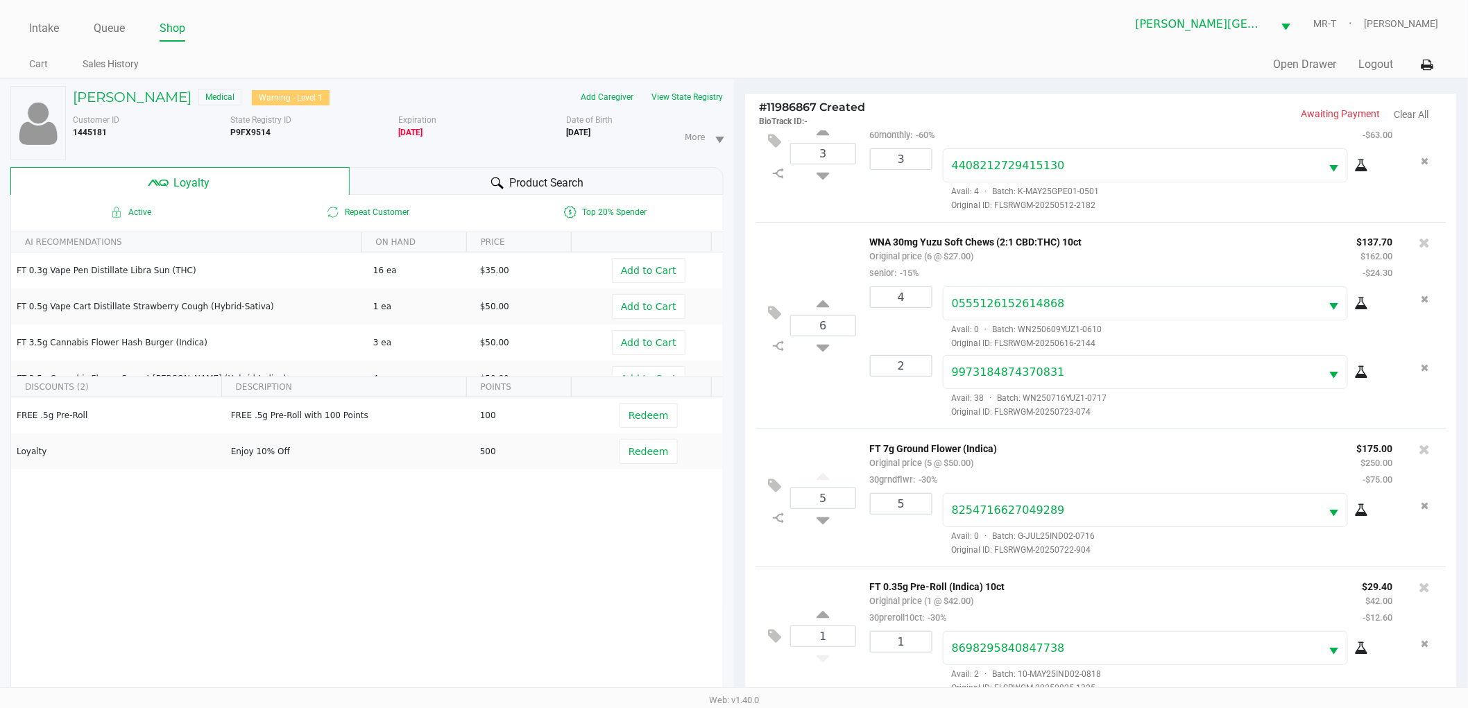
click at [1419, 450] on div at bounding box center [1425, 449] width 22 height 19
click at [1419, 448] on icon at bounding box center [1424, 450] width 11 height 14
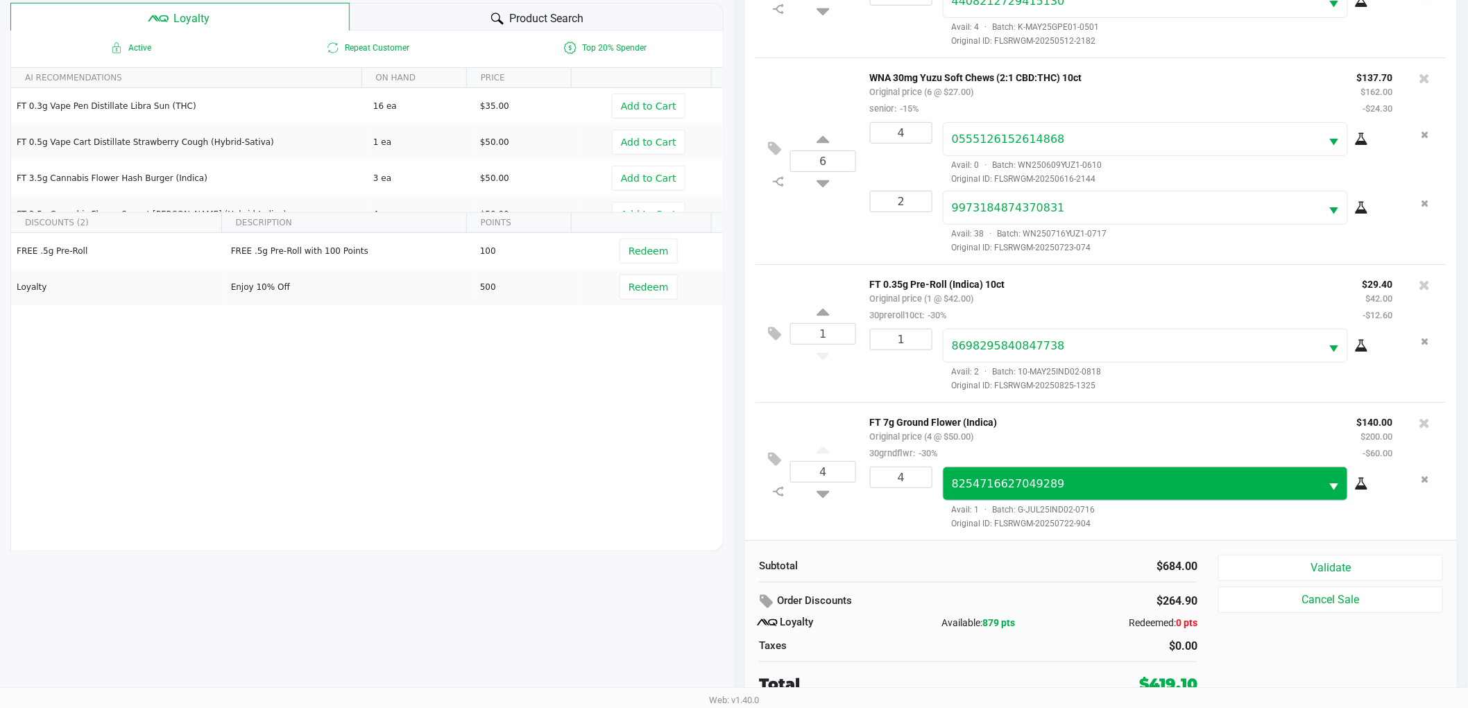
scroll to position [167, 0]
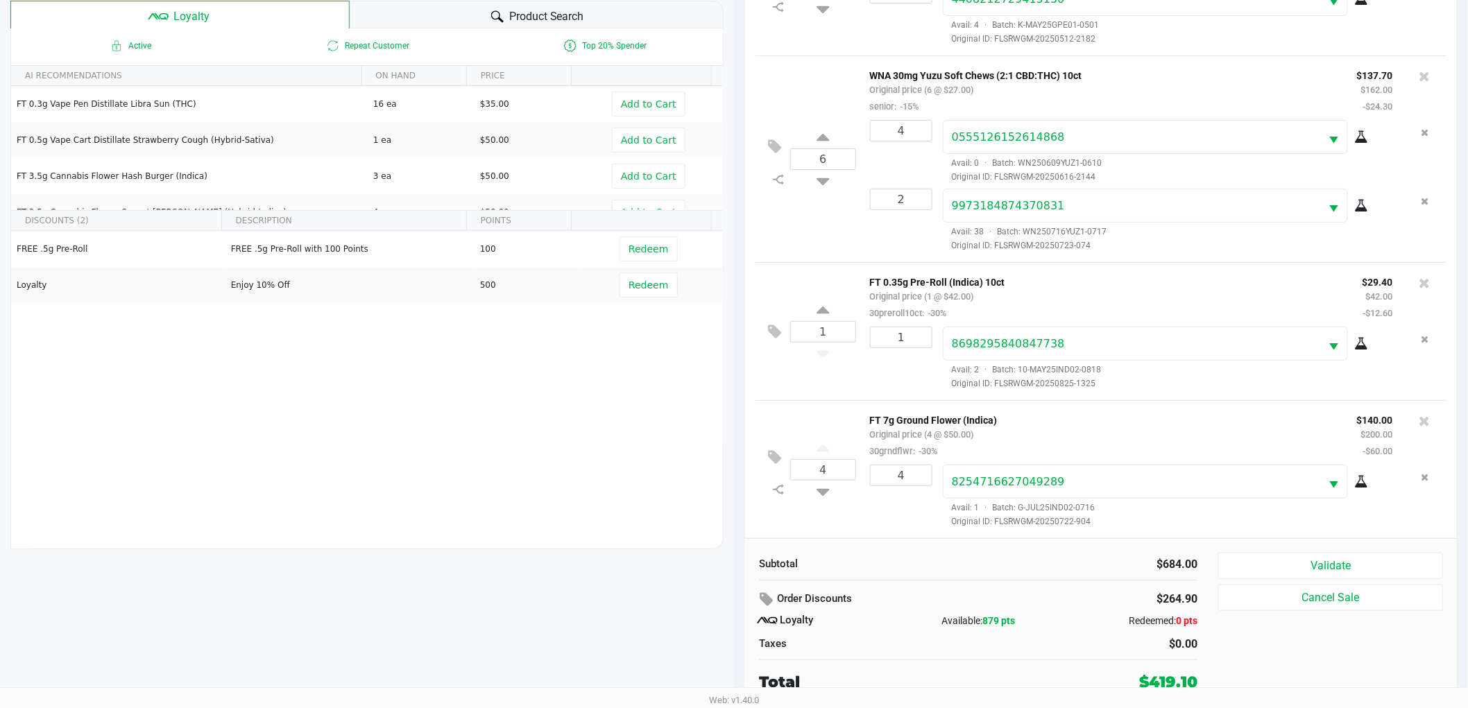
click at [1154, 273] on p "FT 0.35g Pre-Roll (Indica) 10ct" at bounding box center [1106, 280] width 472 height 15
click at [1287, 562] on button "Validate" at bounding box center [1330, 566] width 225 height 26
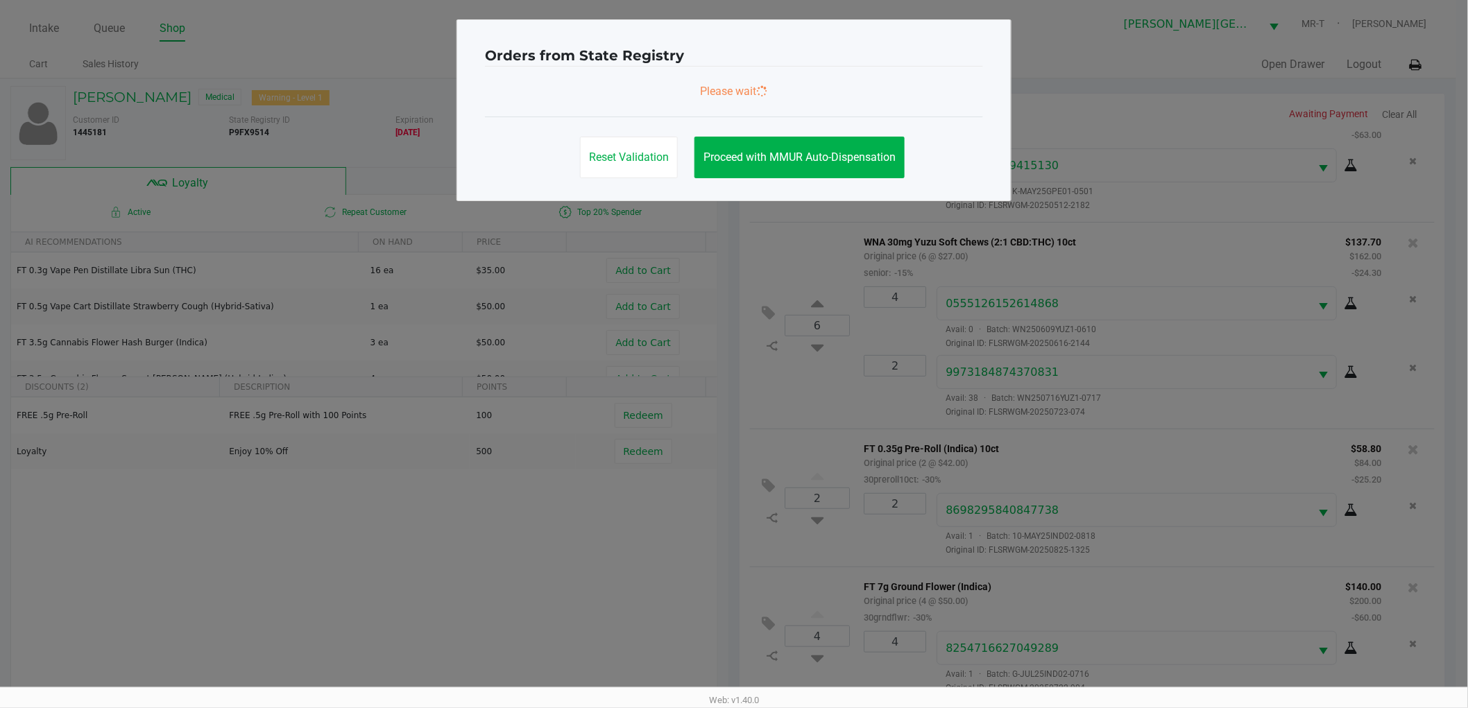
scroll to position [0, 0]
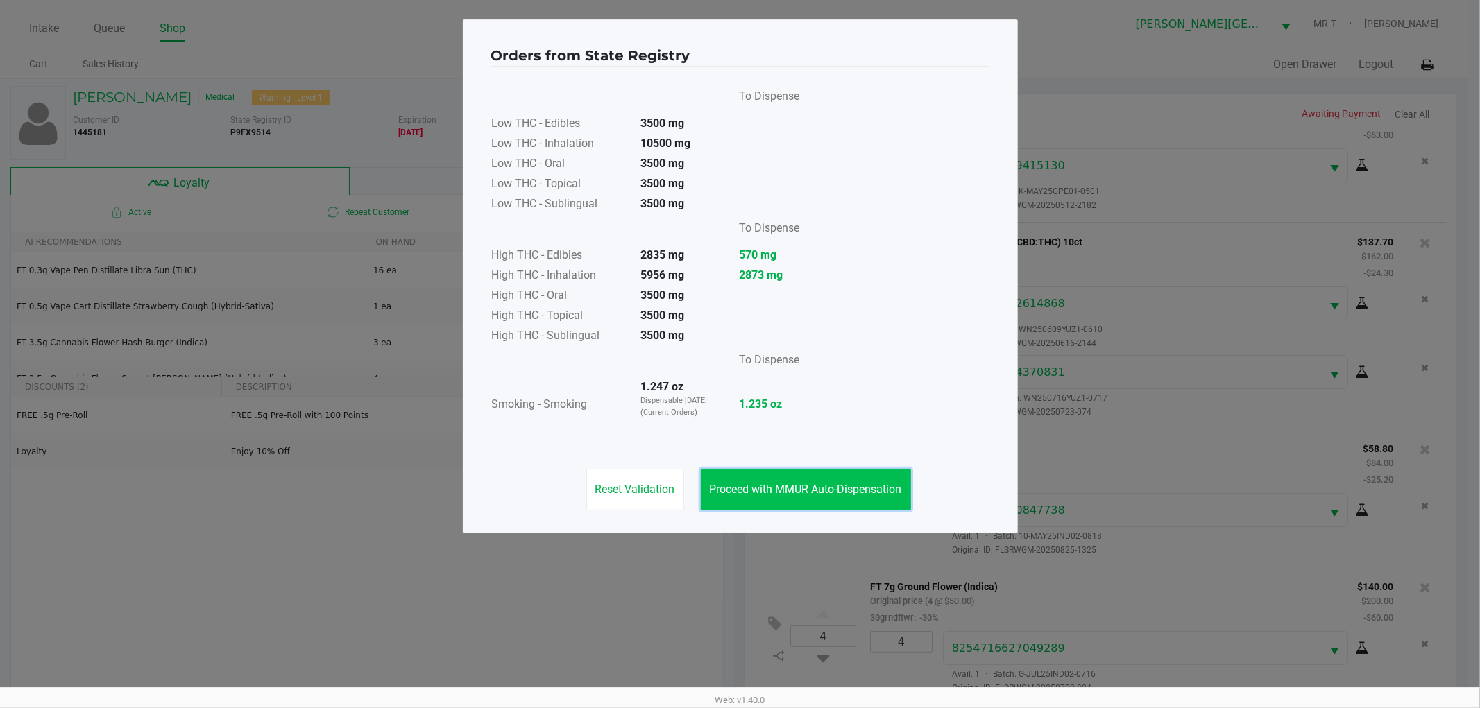
click at [809, 484] on span "Proceed with MMUR Auto-Dispensation" at bounding box center [806, 489] width 192 height 13
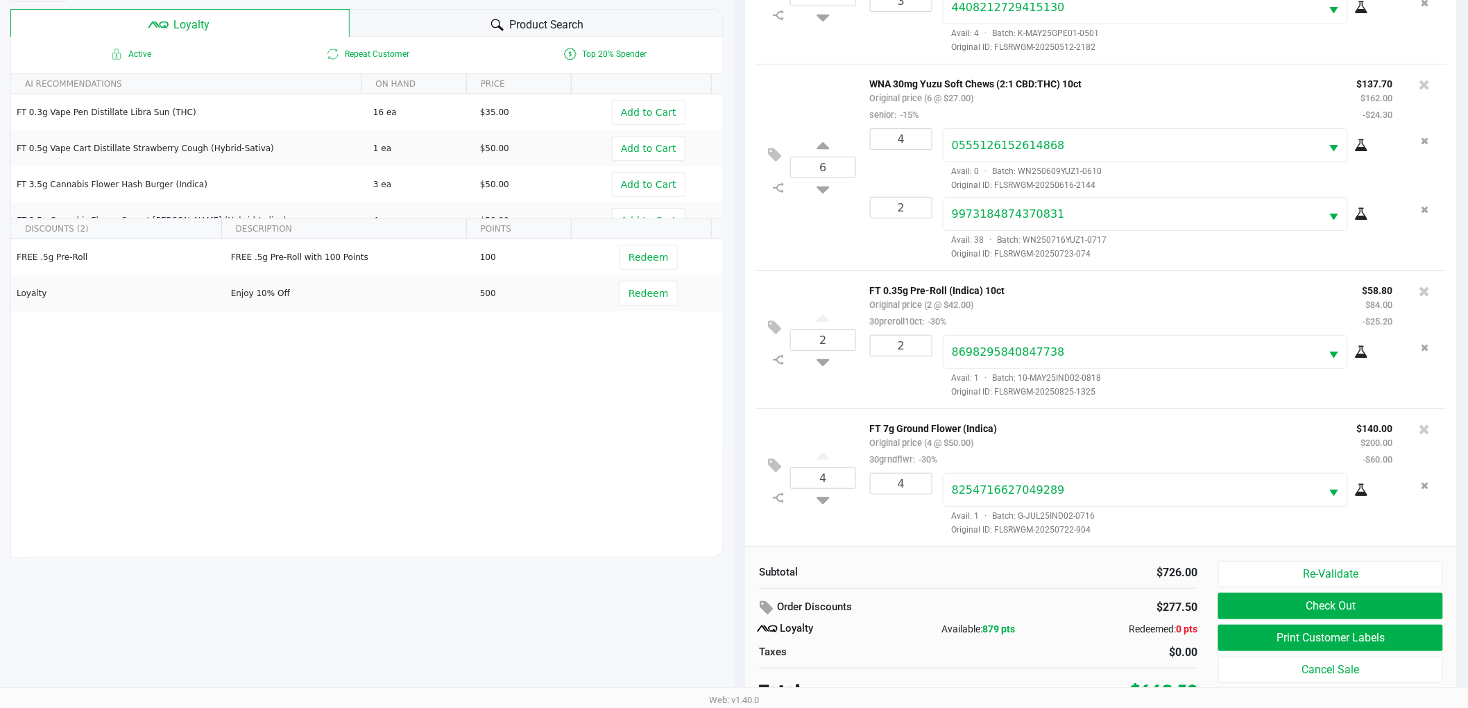
scroll to position [167, 0]
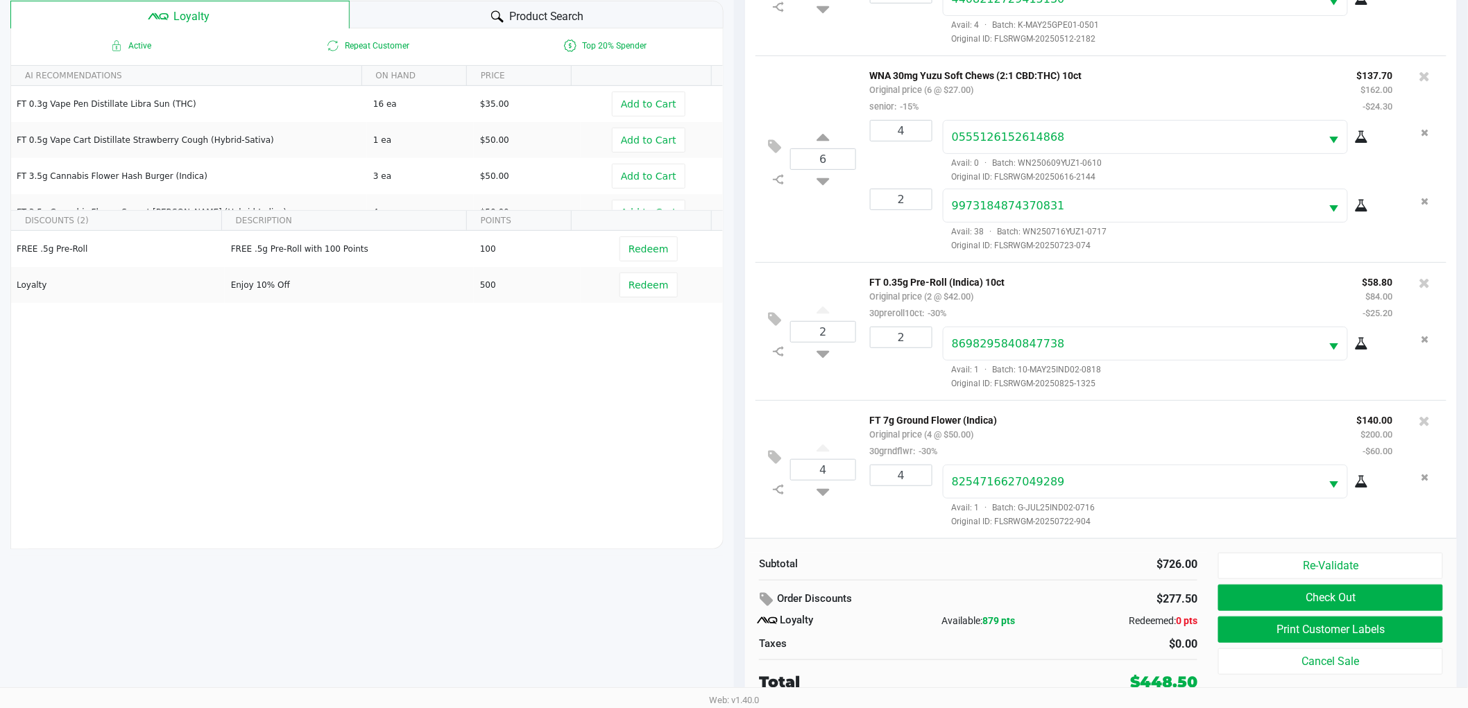
click at [1161, 412] on p "FT 7g Ground Flower (Indica)" at bounding box center [1103, 418] width 466 height 15
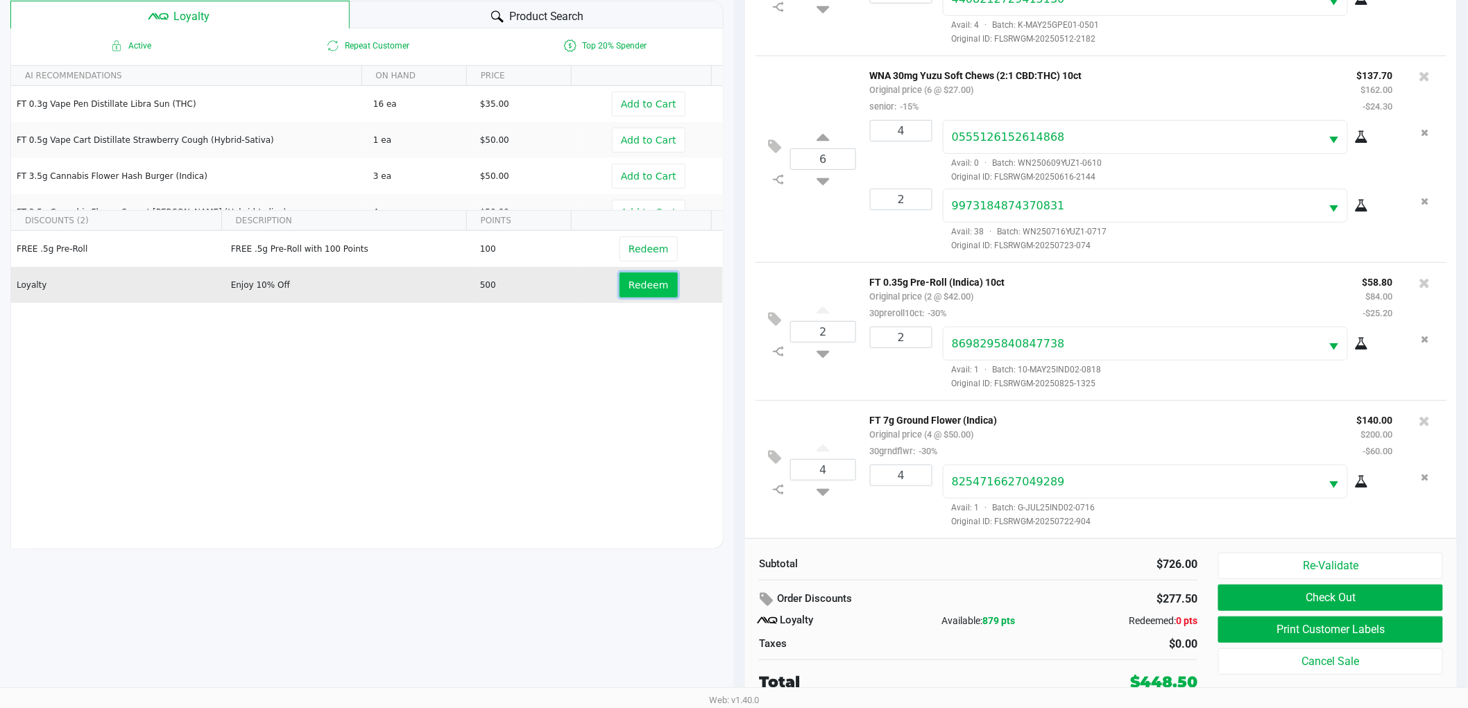
click at [651, 286] on span "Redeem" at bounding box center [648, 285] width 40 height 11
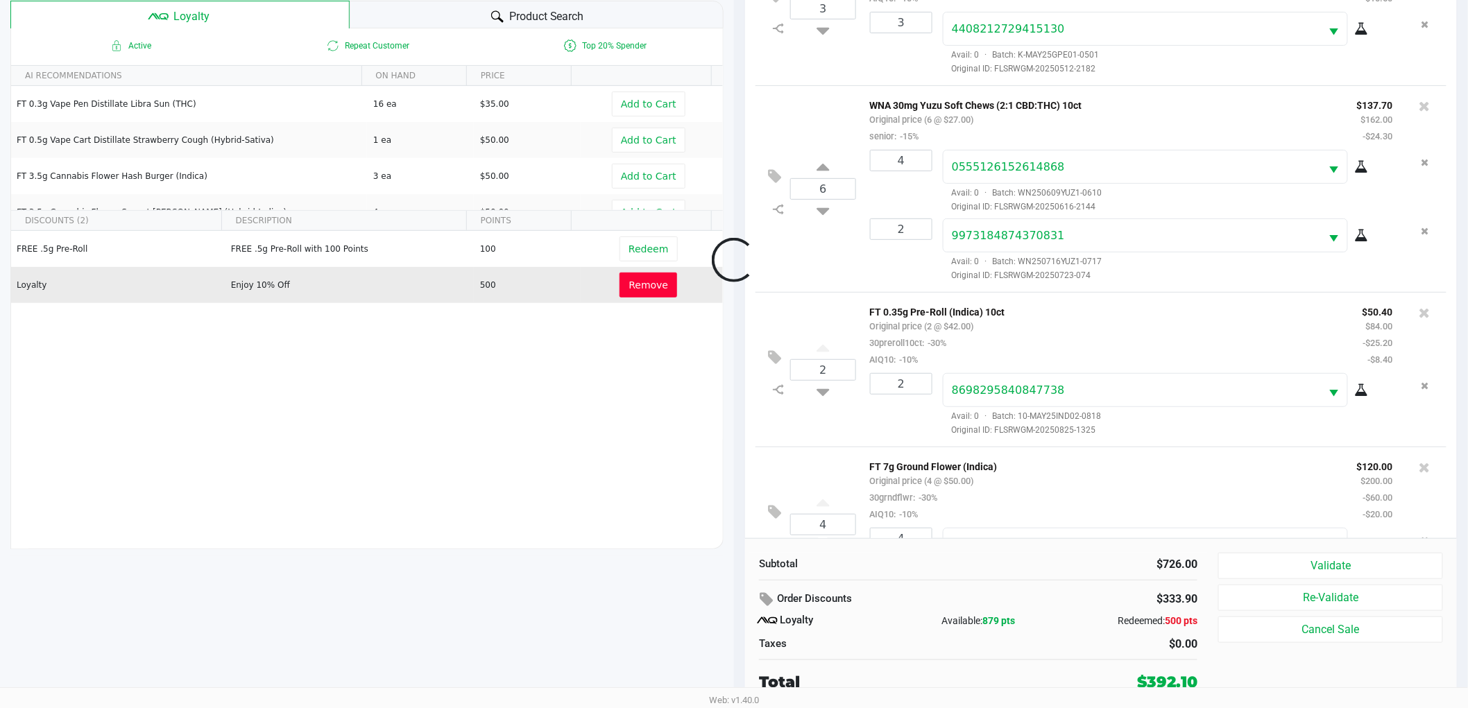
scroll to position [255, 0]
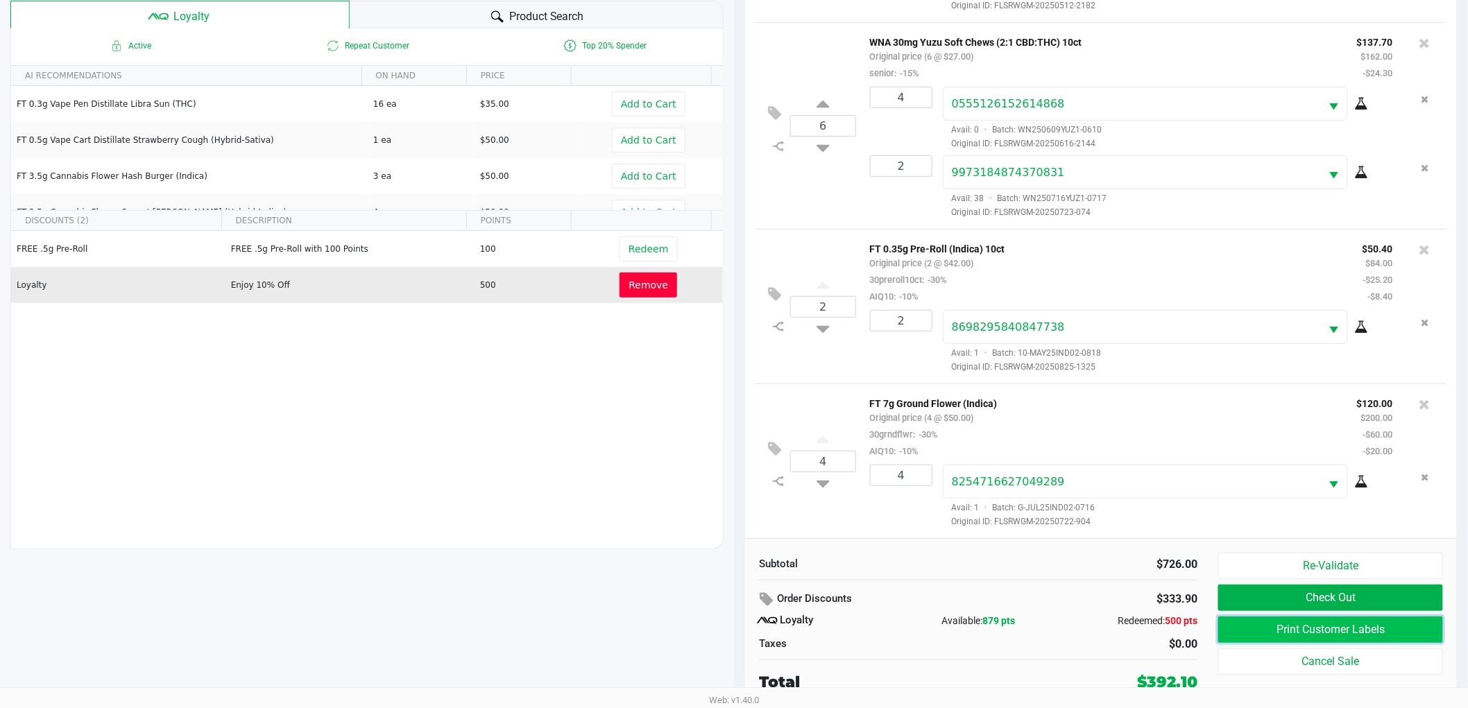
click at [1337, 628] on button "Print Customer Labels" at bounding box center [1330, 630] width 225 height 26
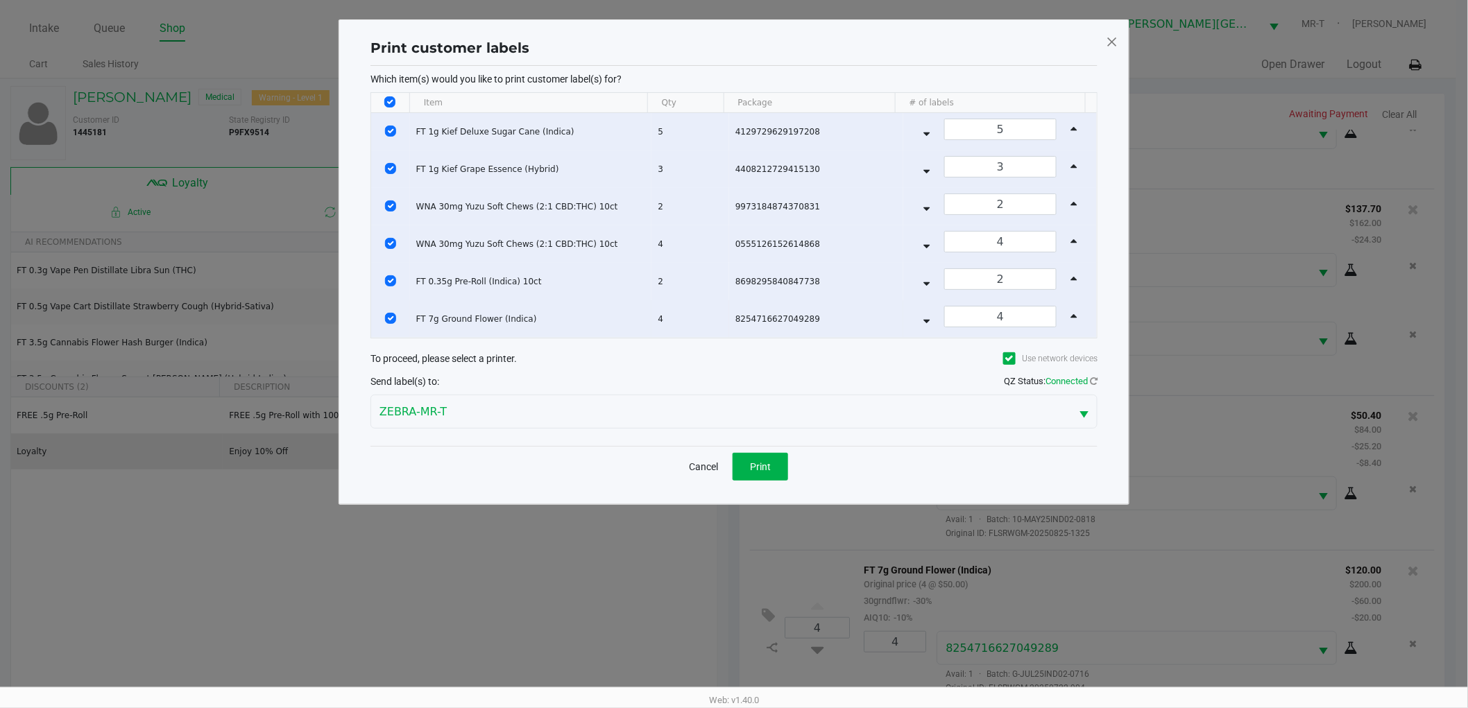
scroll to position [0, 0]
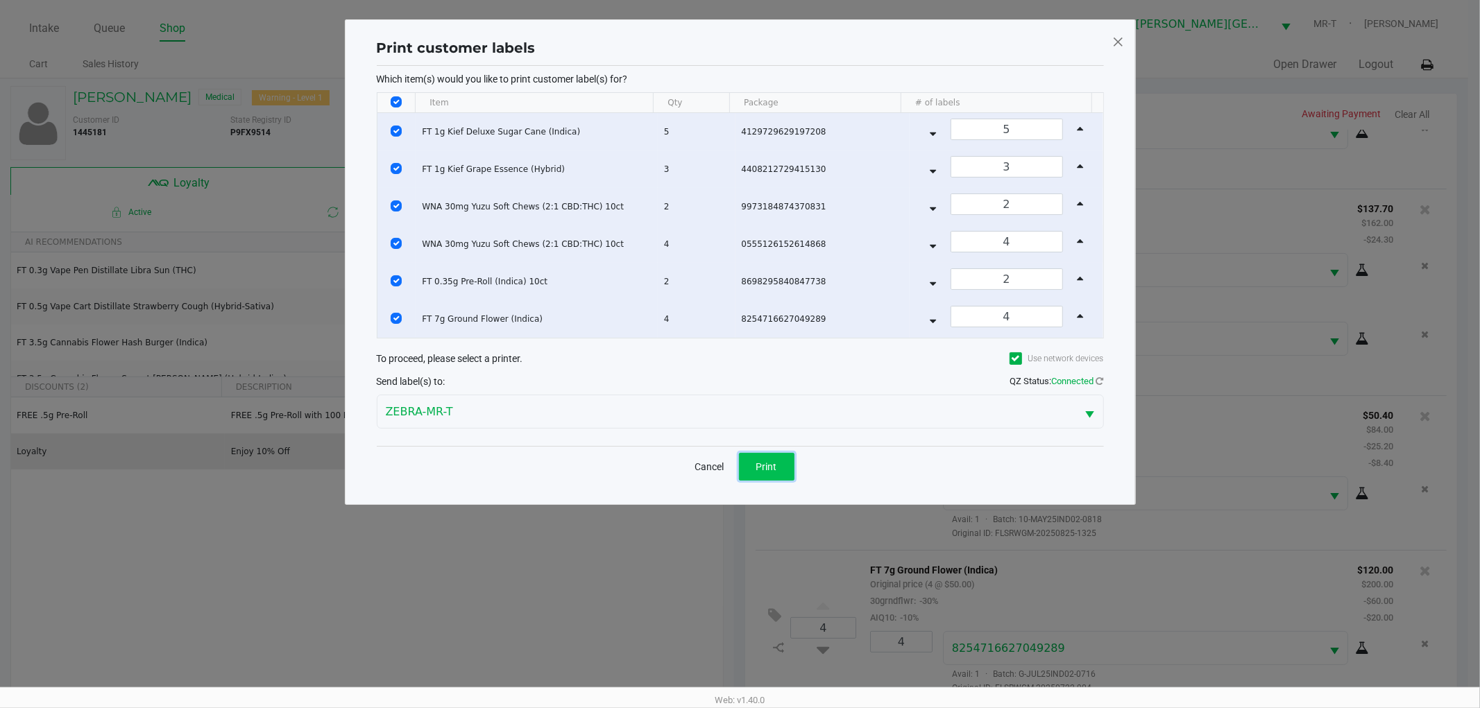
click at [765, 466] on span "Print" at bounding box center [766, 466] width 21 height 11
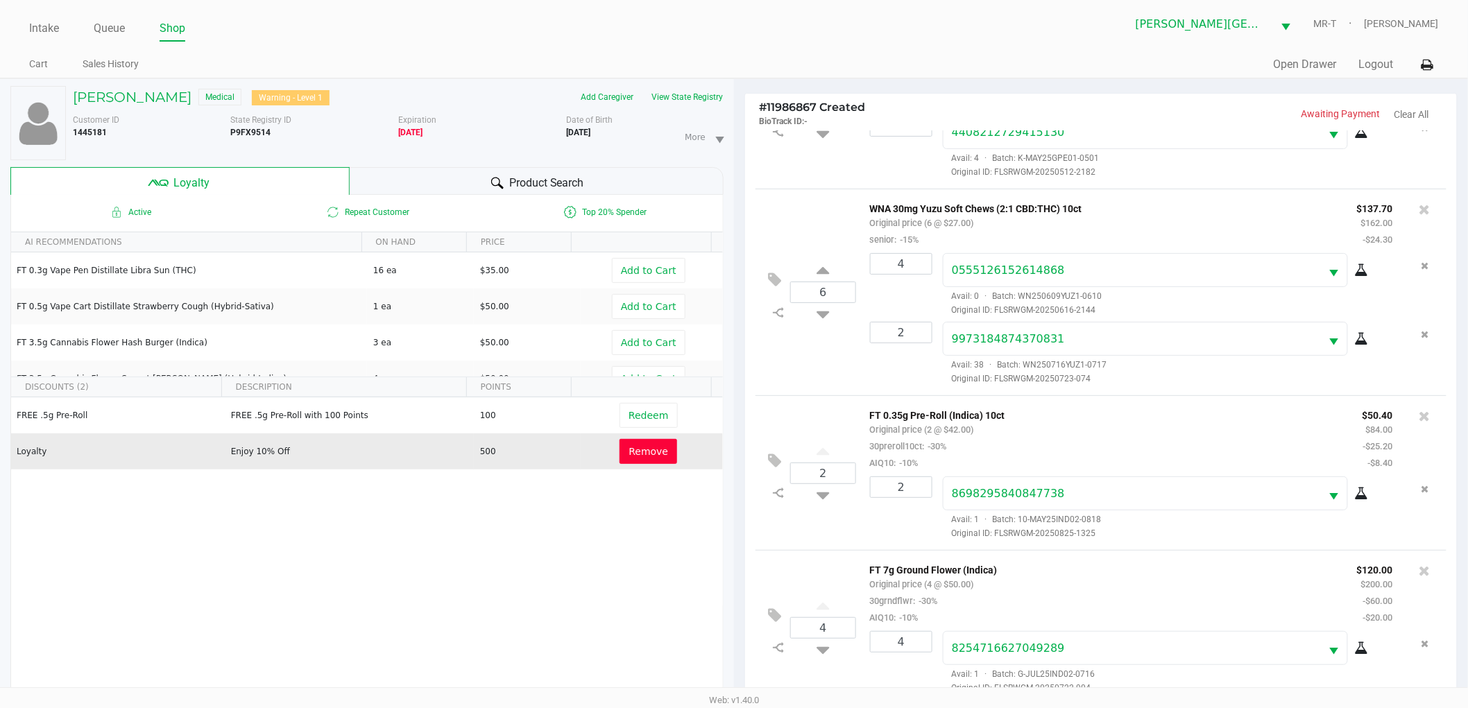
click at [474, 174] on div "Product Search" at bounding box center [537, 181] width 375 height 28
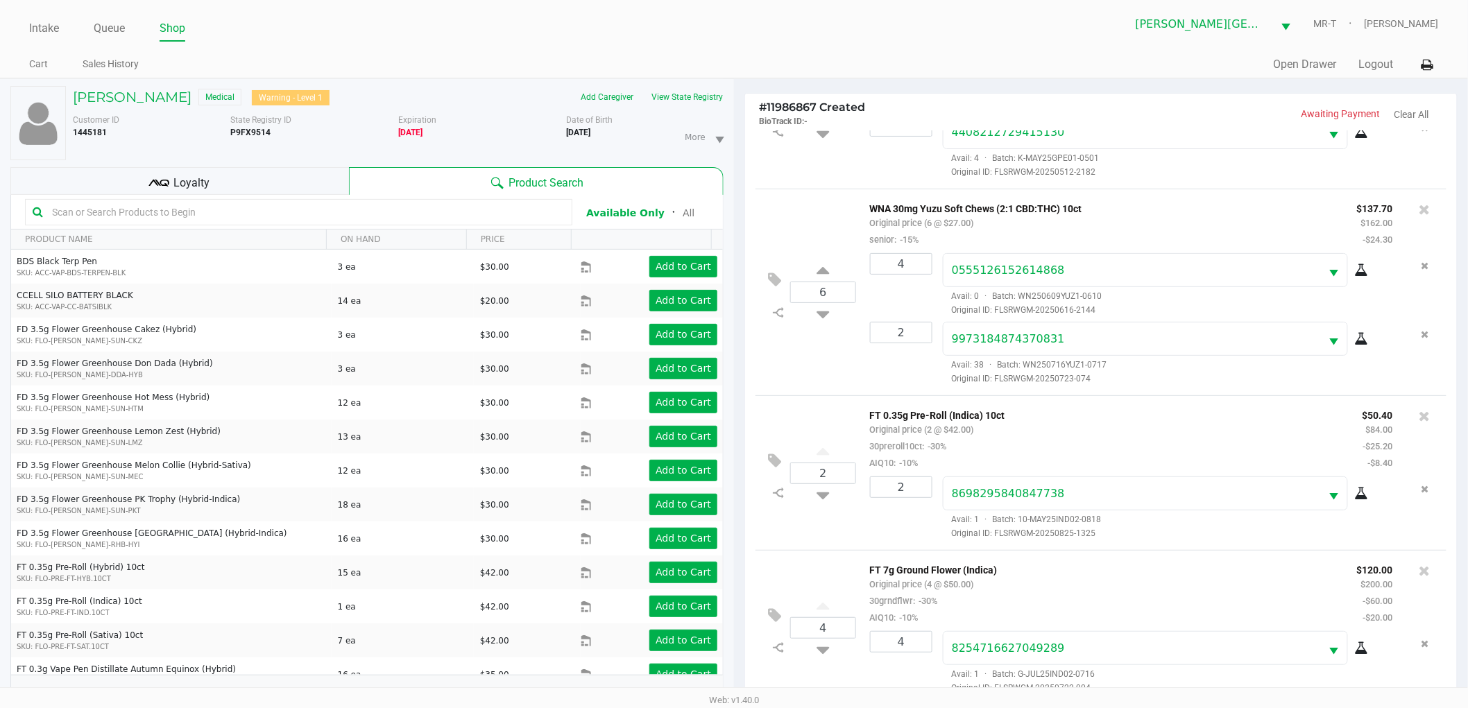
click at [321, 211] on input "text" at bounding box center [305, 212] width 518 height 21
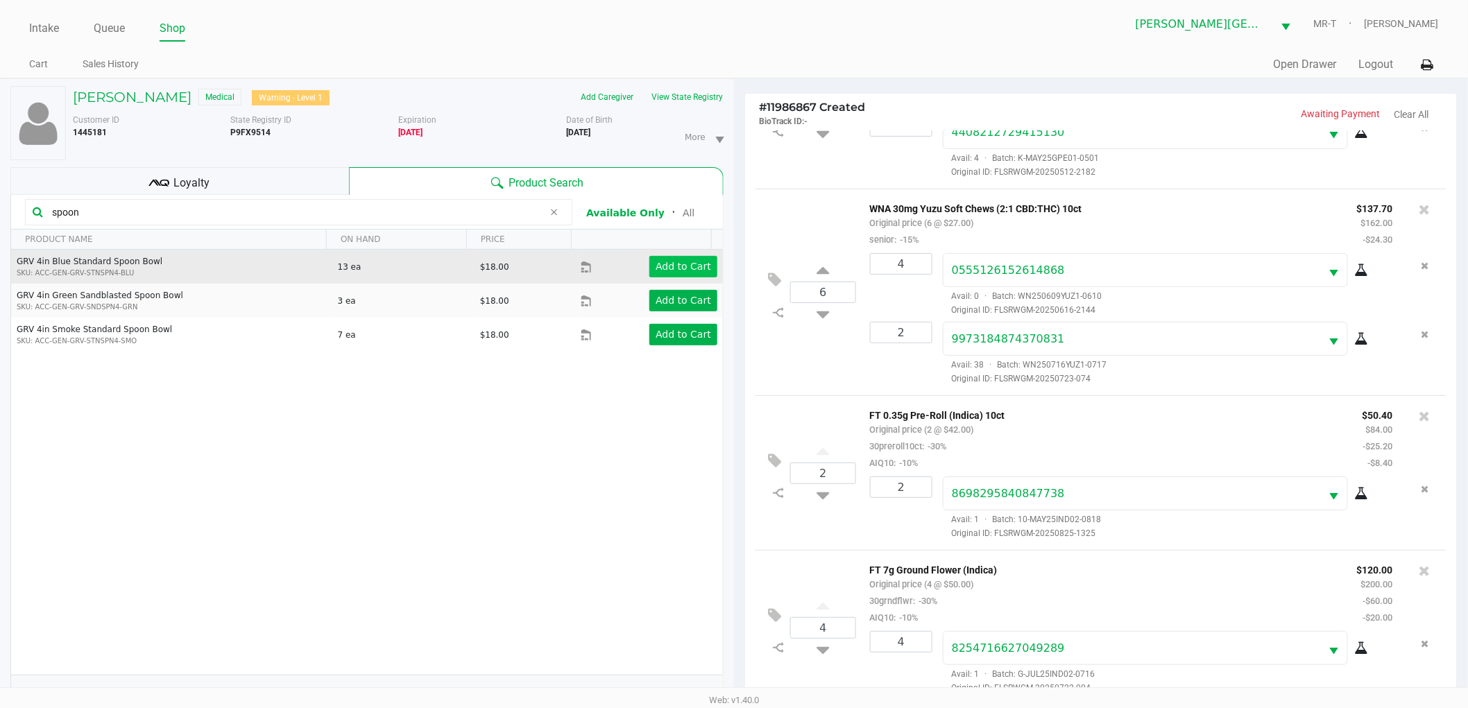
type input "spoon"
click at [673, 267] on app-button-loader "Add to Cart" at bounding box center [683, 266] width 55 height 11
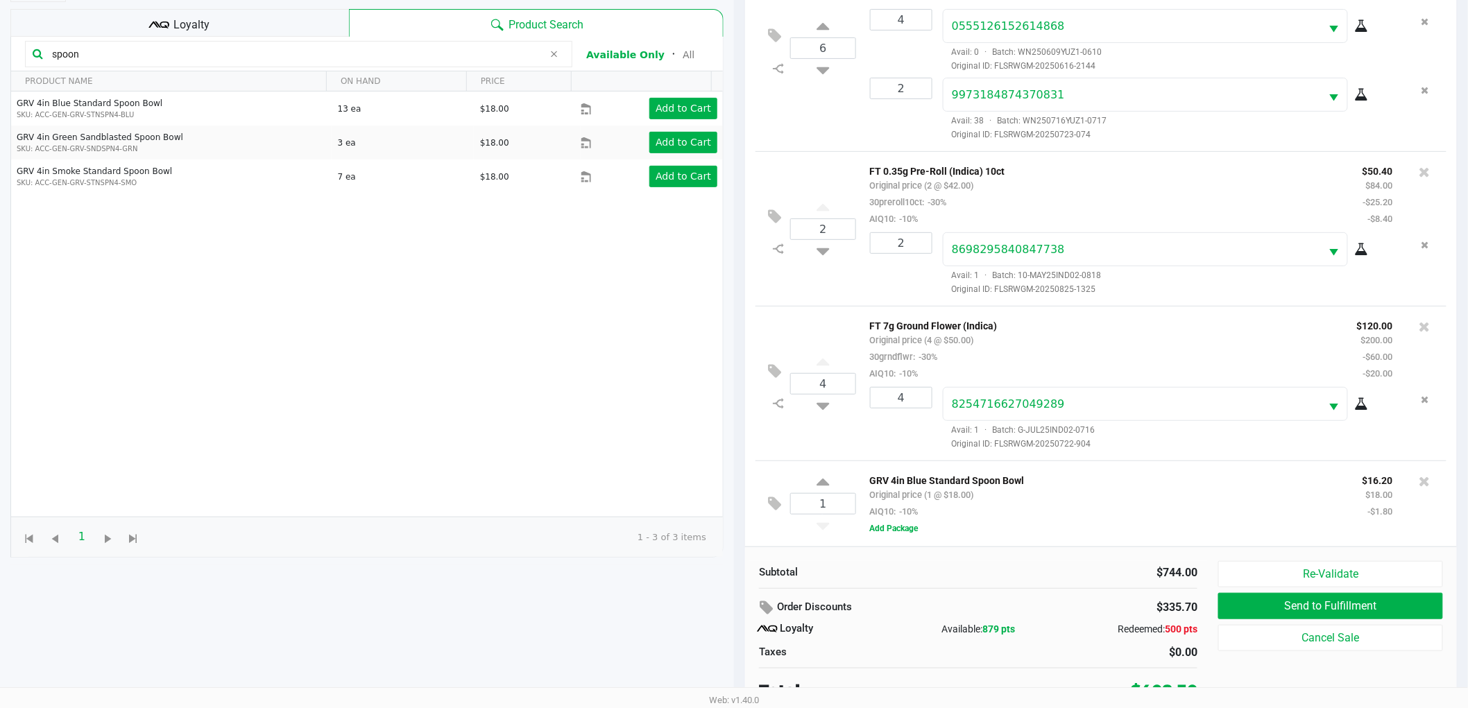
scroll to position [167, 0]
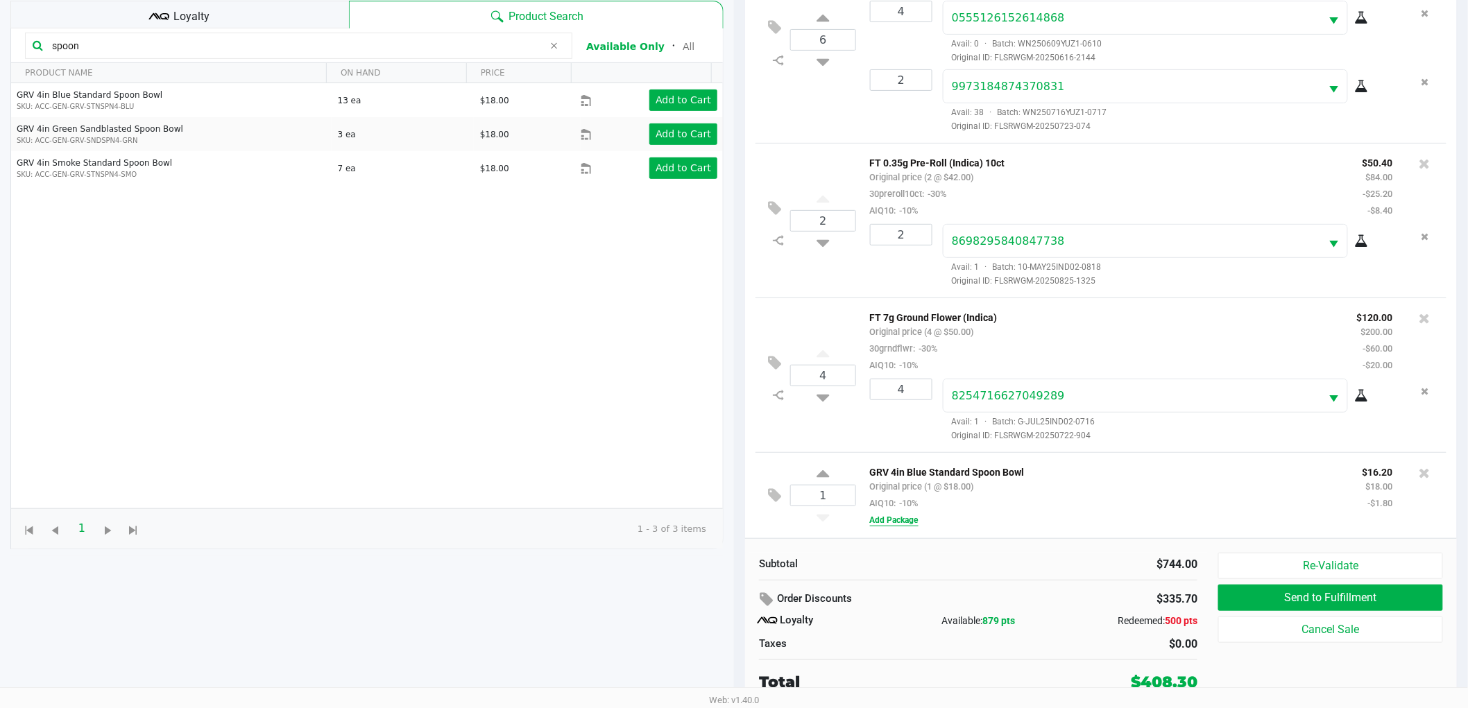
click at [905, 517] on button "Add Package" at bounding box center [894, 520] width 49 height 12
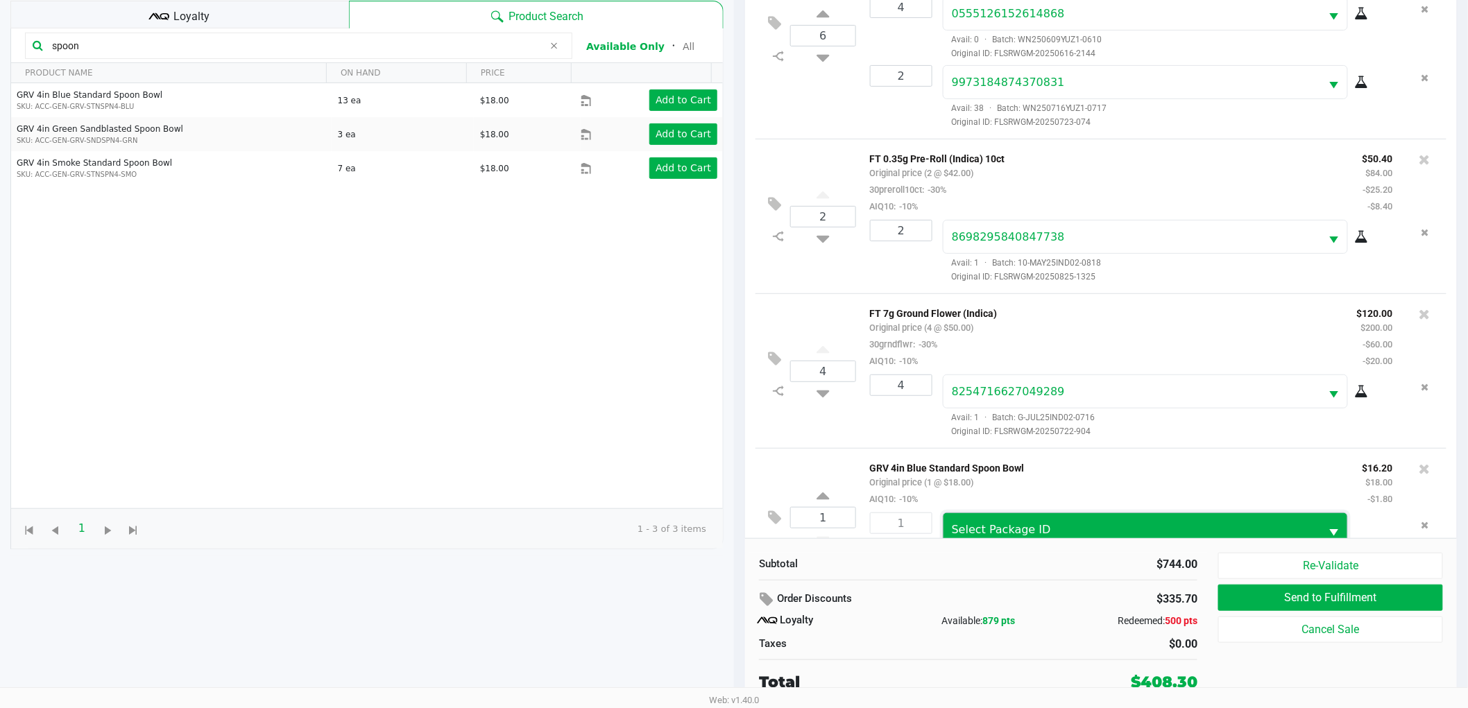
click at [977, 522] on span "Select Package ID" at bounding box center [1131, 529] width 377 height 33
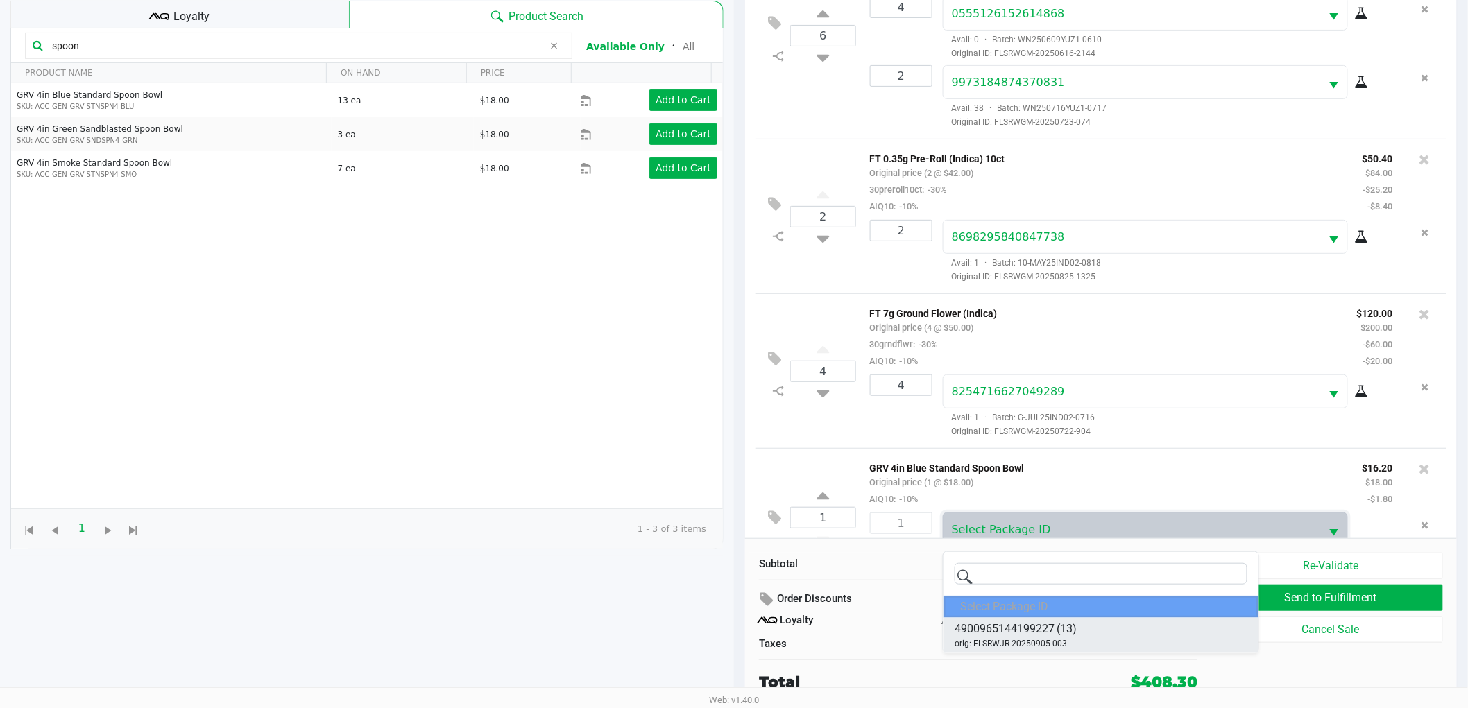
click at [1031, 627] on span "4900965144199227" at bounding box center [1005, 629] width 100 height 17
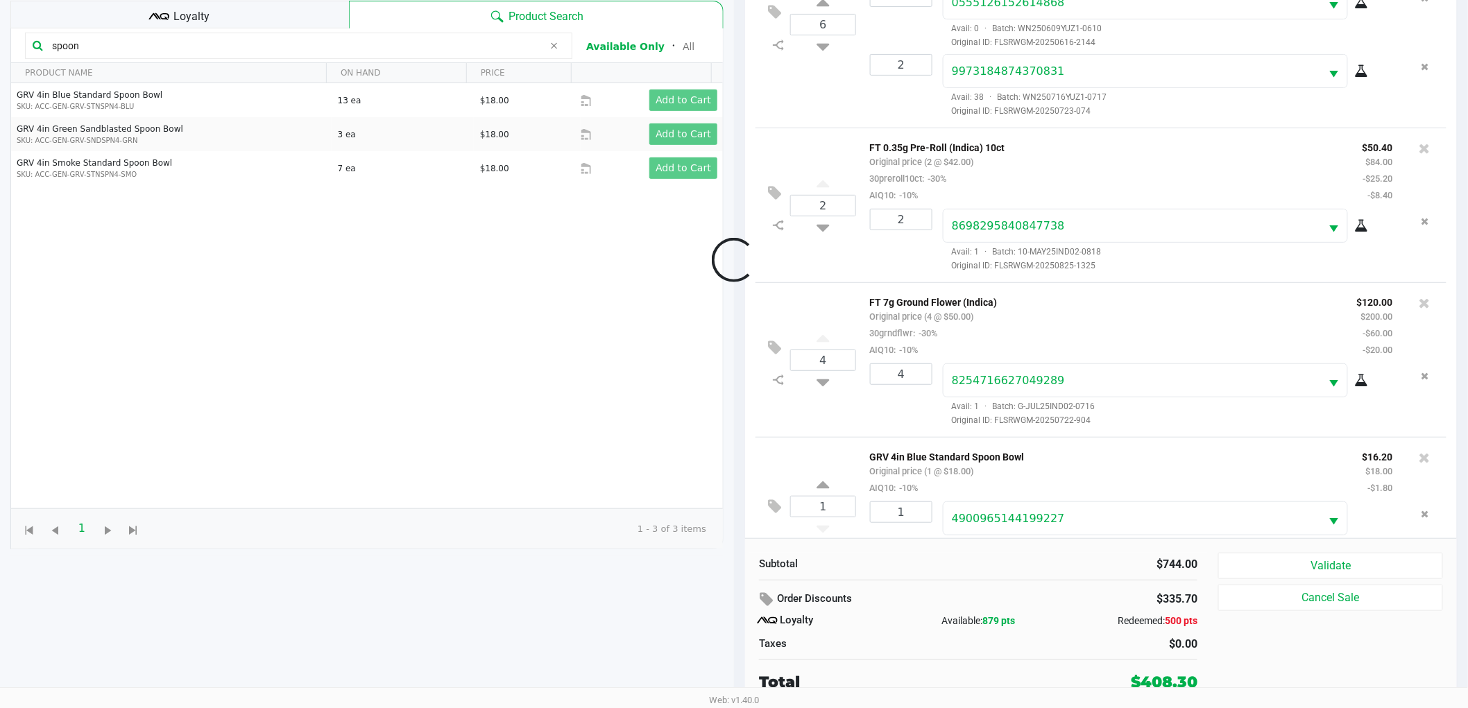
scroll to position [393, 0]
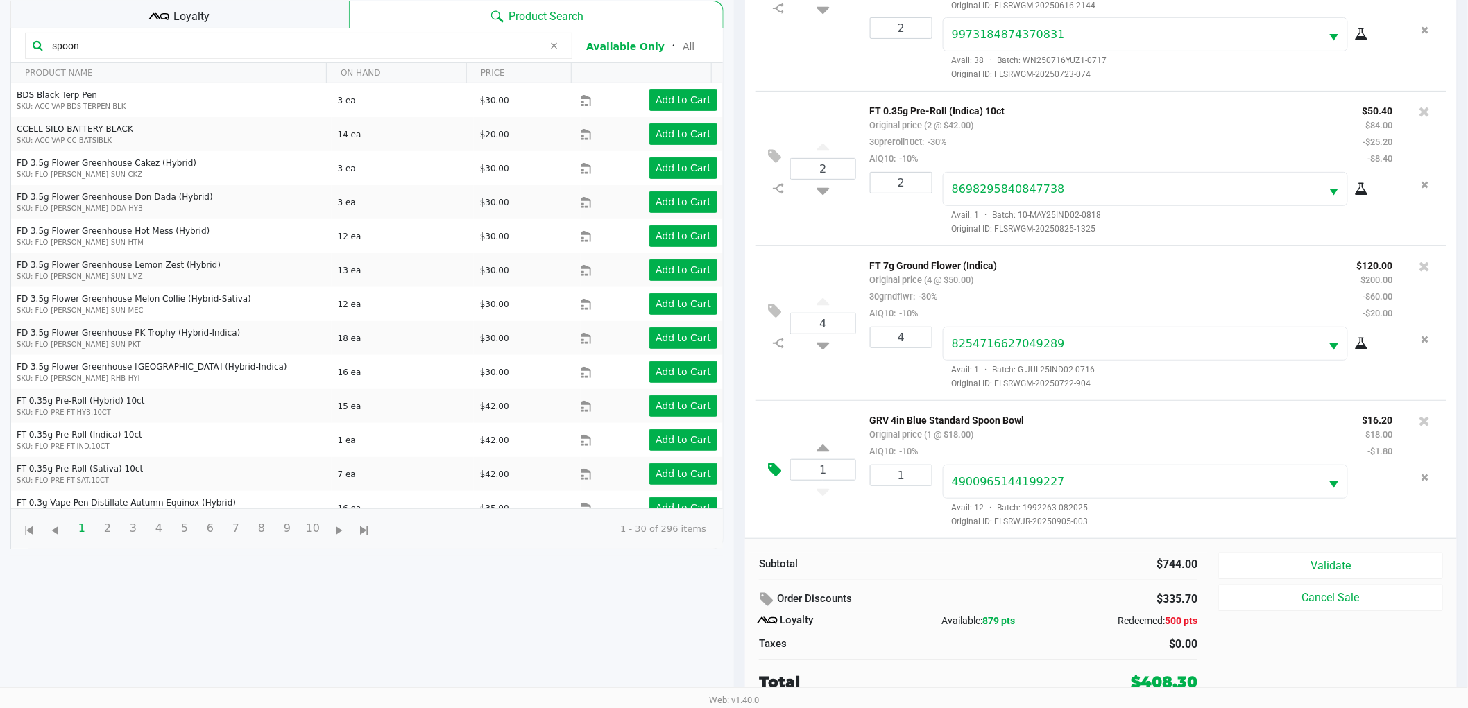
click at [780, 468] on icon at bounding box center [774, 470] width 13 height 16
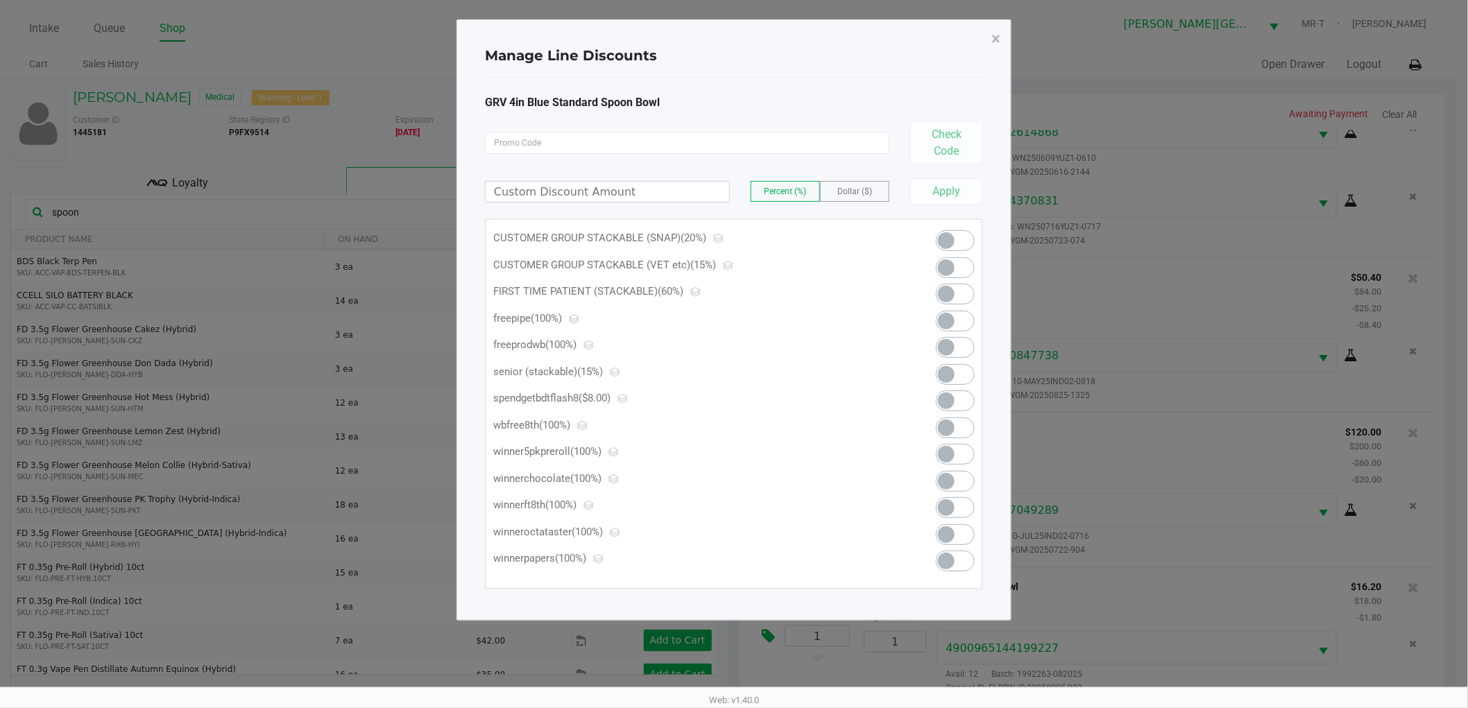
scroll to position [0, 0]
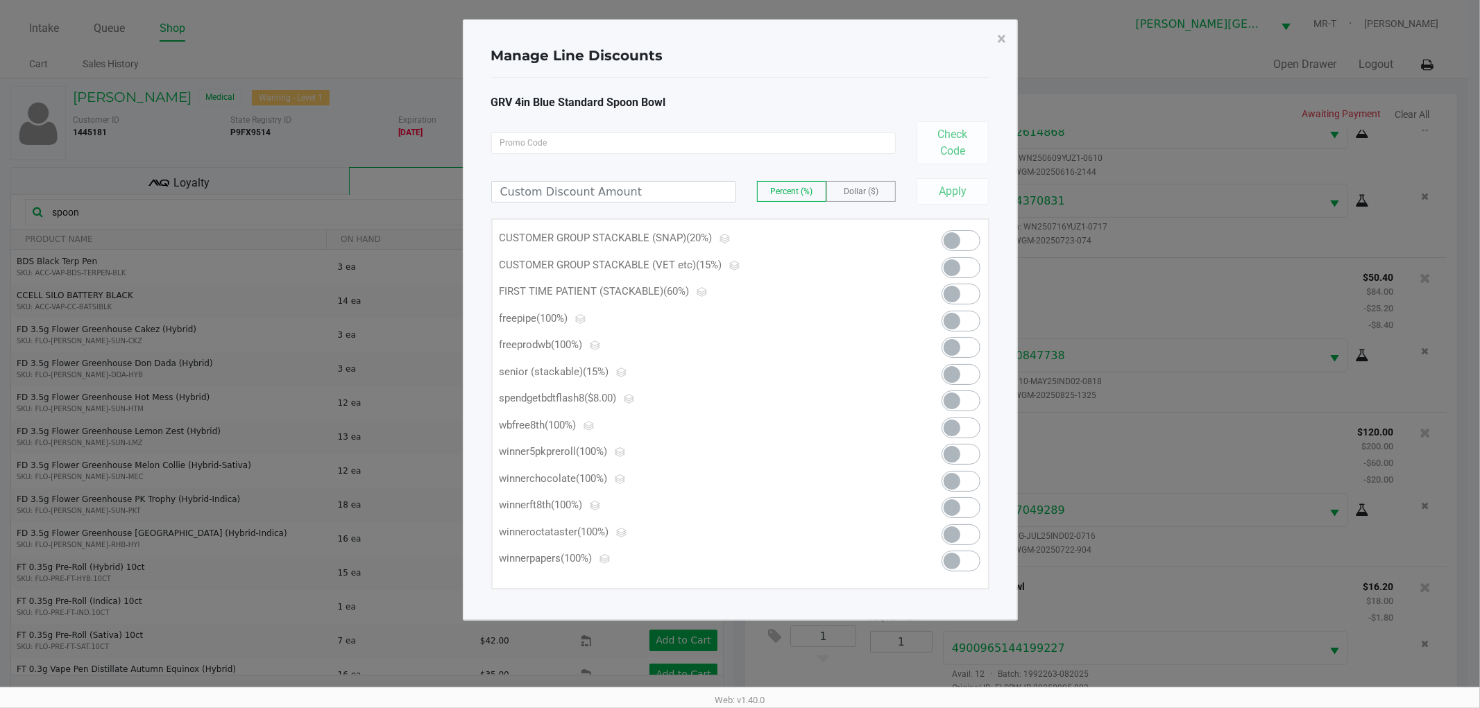
click at [954, 316] on span at bounding box center [951, 321] width 17 height 17
click at [1001, 32] on span "×" at bounding box center [1002, 38] width 9 height 19
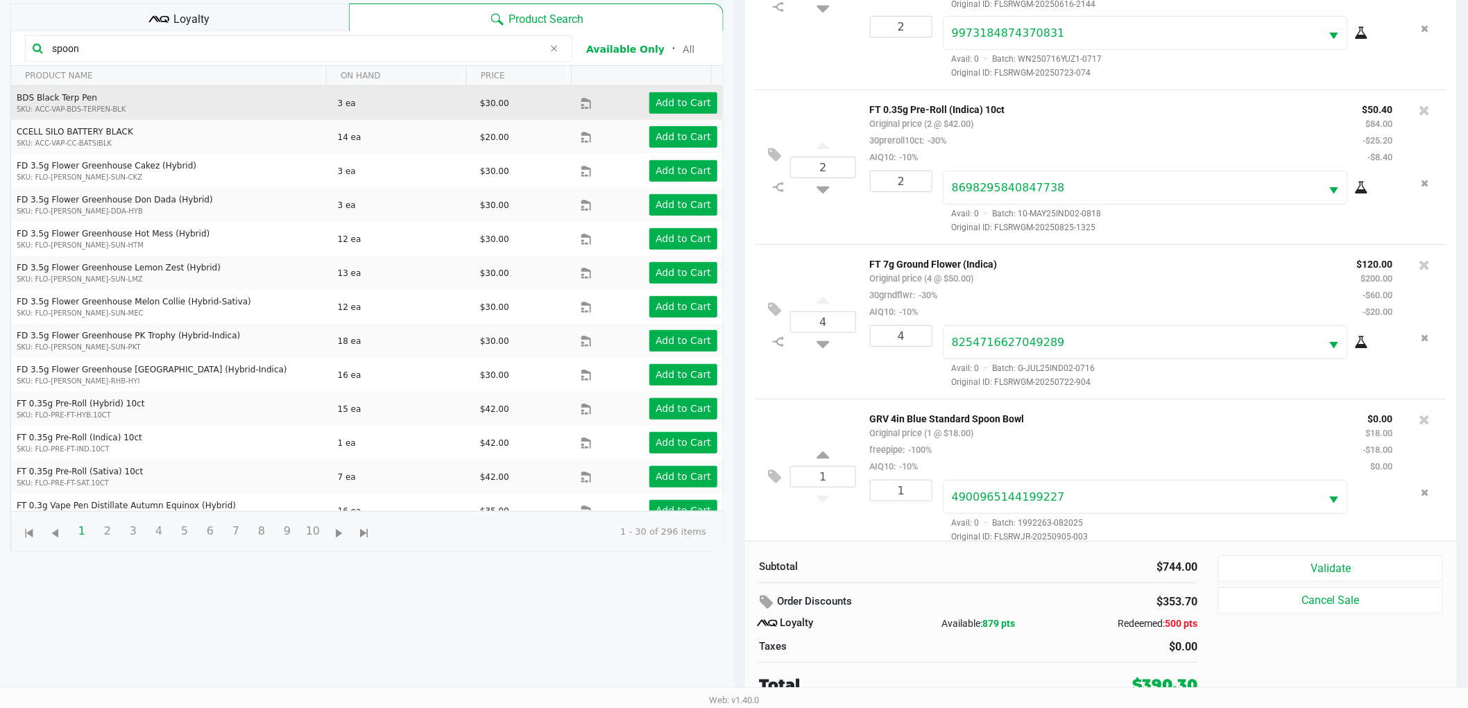
scroll to position [167, 0]
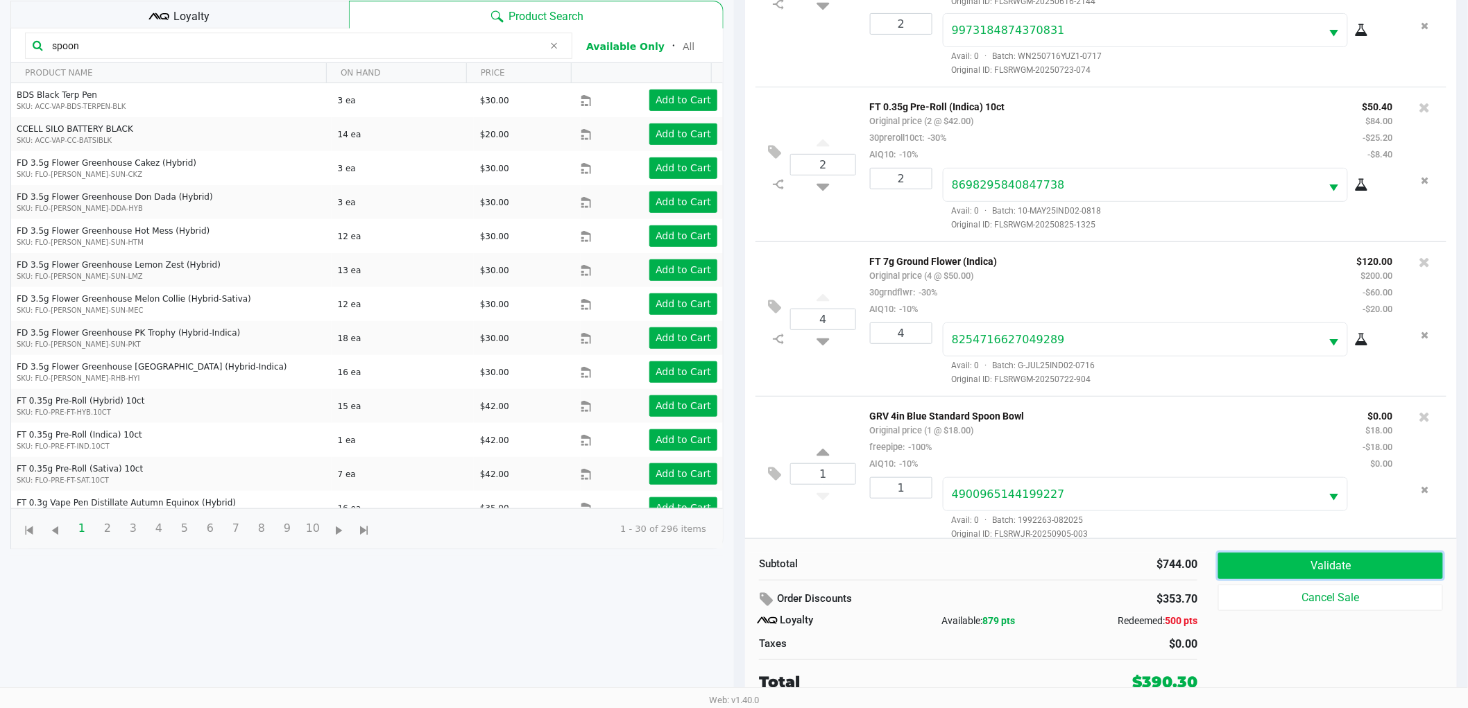
click at [1300, 557] on button "Validate" at bounding box center [1330, 566] width 225 height 26
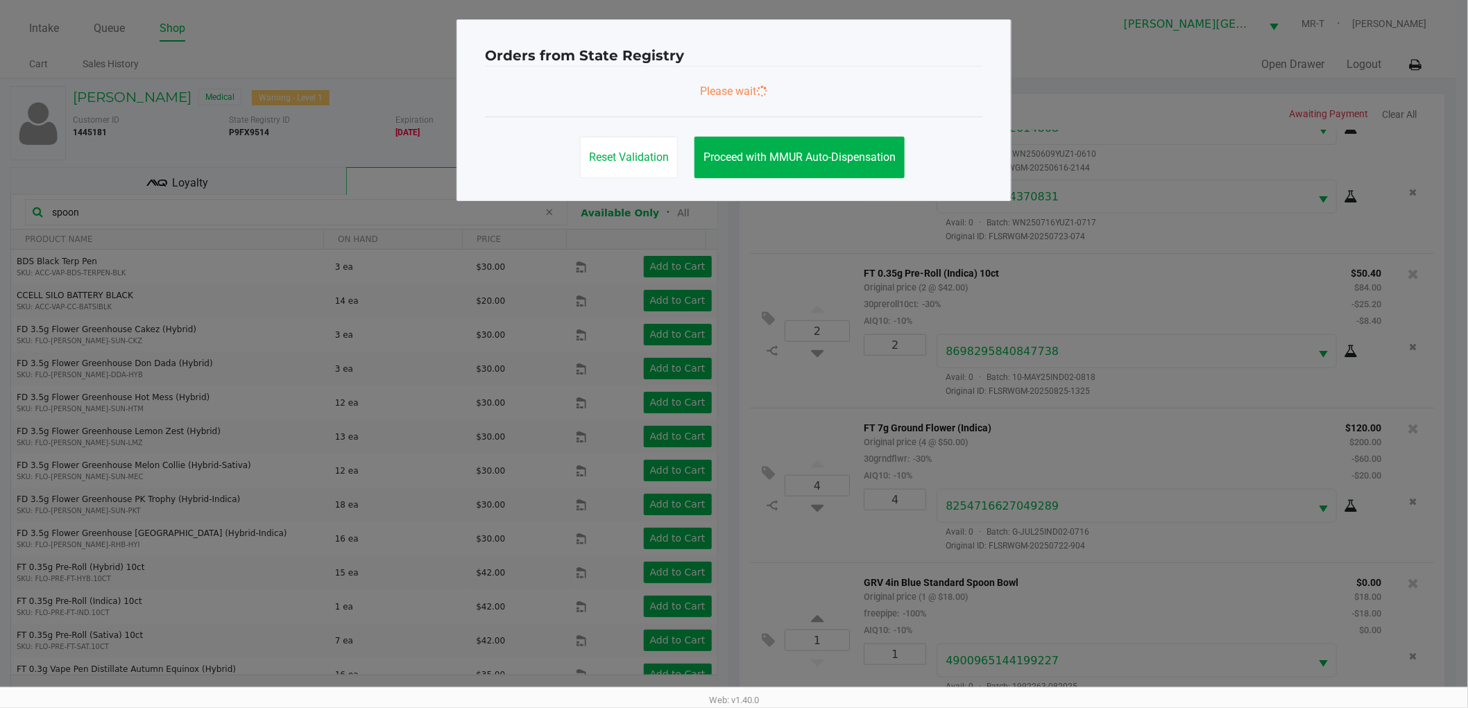
scroll to position [410, 0]
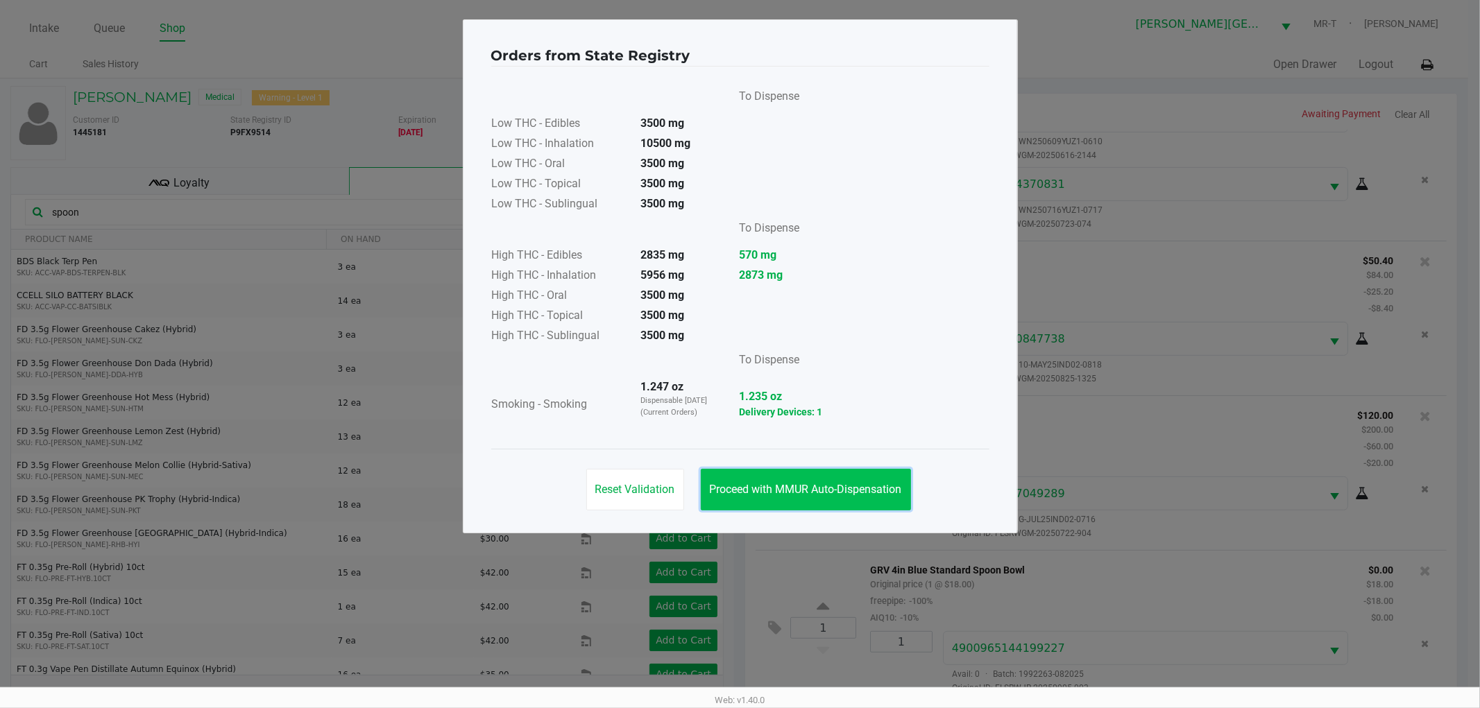
click at [841, 475] on button "Proceed with MMUR Auto-Dispensation" at bounding box center [806, 490] width 210 height 42
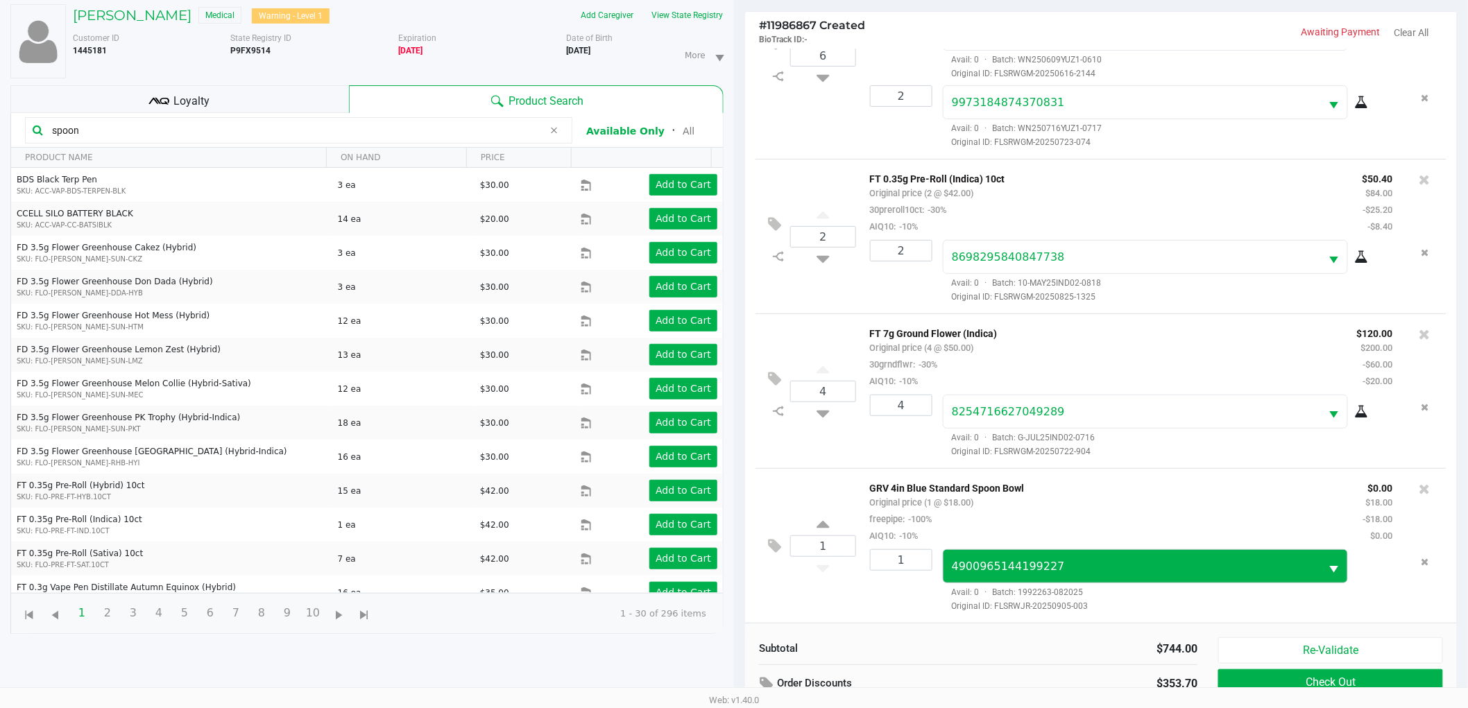
scroll to position [167, 0]
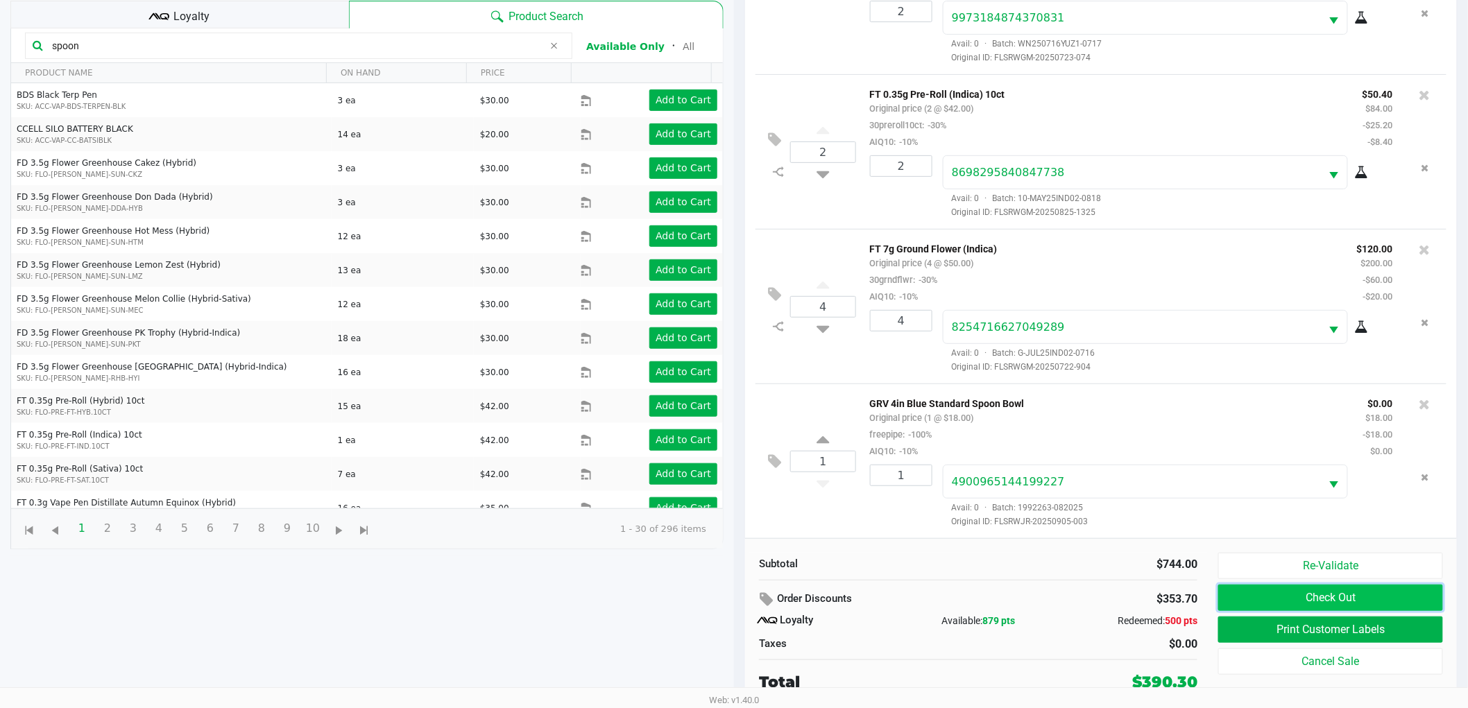
click at [1376, 605] on button "Check Out" at bounding box center [1330, 598] width 225 height 26
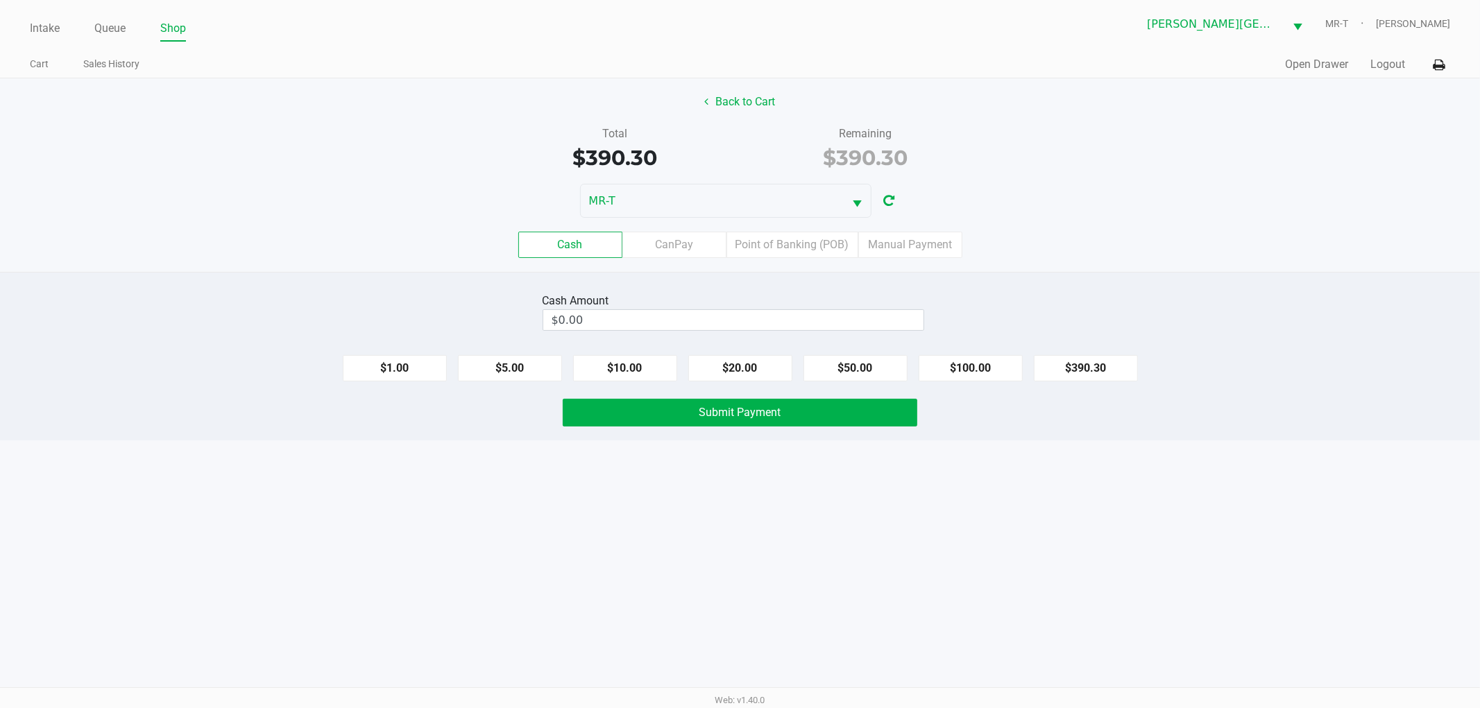
click at [883, 307] on div "Cash Amount" at bounding box center [733, 301] width 382 height 17
click at [887, 314] on input "0" at bounding box center [733, 320] width 380 height 20
type input "$400.00"
click at [1052, 423] on div "Submit Payment" at bounding box center [740, 413] width 1500 height 28
click at [670, 419] on button "Submit Payment" at bounding box center [740, 413] width 354 height 28
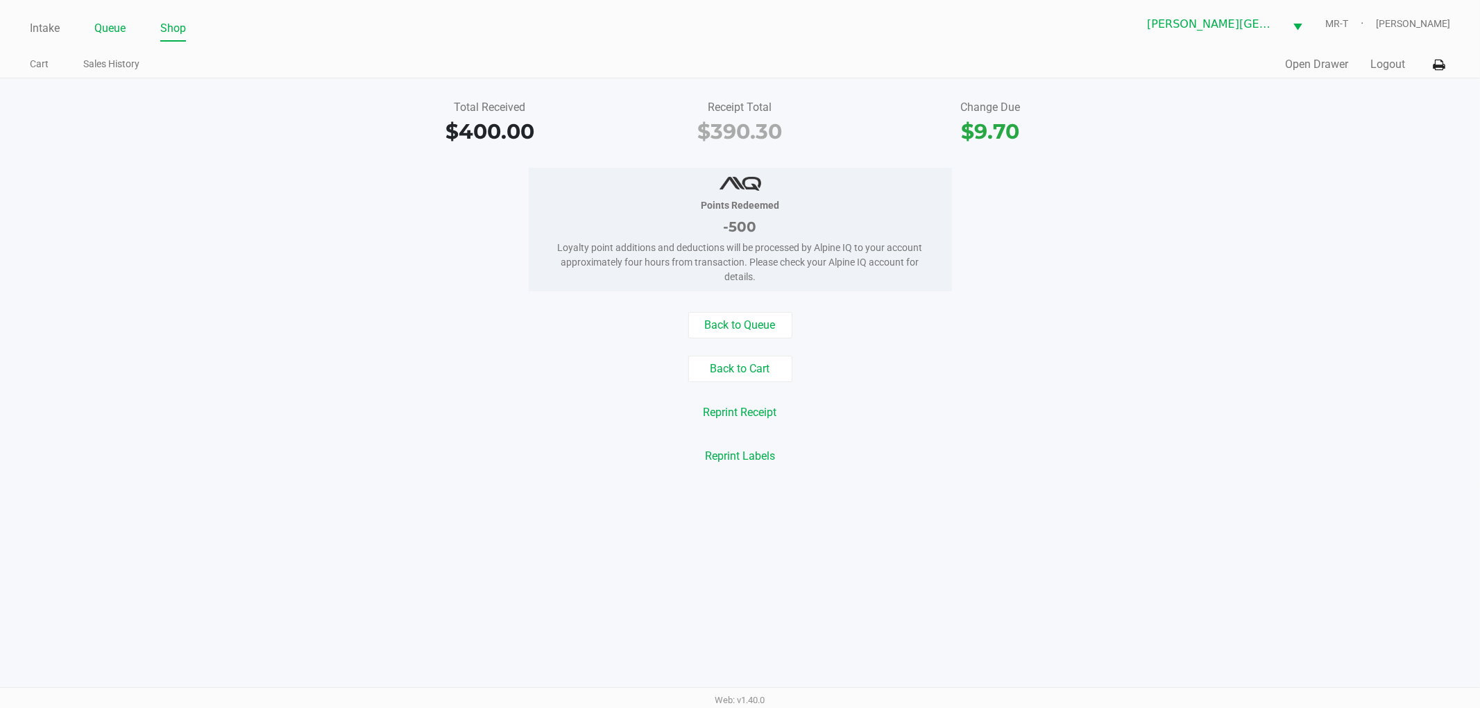
click at [114, 31] on link "Queue" at bounding box center [109, 28] width 31 height 19
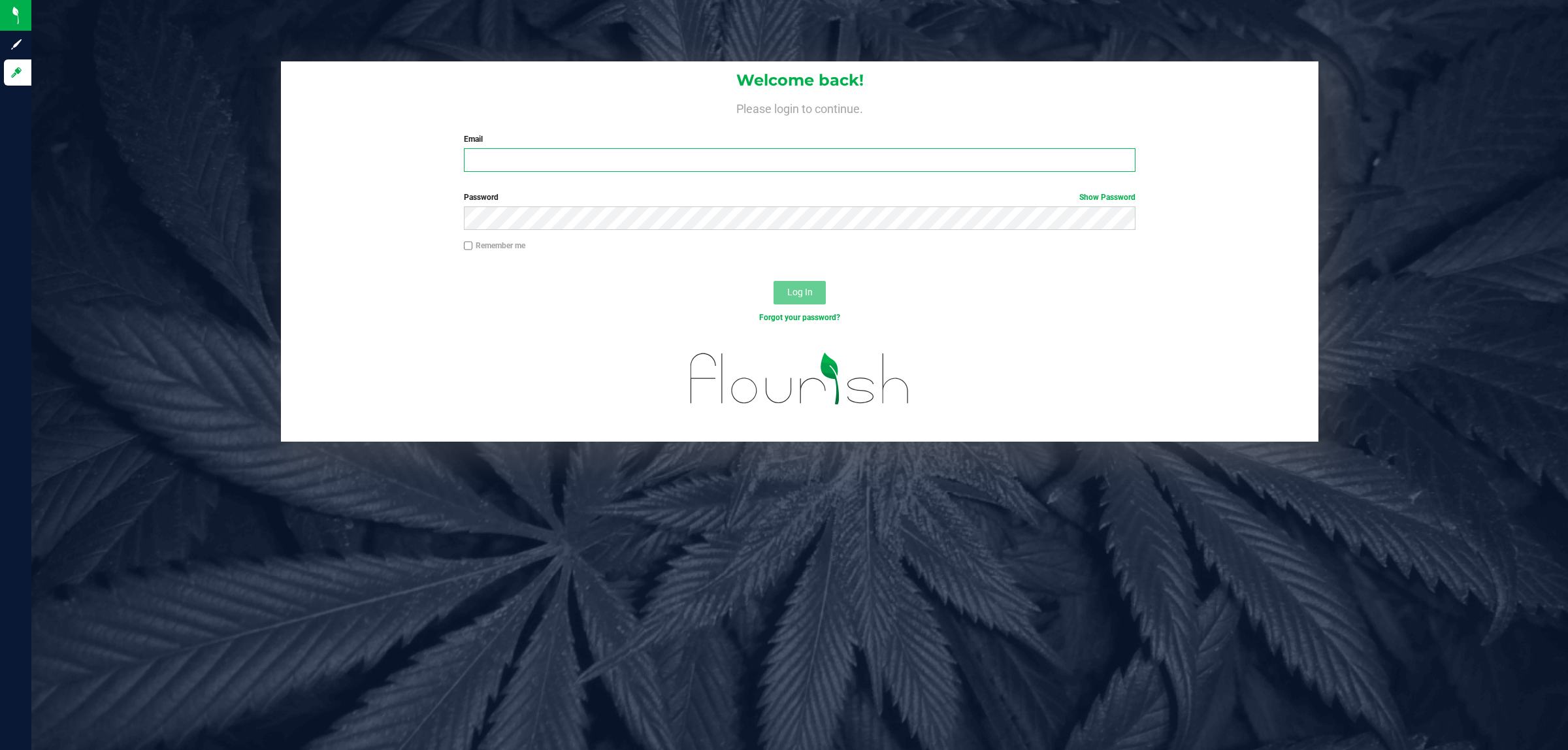
click at [525, 167] on input "Email" at bounding box center [800, 159] width 672 height 24
type input "[EMAIL_ADDRESS][DOMAIN_NAME]"
click at [773, 281] on button "Log In" at bounding box center [799, 292] width 52 height 24
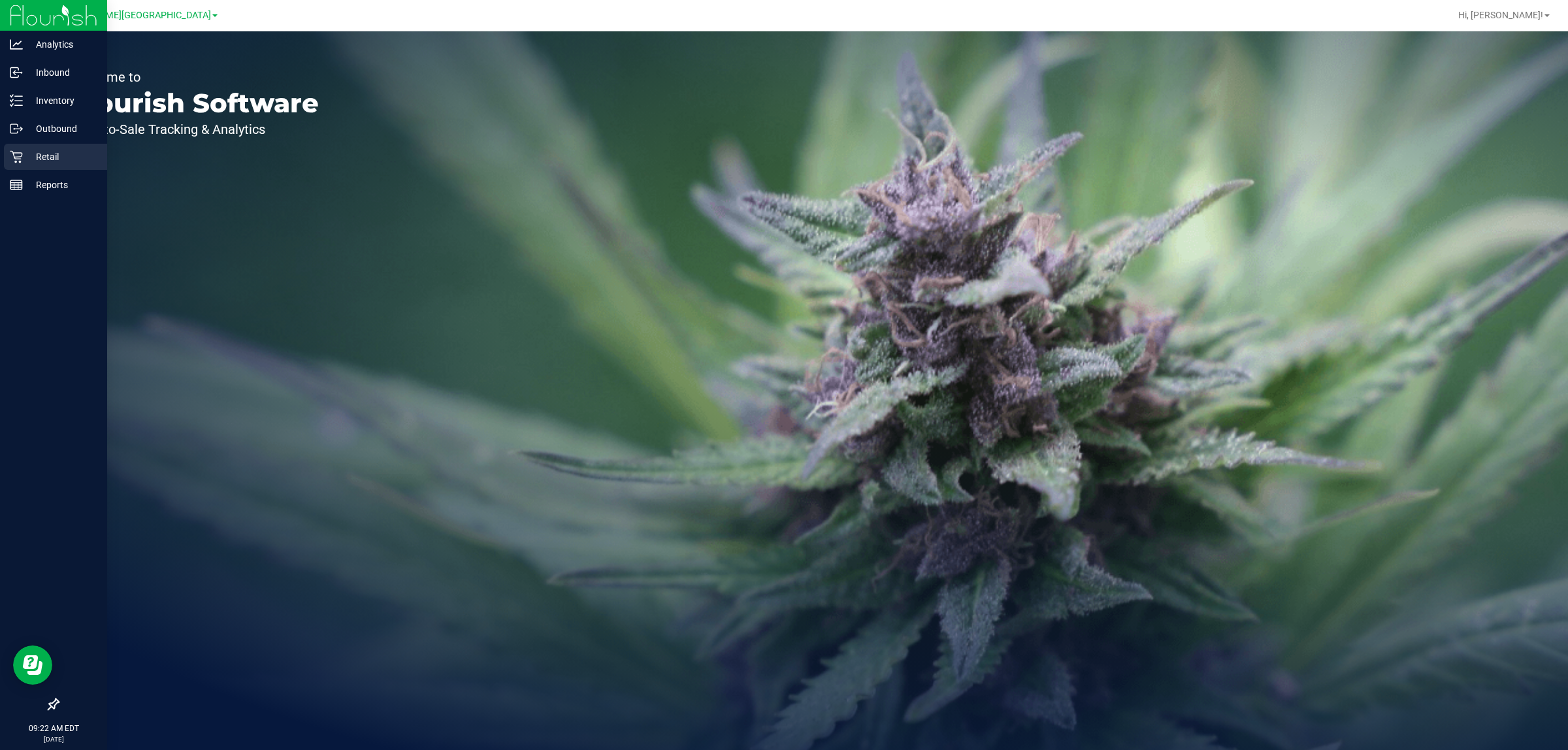
click at [40, 161] on p "Retail" at bounding box center [61, 156] width 78 height 16
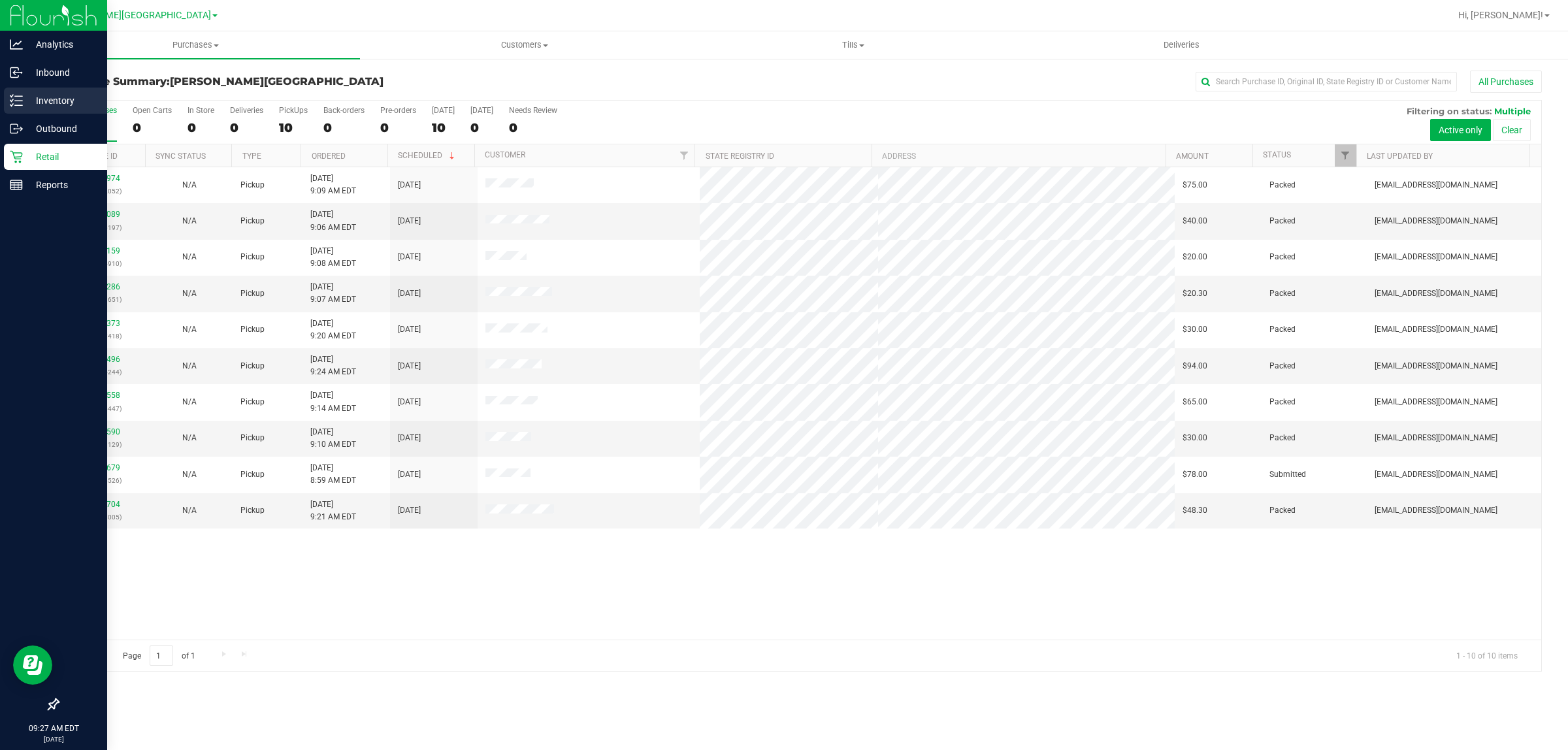
click at [26, 99] on p "Inventory" at bounding box center [61, 101] width 78 height 16
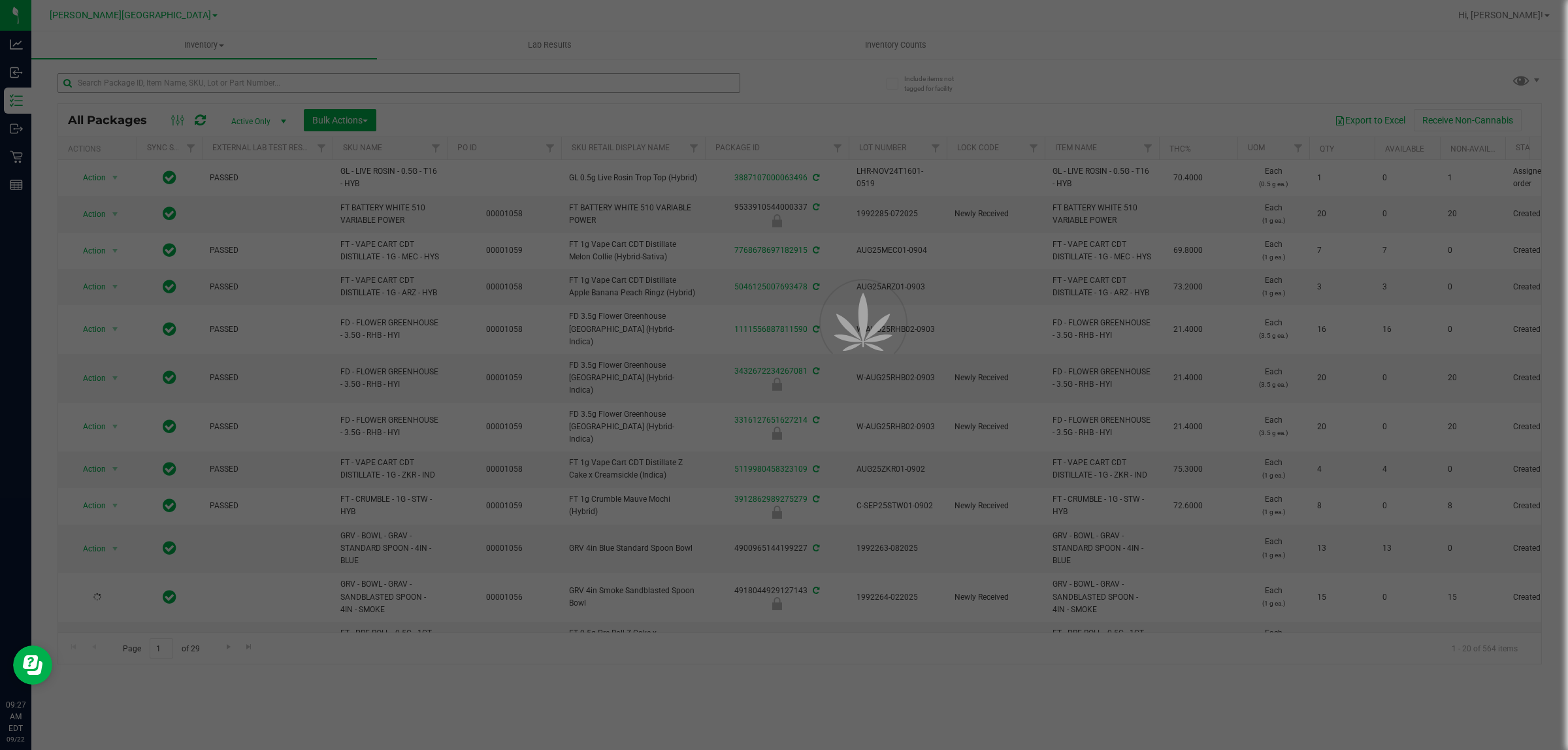
click at [313, 82] on div at bounding box center [784, 375] width 1568 height 750
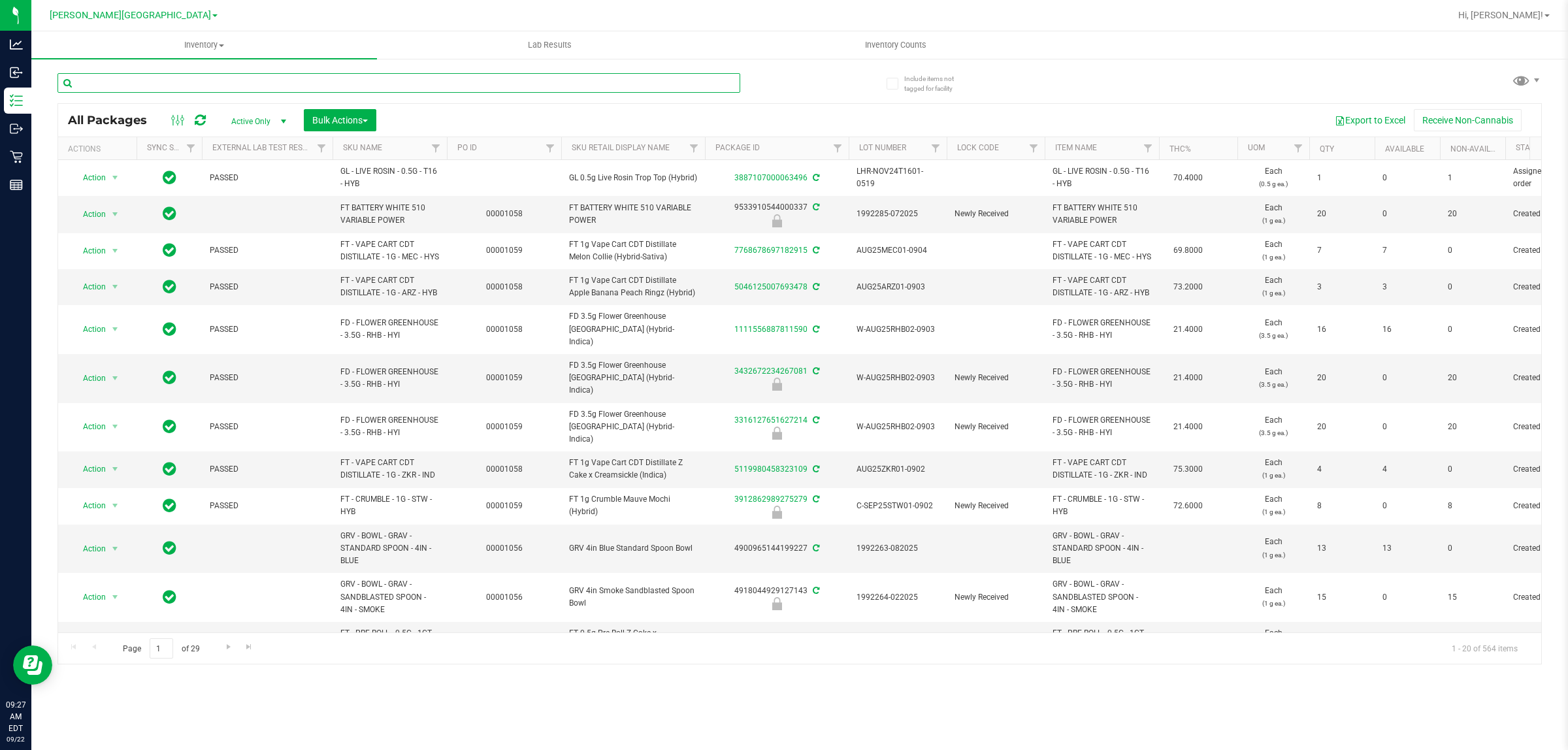
click at [314, 82] on input "text" at bounding box center [398, 83] width 683 height 20
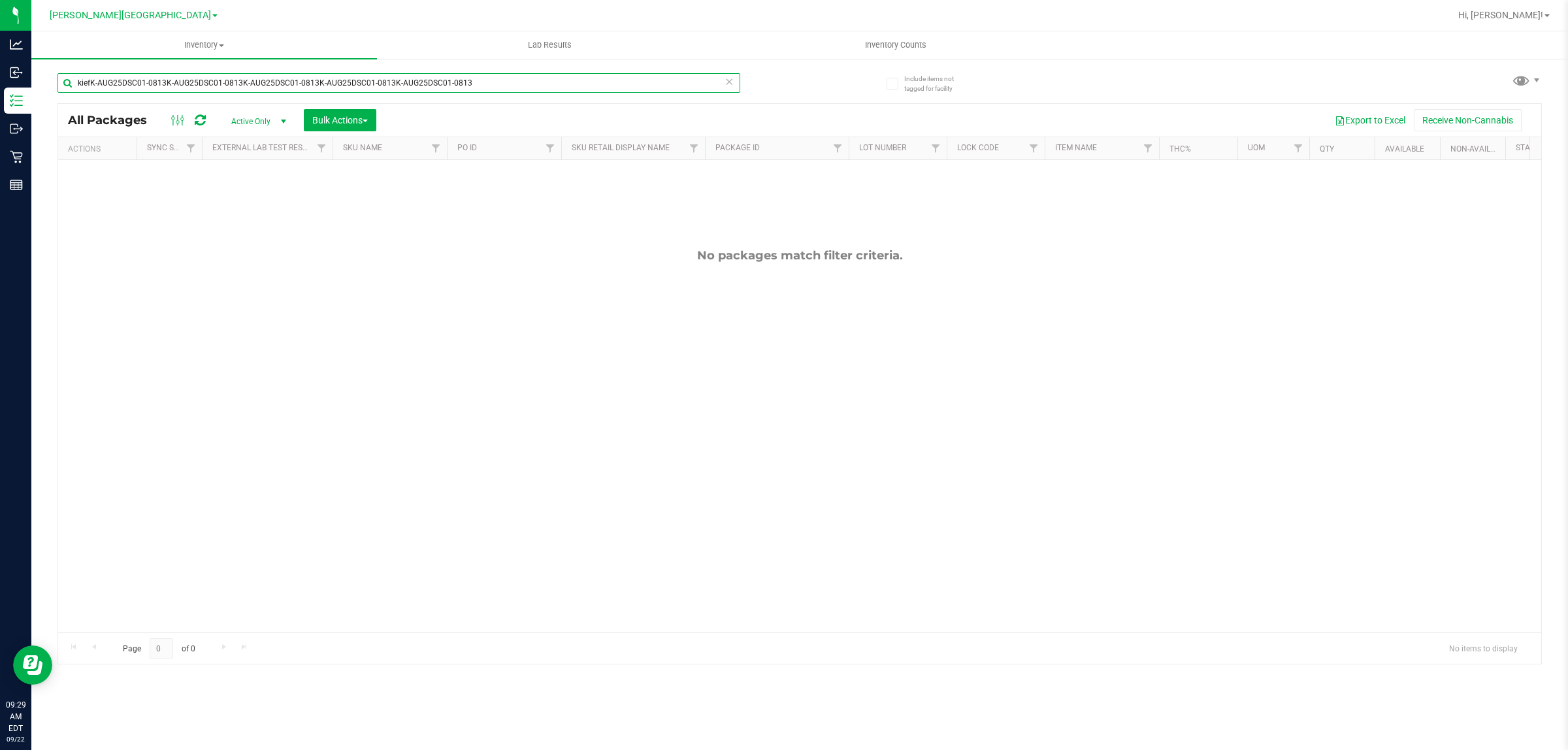
drag, startPoint x: 461, startPoint y: 84, endPoint x: 69, endPoint y: 87, distance: 392.0
click at [70, 89] on input "kiefK-AUG25DSC01-0813K-AUG25DSC01-0813K-AUG25DSC01-0813K-AUG25DSC01-0813K-AUG25…" at bounding box center [398, 83] width 683 height 20
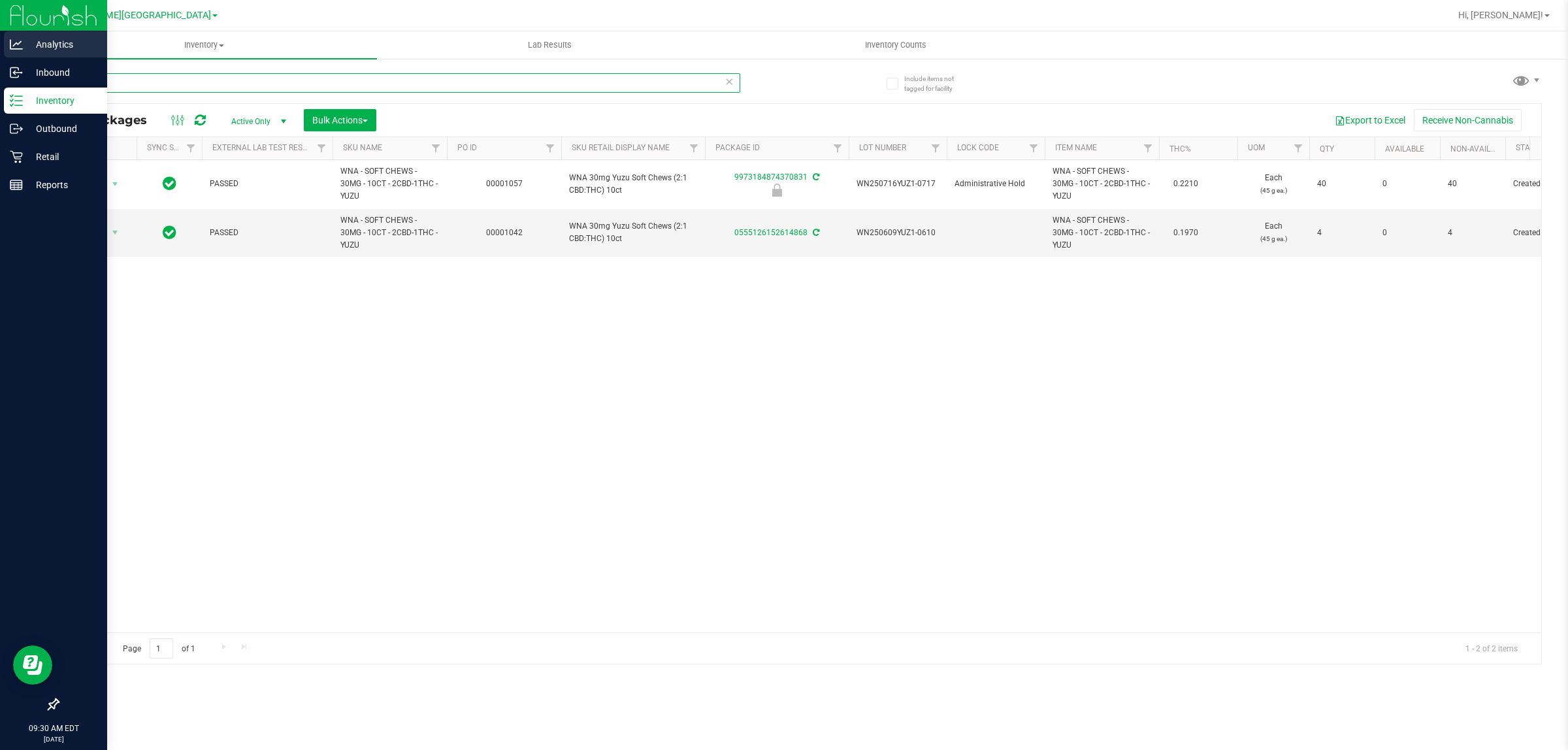
drag, startPoint x: 174, startPoint y: 73, endPoint x: 20, endPoint y: 50, distance: 155.7
click at [20, 50] on div "Analytics Inbound Inventory Outbound Retail Reports 09:30 AM EDT 09/22/2025 09/…" at bounding box center [784, 375] width 1568 height 750
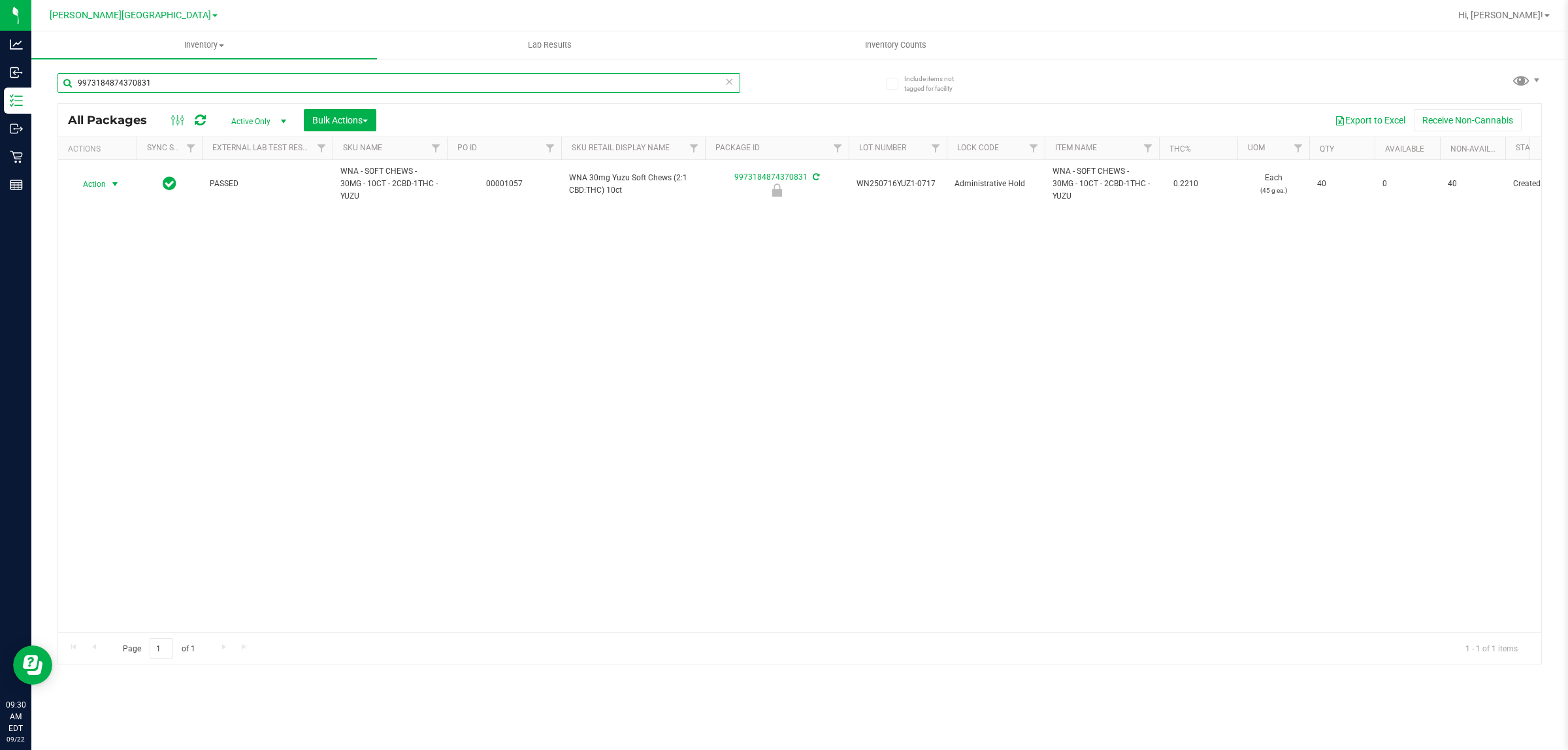
type input "9973184874370831"
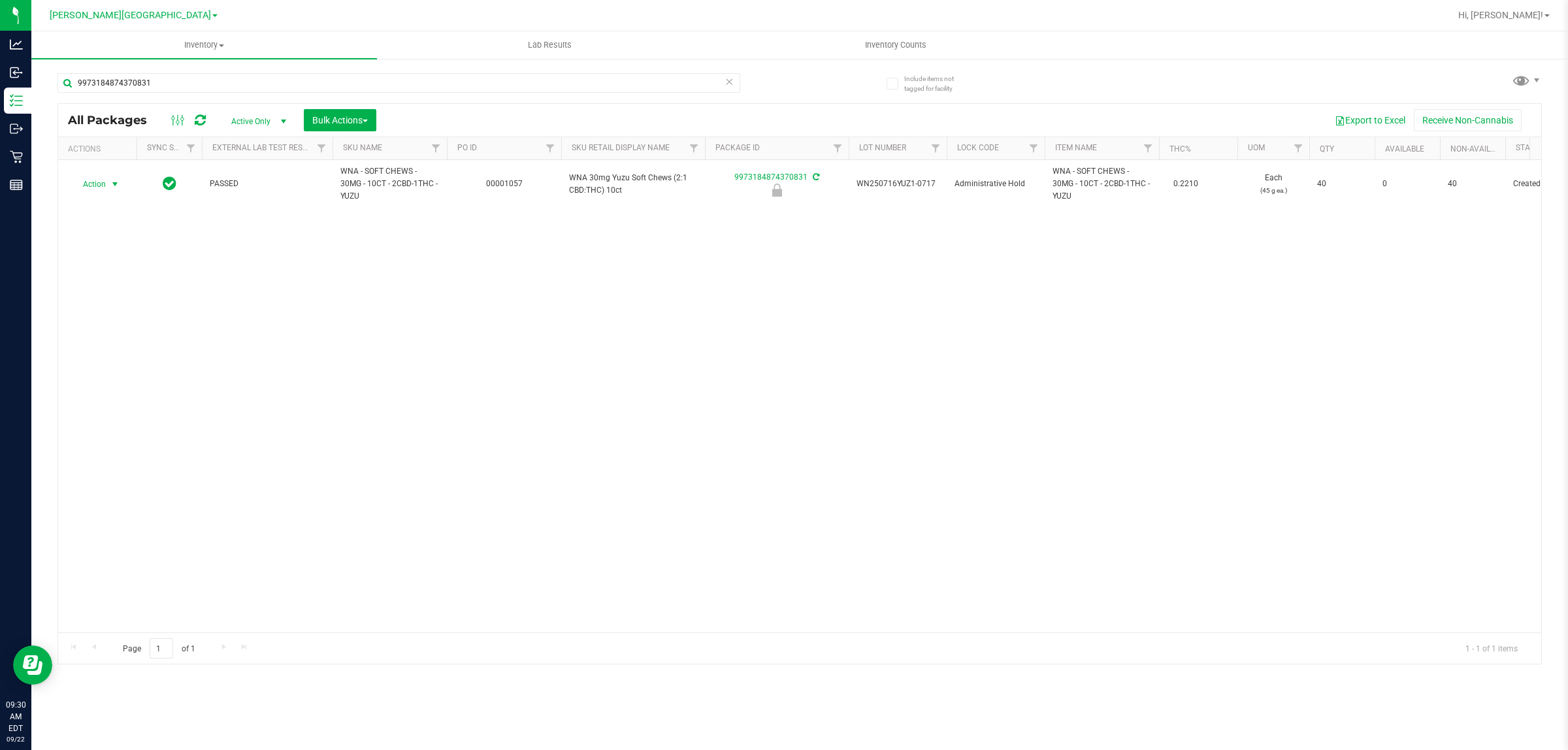
click at [108, 175] on span "select" at bounding box center [115, 184] width 16 height 18
click at [105, 325] on li "Unlock package" at bounding box center [113, 334] width 84 height 20
